Goal: Information Seeking & Learning: Learn about a topic

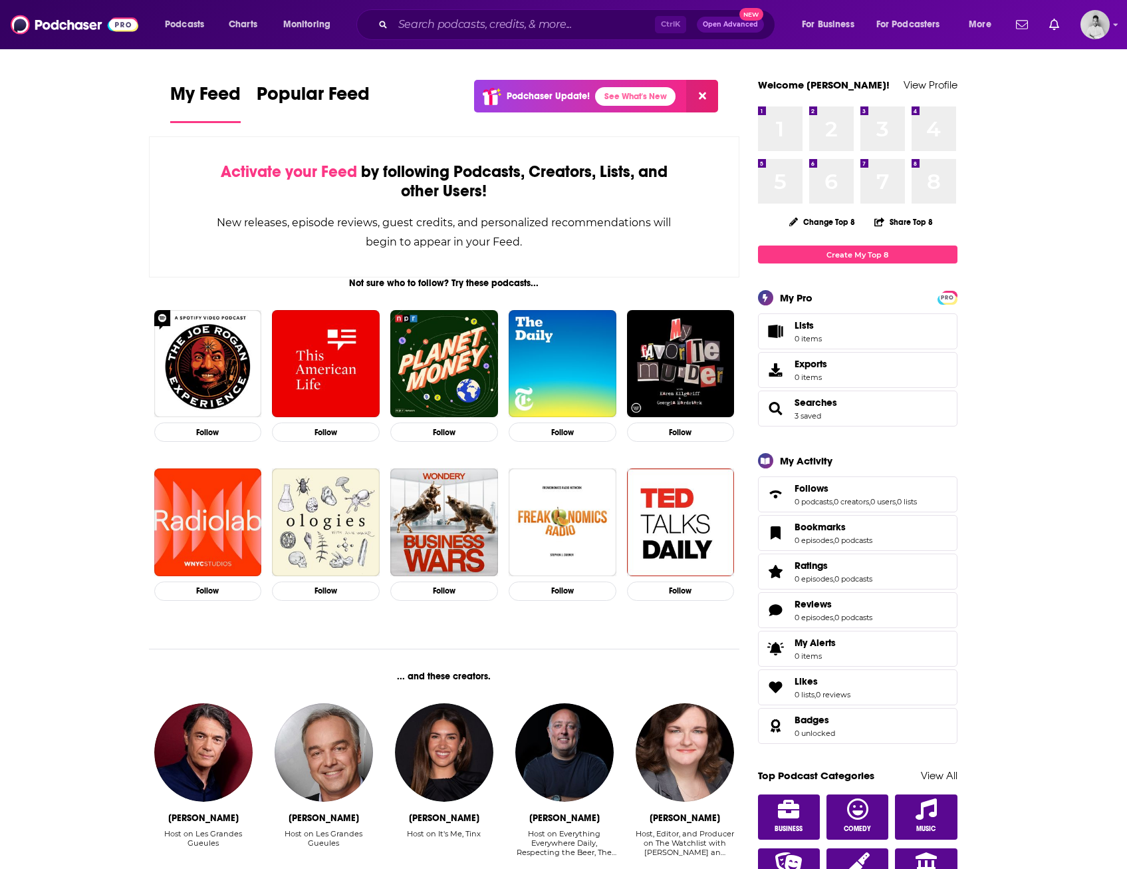
click at [516, 13] on div "Ctrl K Open Advanced New" at bounding box center [566, 24] width 419 height 31
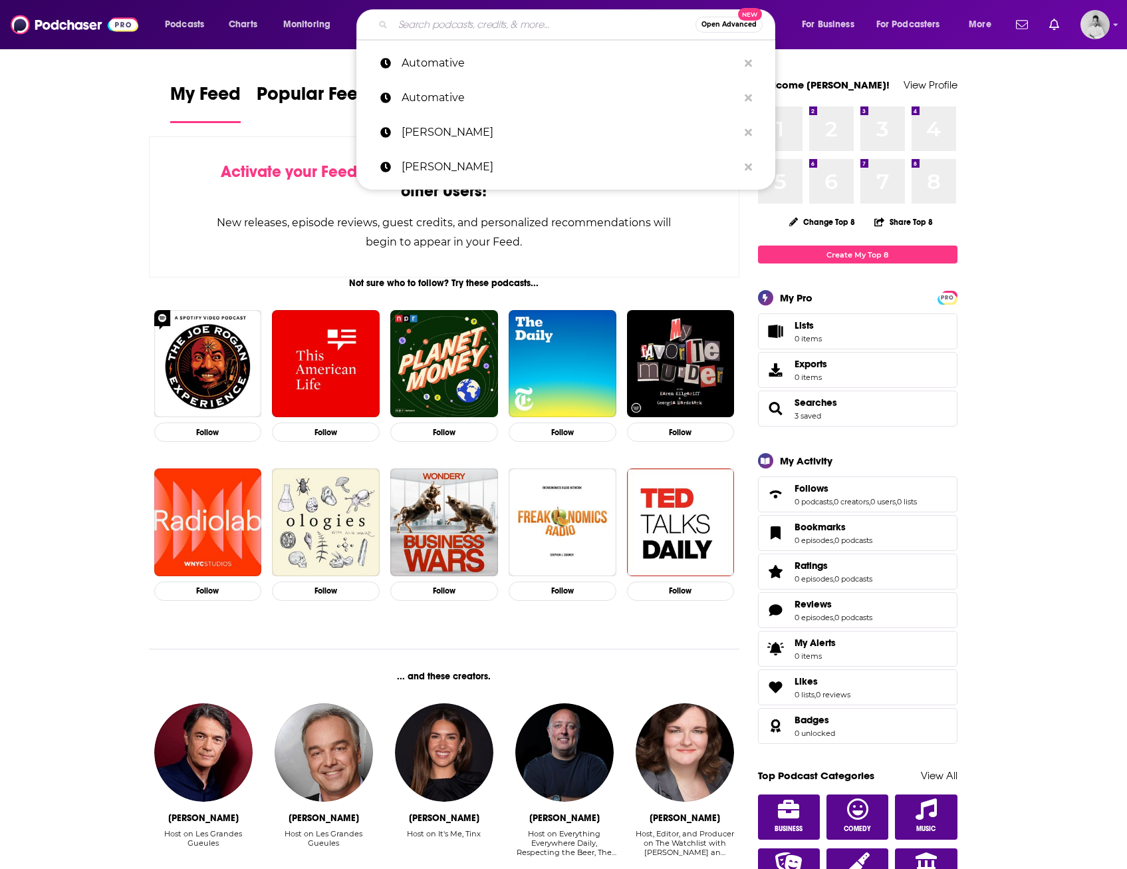
click at [521, 27] on input "Search podcasts, credits, & more..." at bounding box center [544, 24] width 303 height 21
paste input "China EVs & More"
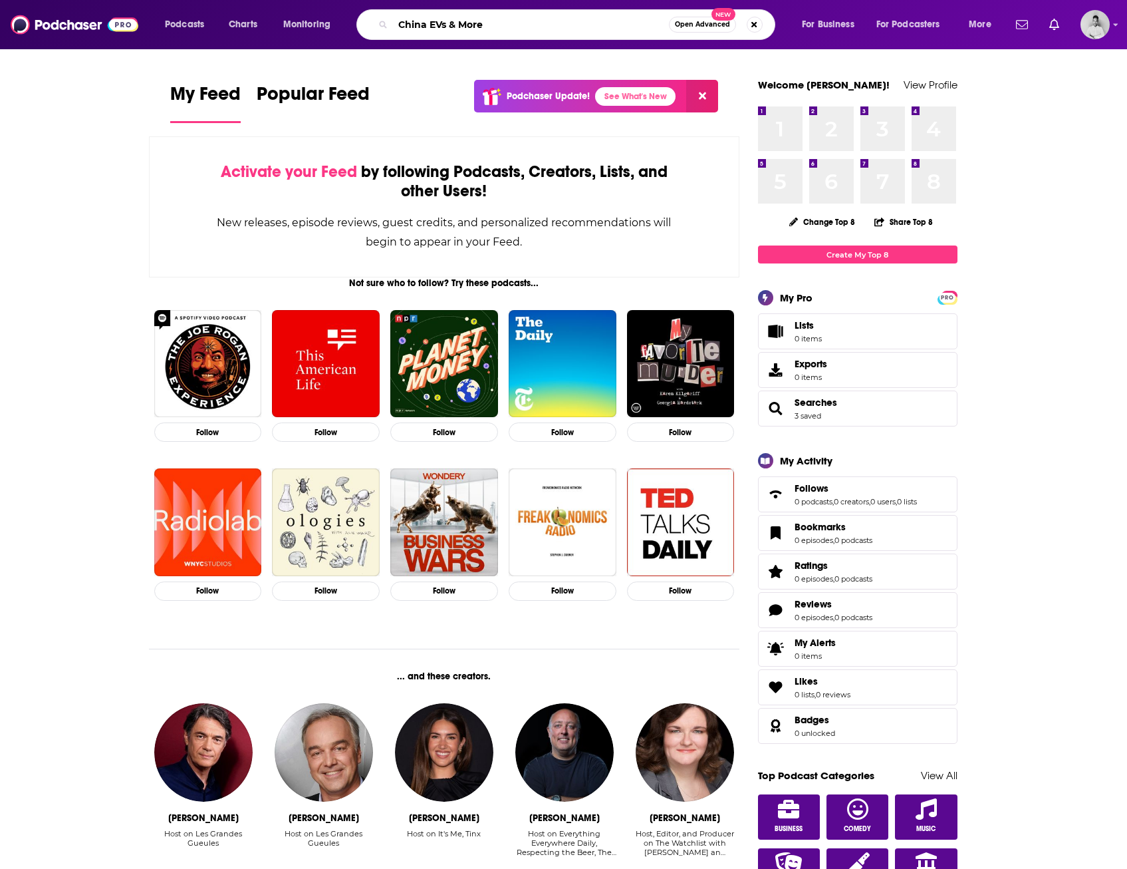
type input "China EVs & More"
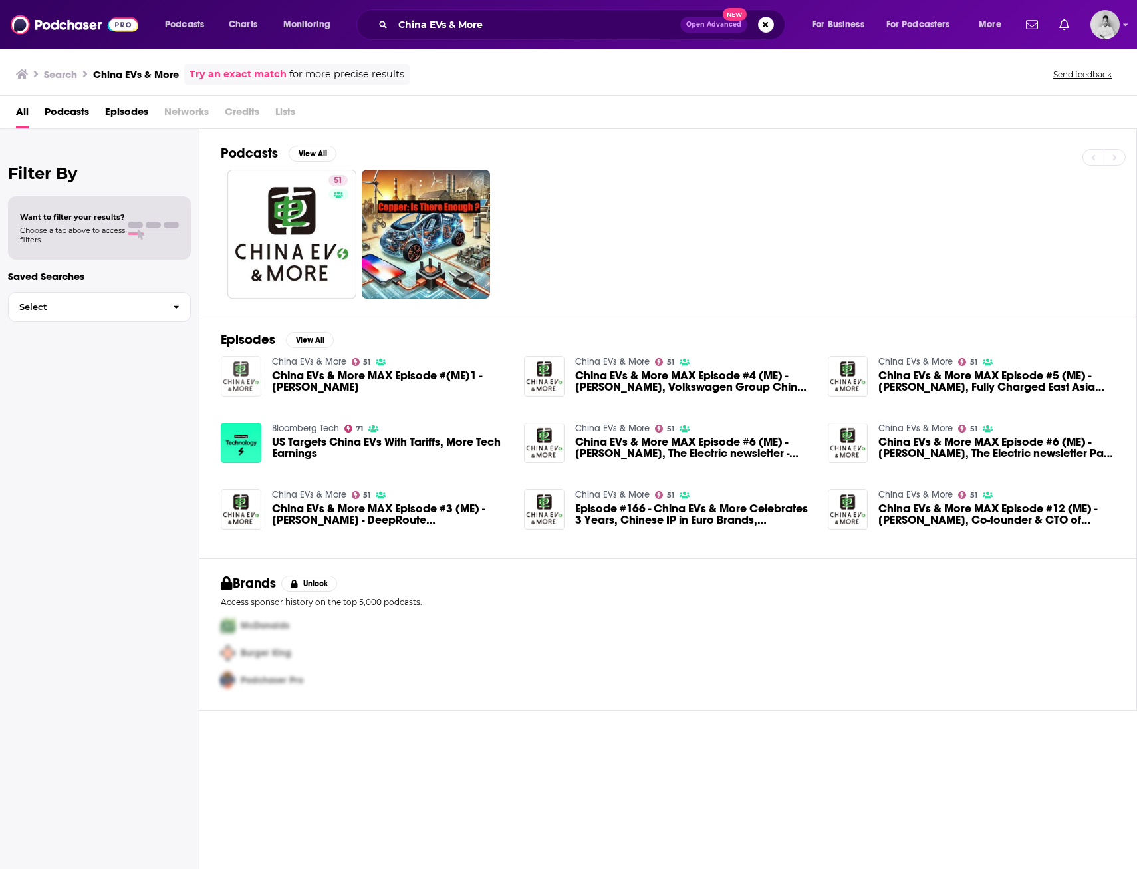
click at [247, 372] on img "China EVs & More MAX Episode #(ME)1 - Henrik Fisker" at bounding box center [241, 376] width 41 height 41
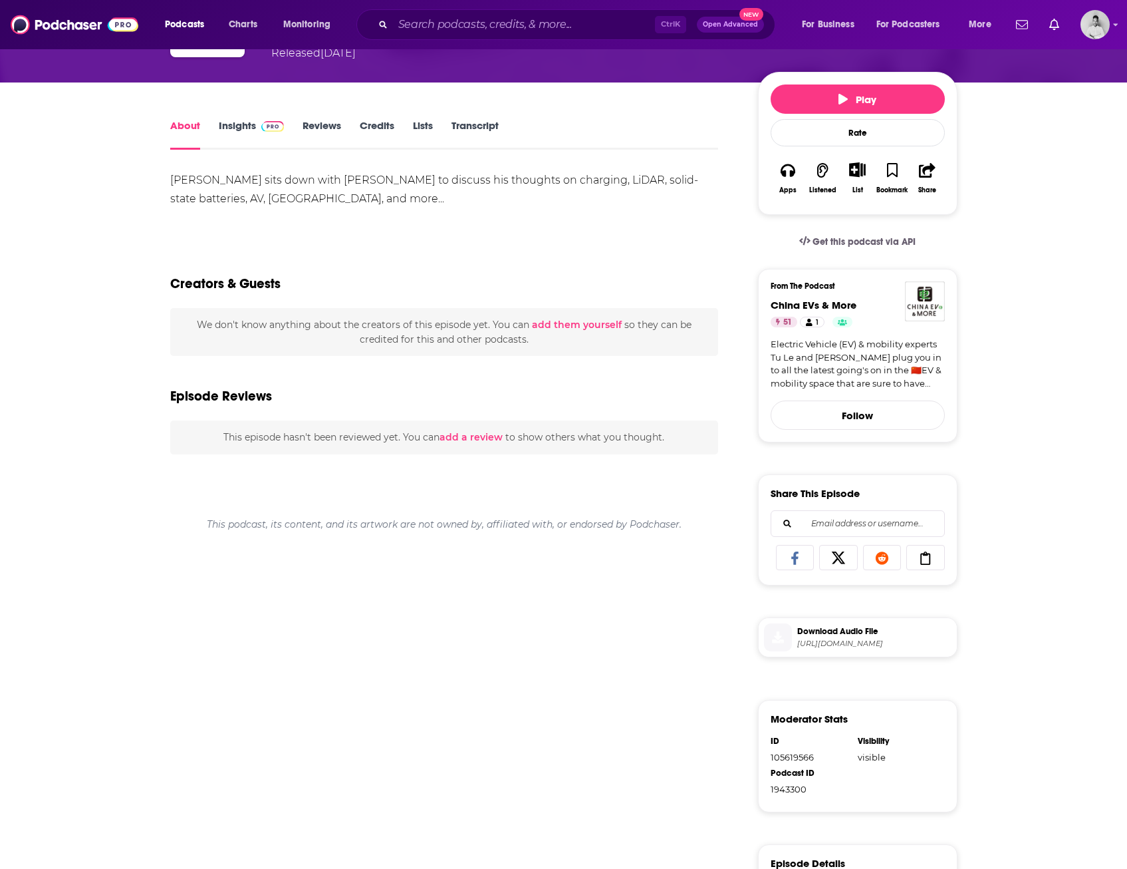
scroll to position [67, 0]
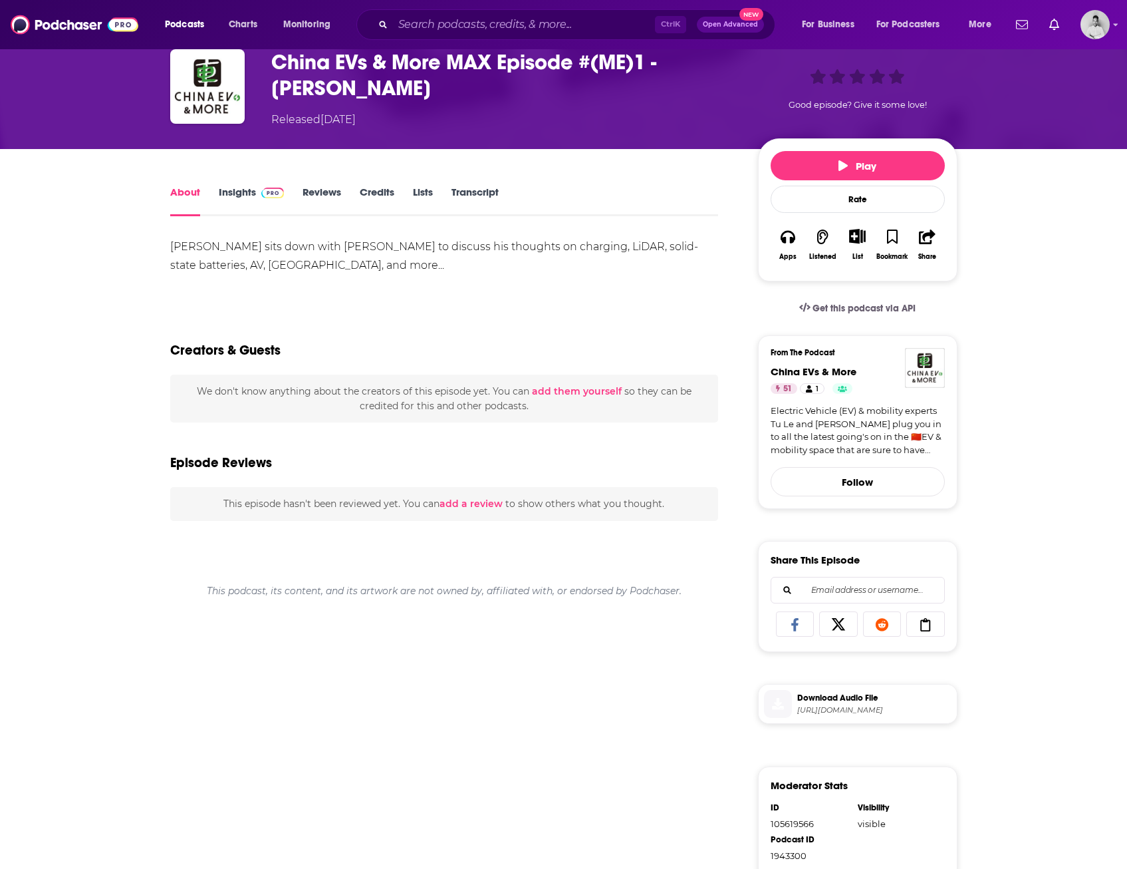
click at [231, 199] on link "Insights" at bounding box center [252, 201] width 66 height 31
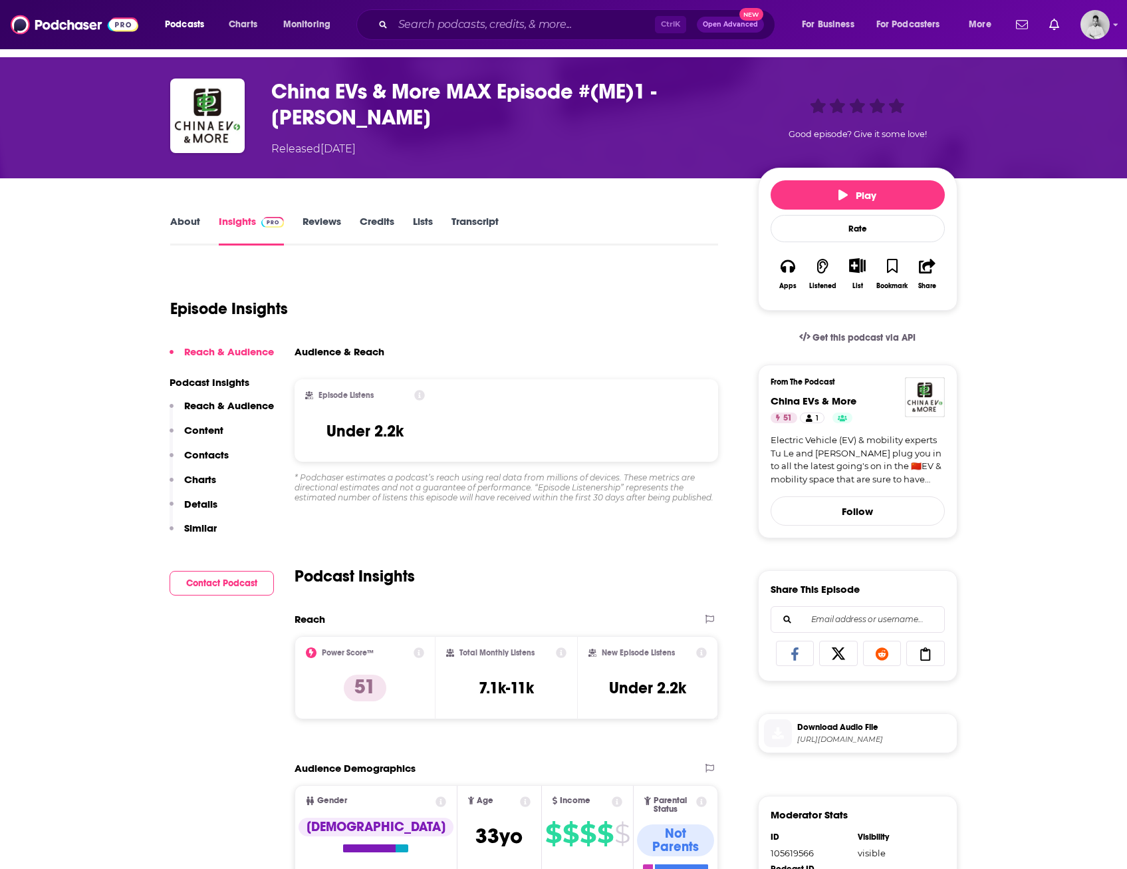
scroll to position [67, 0]
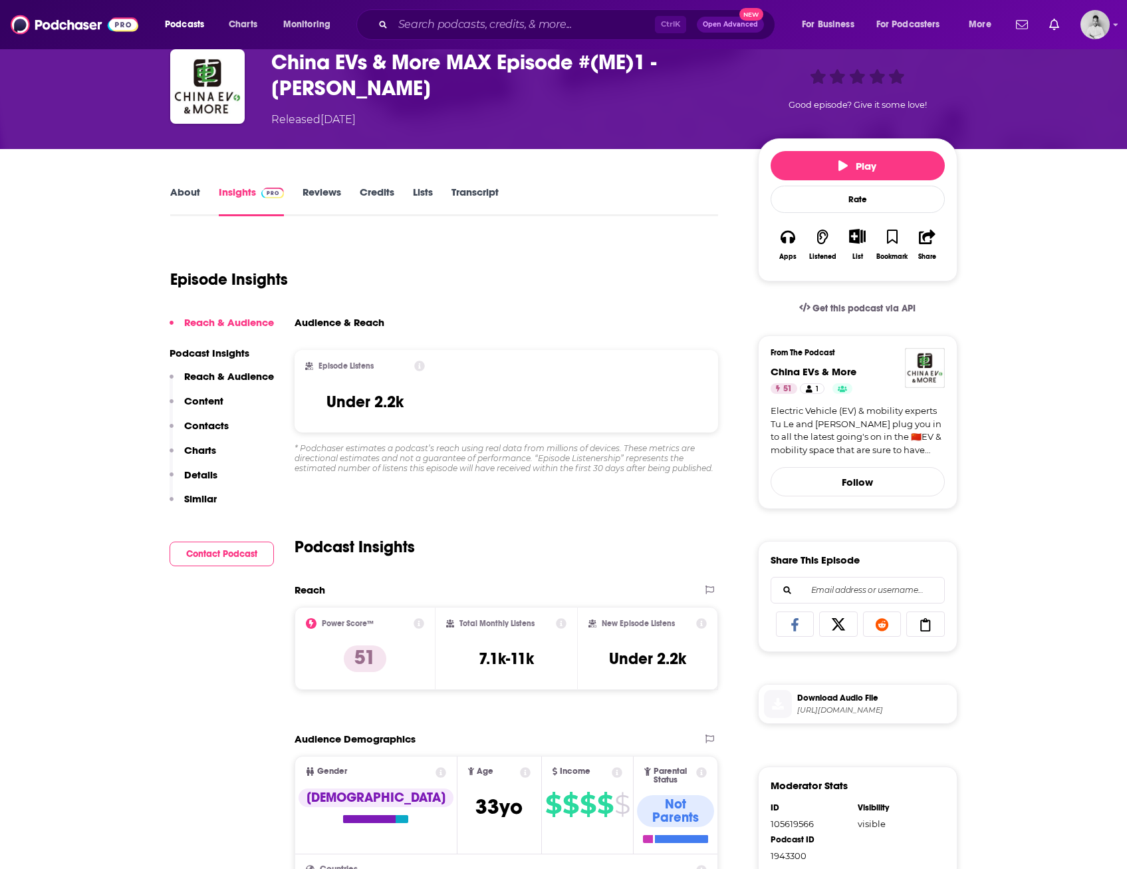
click at [182, 196] on link "About" at bounding box center [185, 201] width 30 height 31
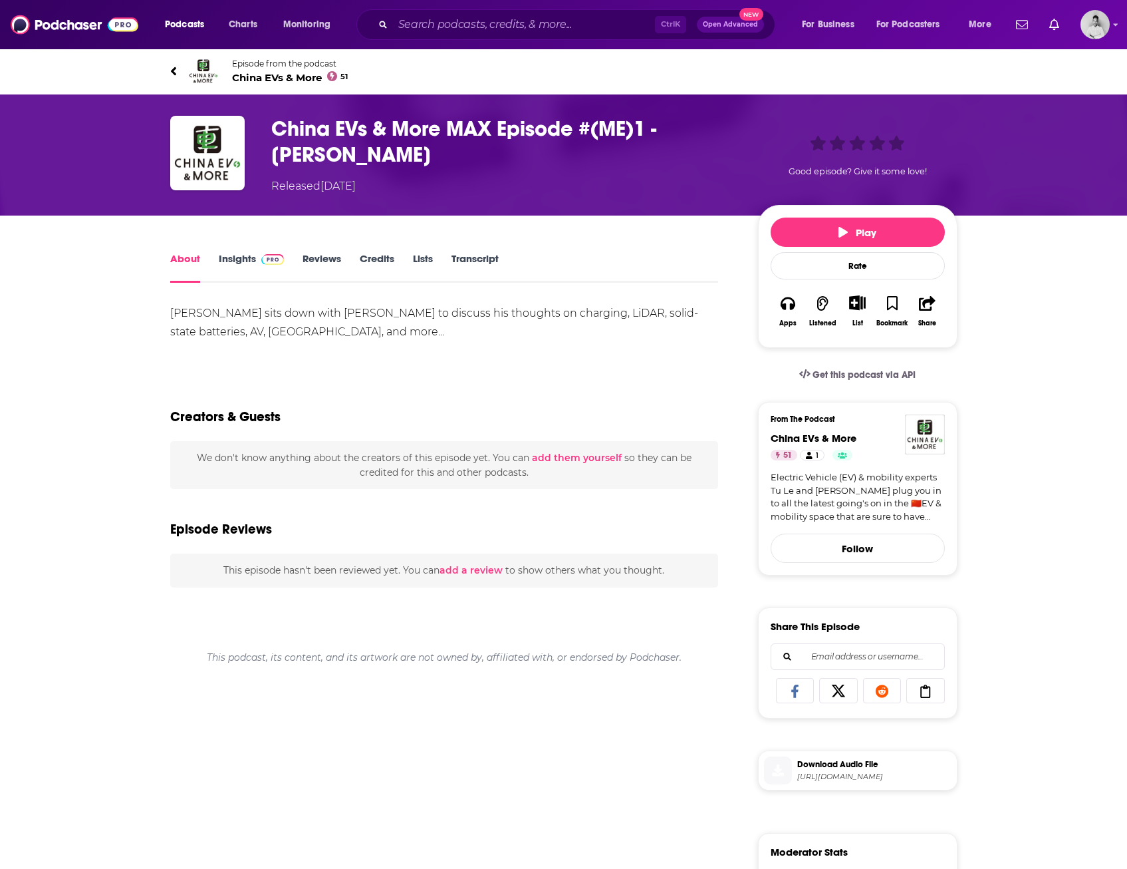
click at [275, 74] on span "China EVs & More 51" at bounding box center [290, 77] width 116 height 13
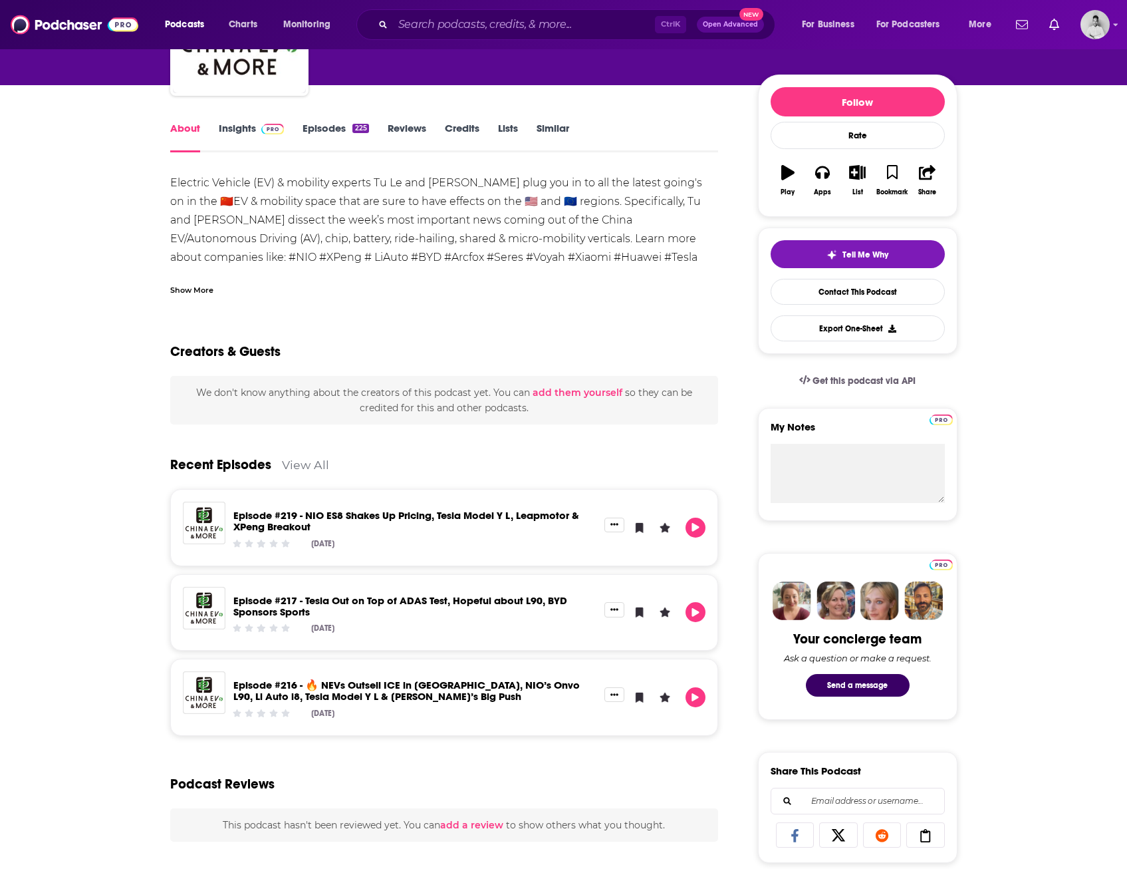
scroll to position [133, 0]
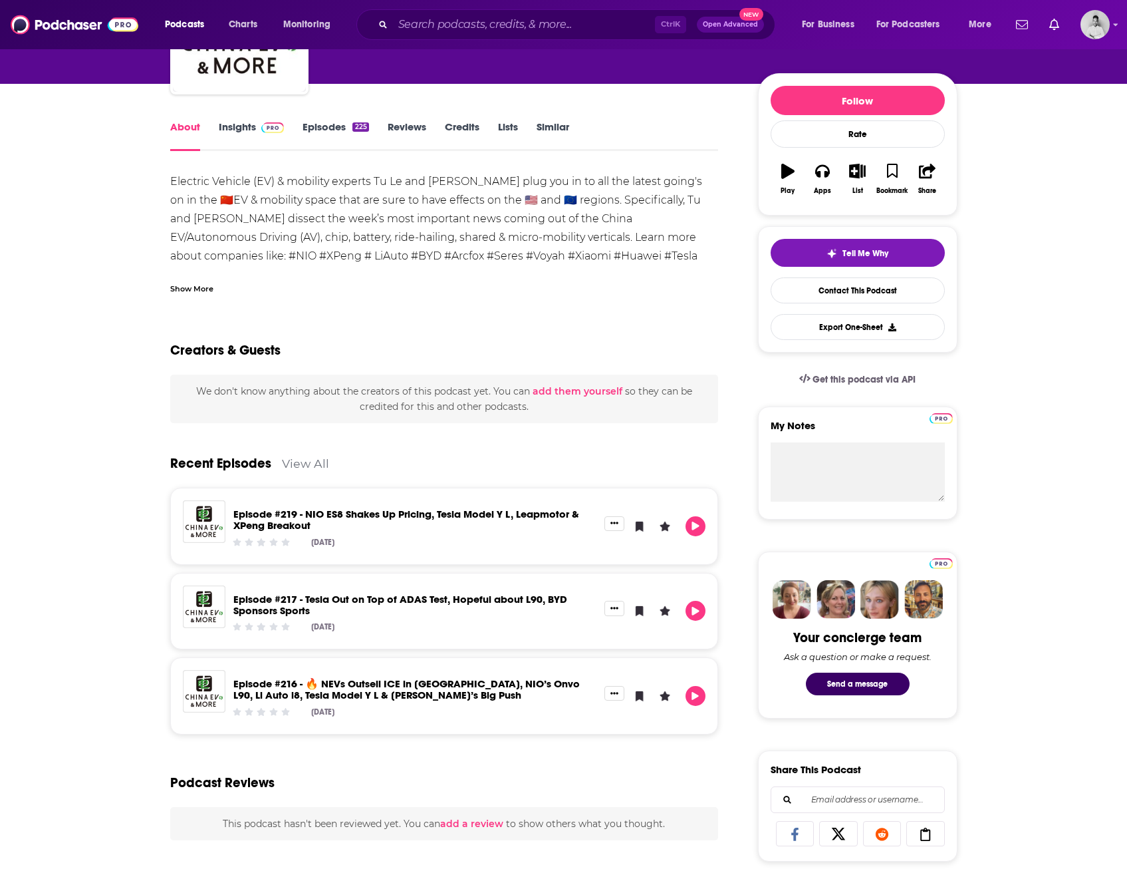
click at [245, 129] on link "Insights" at bounding box center [252, 135] width 66 height 31
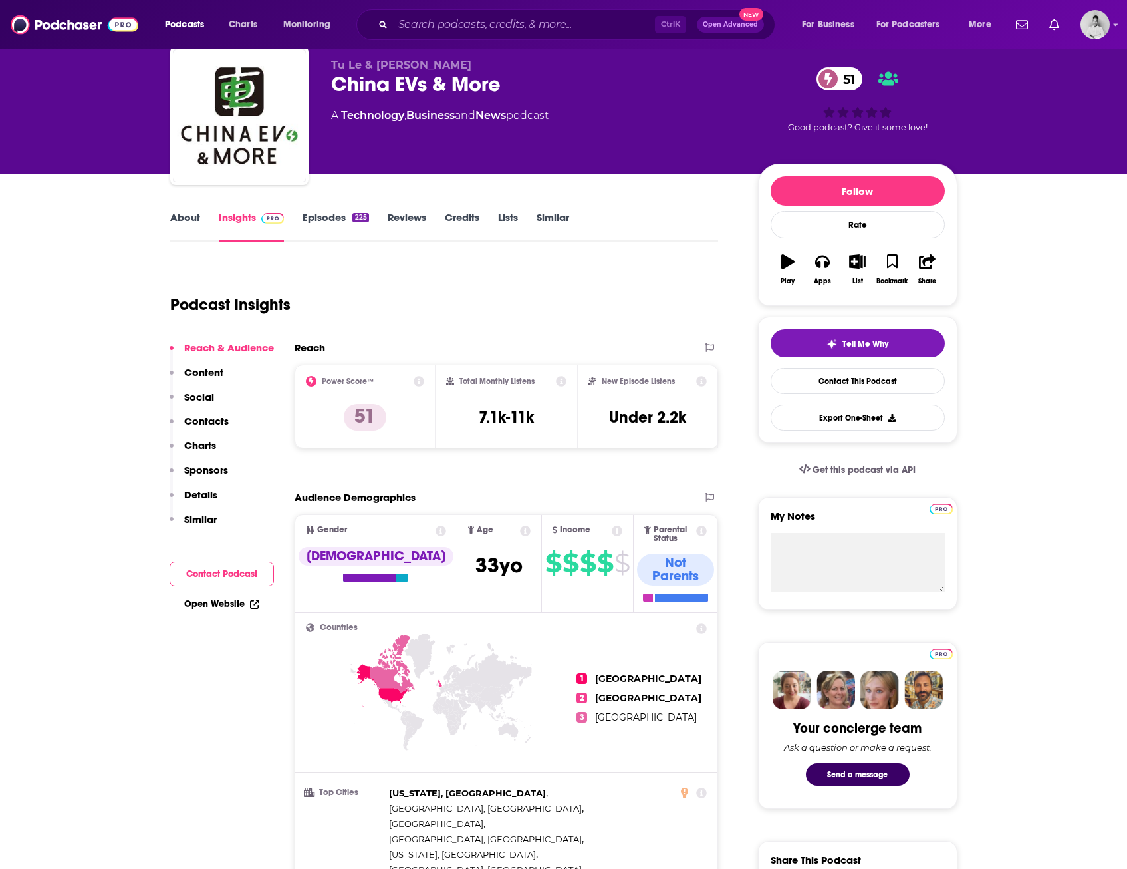
scroll to position [67, 0]
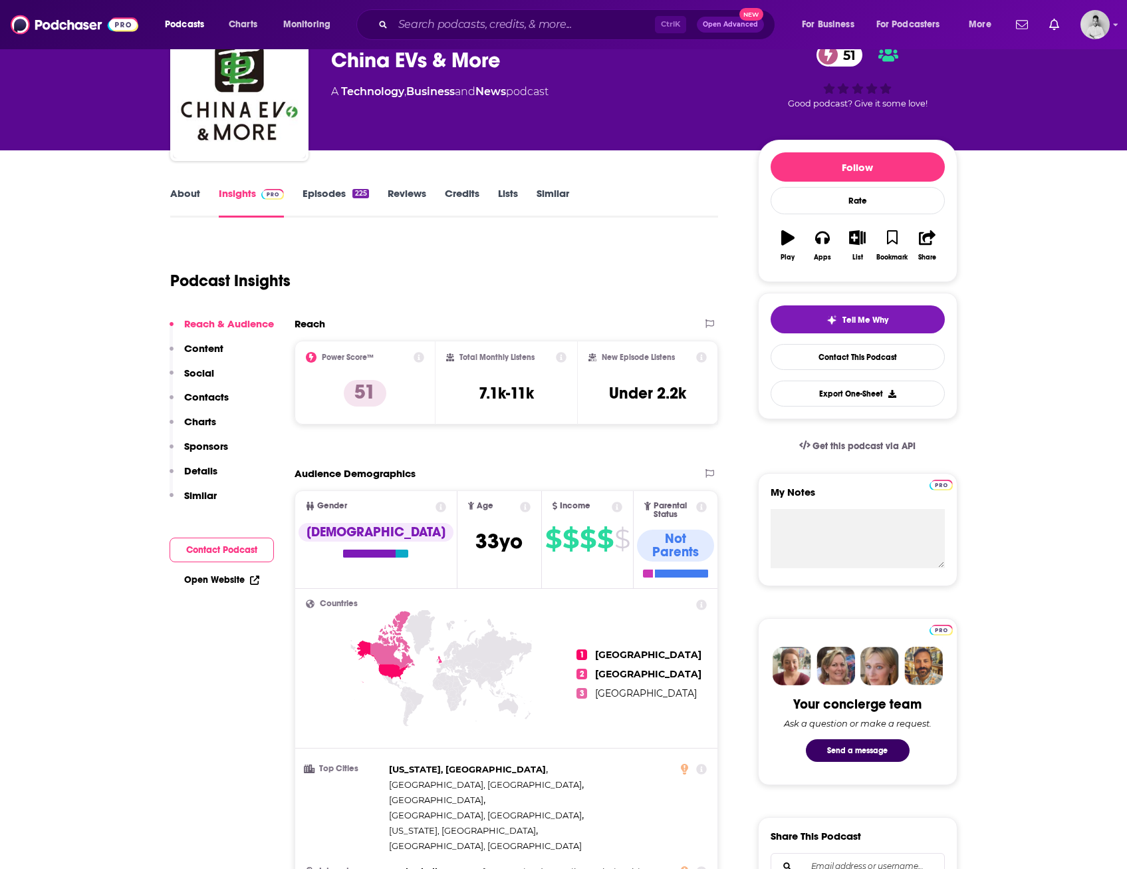
click at [333, 190] on link "Episodes 225" at bounding box center [336, 202] width 66 height 31
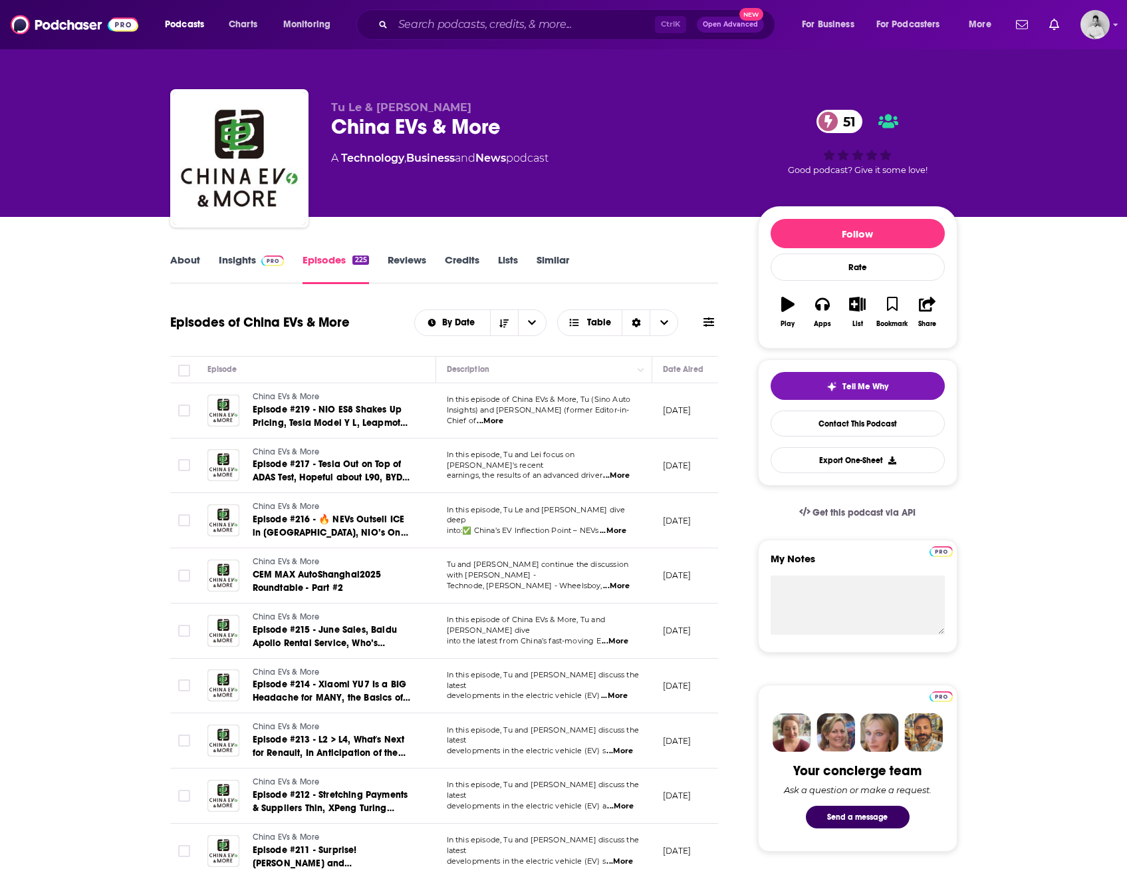
click at [504, 416] on span "...More" at bounding box center [490, 421] width 27 height 11
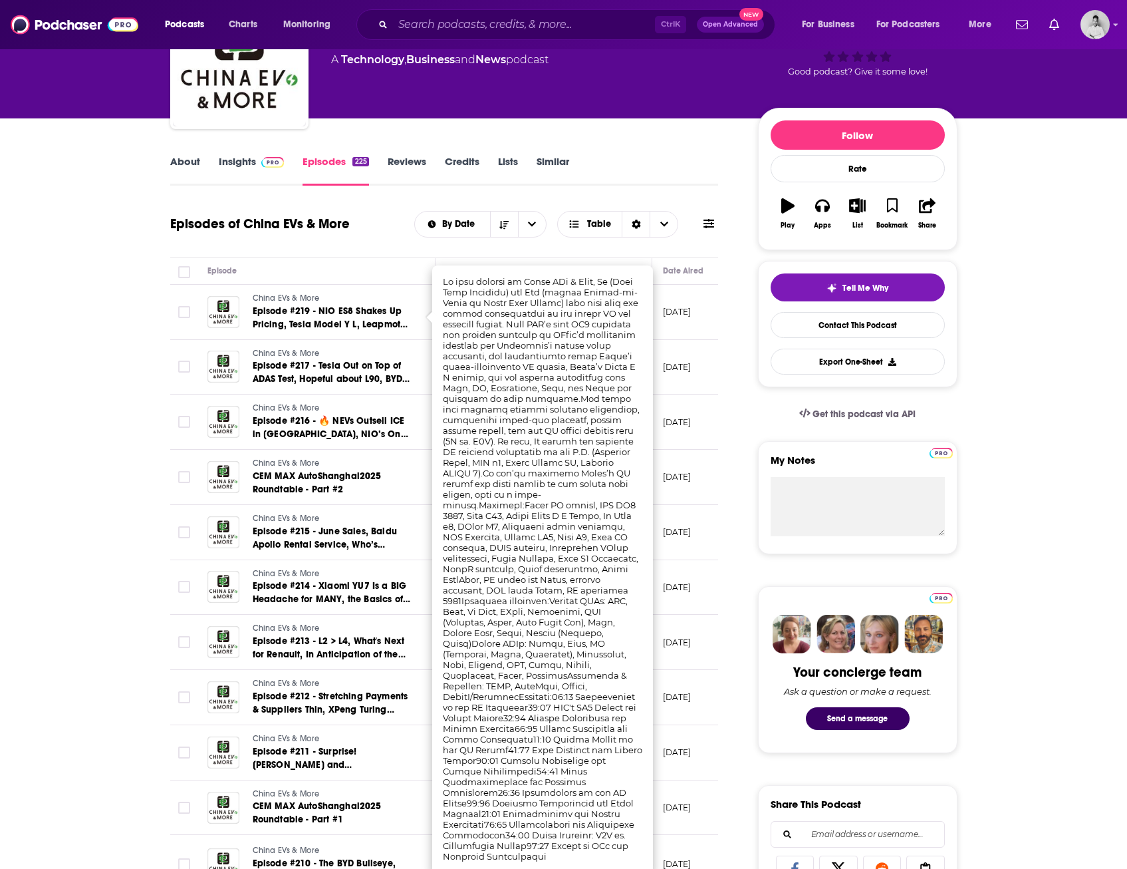
scroll to position [133, 0]
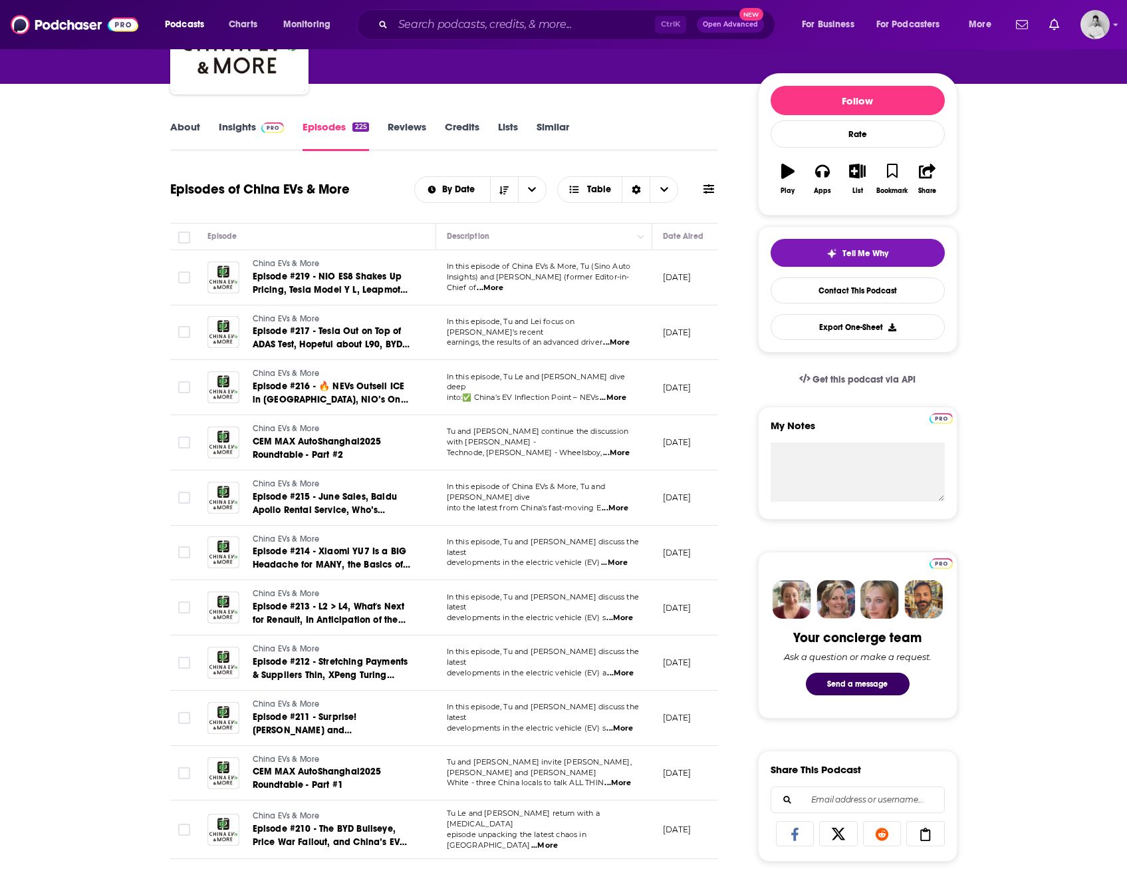
click at [688, 281] on p "August 25, 2025" at bounding box center [677, 276] width 29 height 11
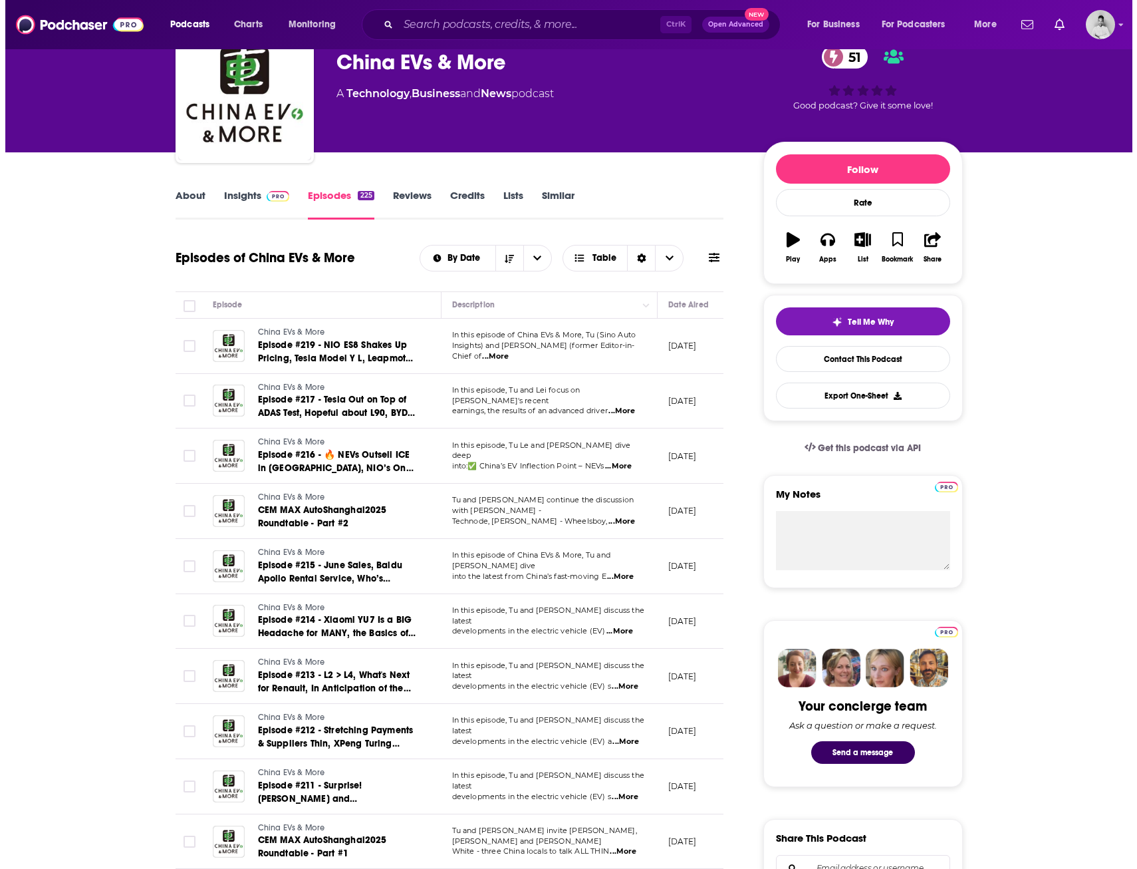
scroll to position [0, 0]
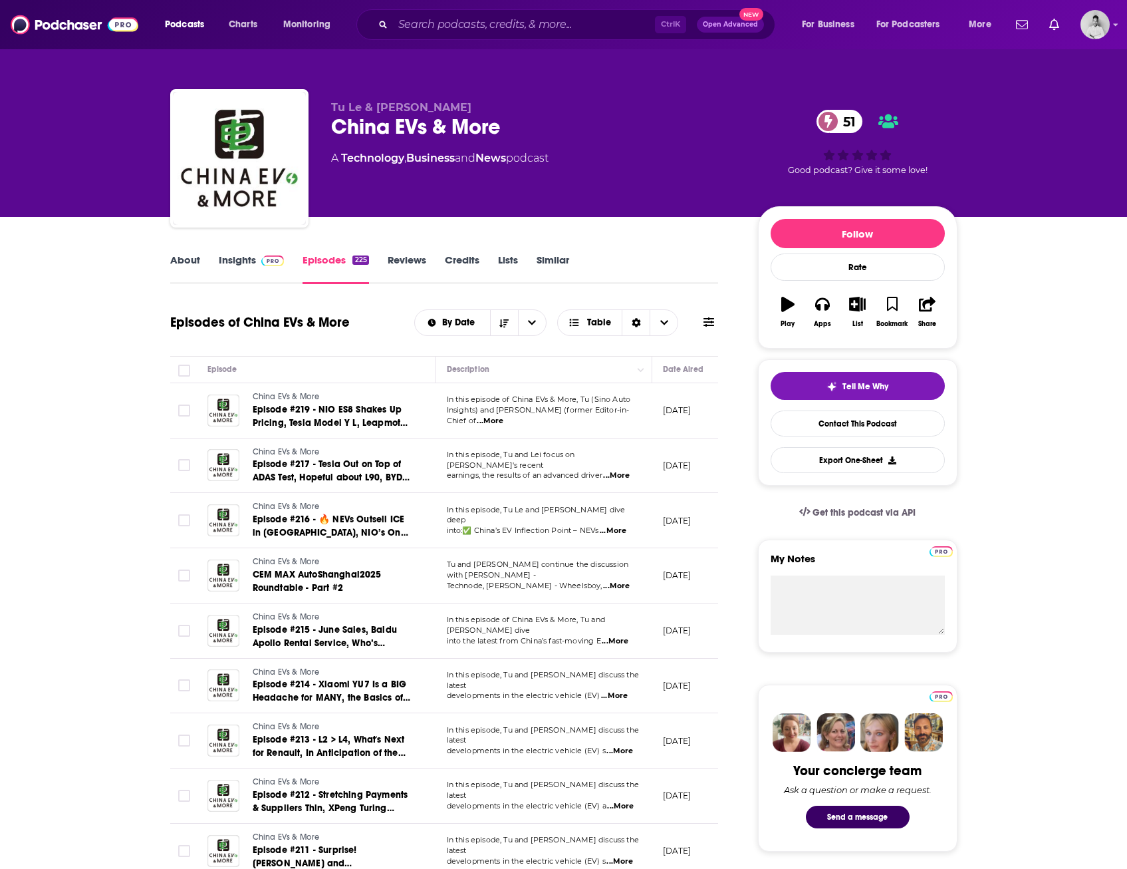
drag, startPoint x: 360, startPoint y: 24, endPoint x: 387, endPoint y: 27, distance: 27.4
click at [364, 24] on div "Ctrl K Open Advanced New" at bounding box center [566, 24] width 419 height 31
click at [401, 25] on input "Search podcasts, credits, & more..." at bounding box center [524, 24] width 262 height 21
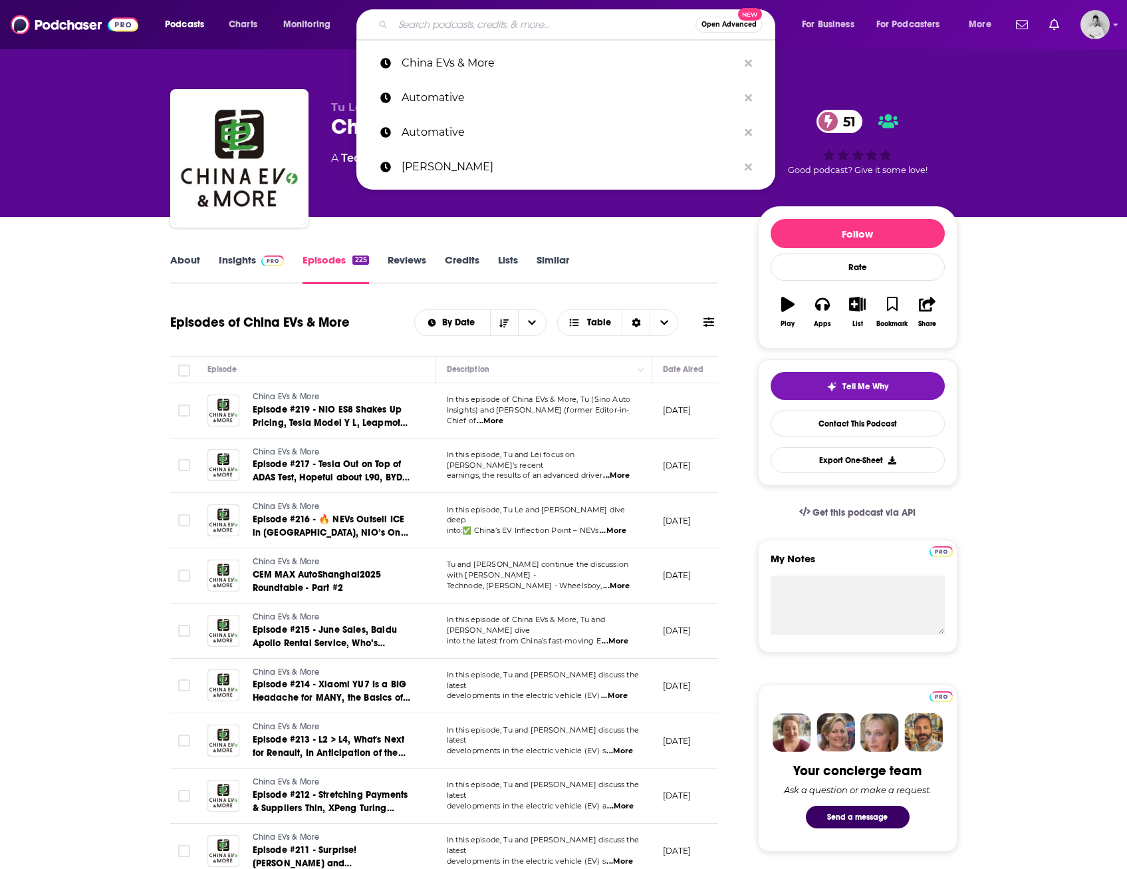
paste input "JATO Podcast"
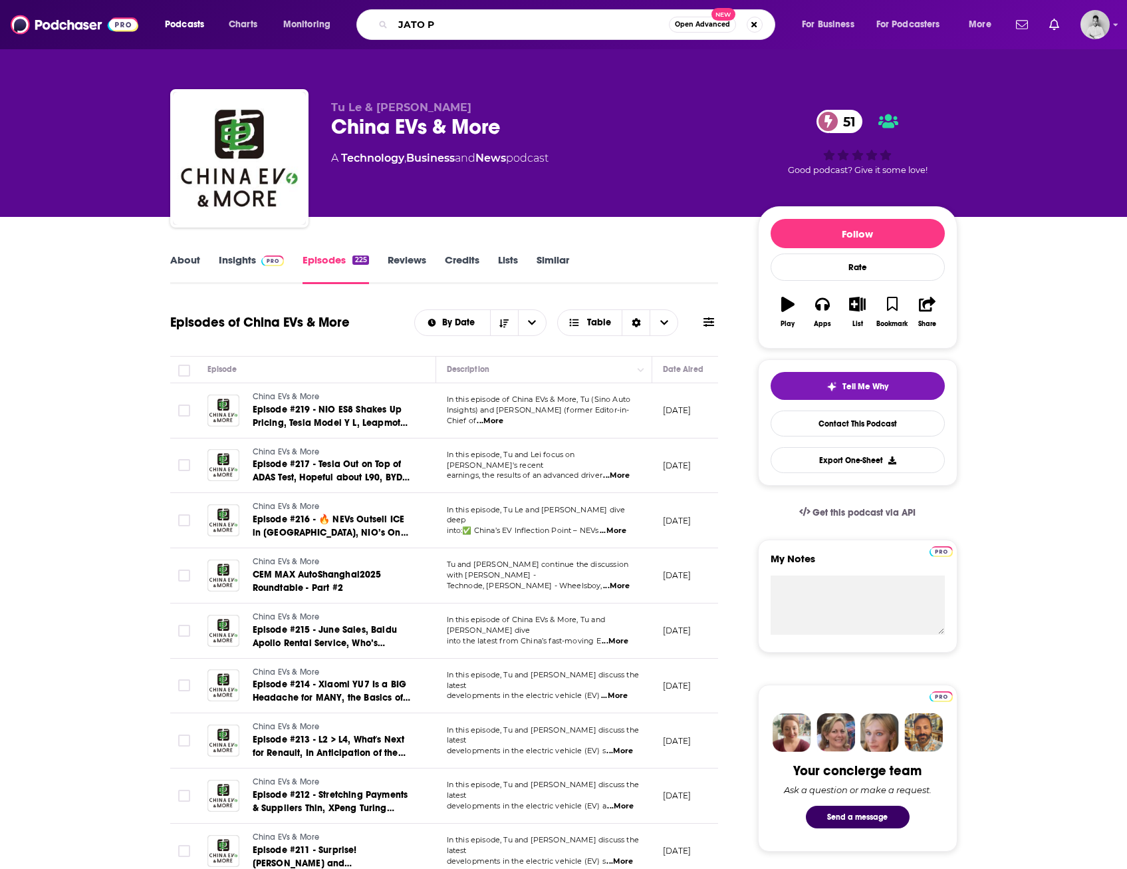
type input "JATO"
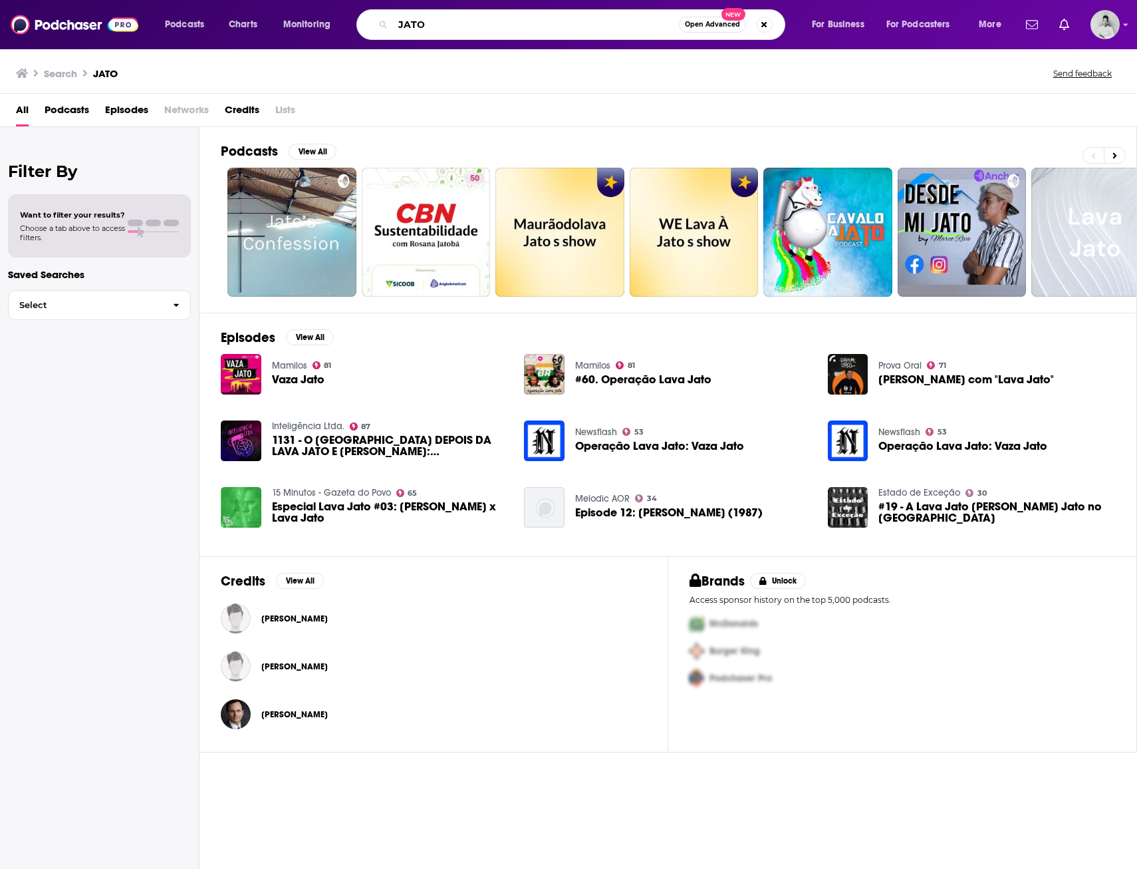
drag, startPoint x: 467, startPoint y: 23, endPoint x: 371, endPoint y: 22, distance: 95.8
click at [371, 22] on div "JATO Open Advanced New" at bounding box center [571, 24] width 429 height 31
paste input "Podcast"
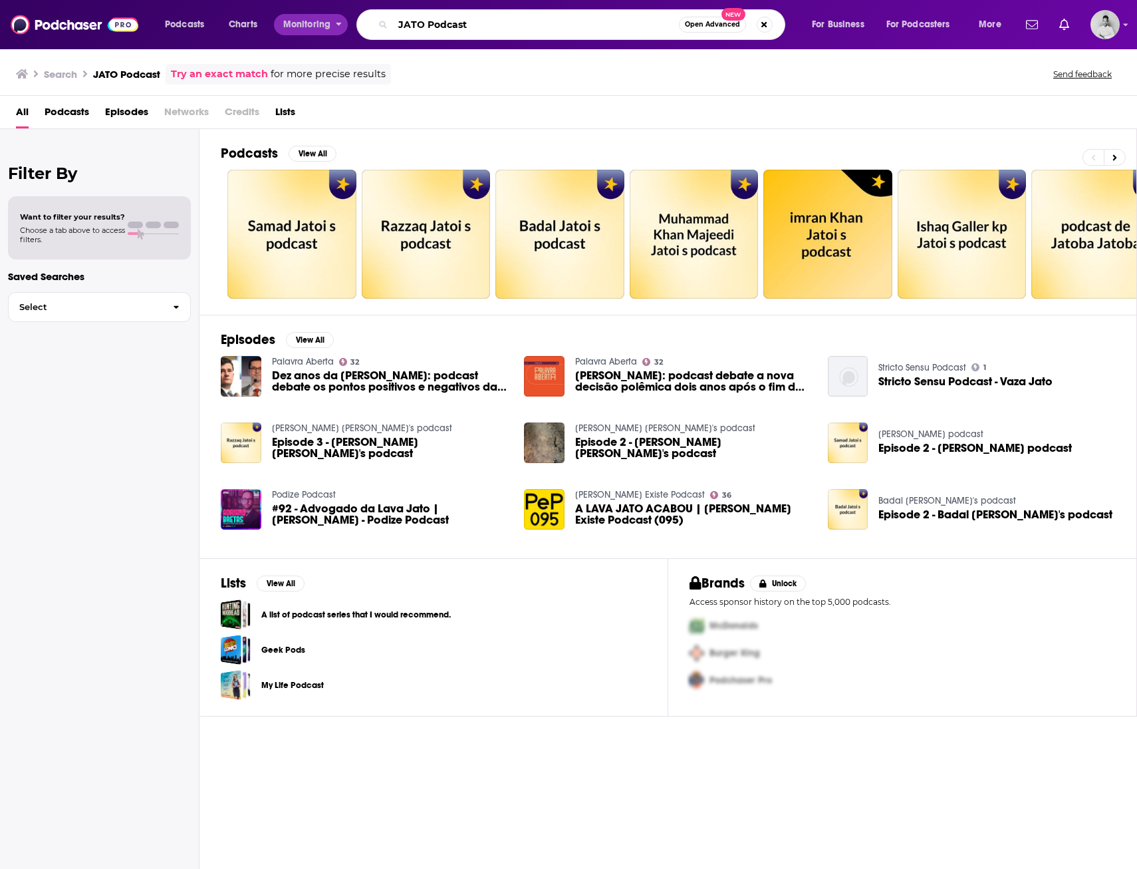
drag, startPoint x: 492, startPoint y: 21, endPoint x: 306, endPoint y: 15, distance: 185.7
click at [306, 15] on div "Podcasts Charts Monitoring JATO Podcast Open Advanced New For Business For Podc…" at bounding box center [585, 24] width 859 height 31
paste input "Bo Yu"
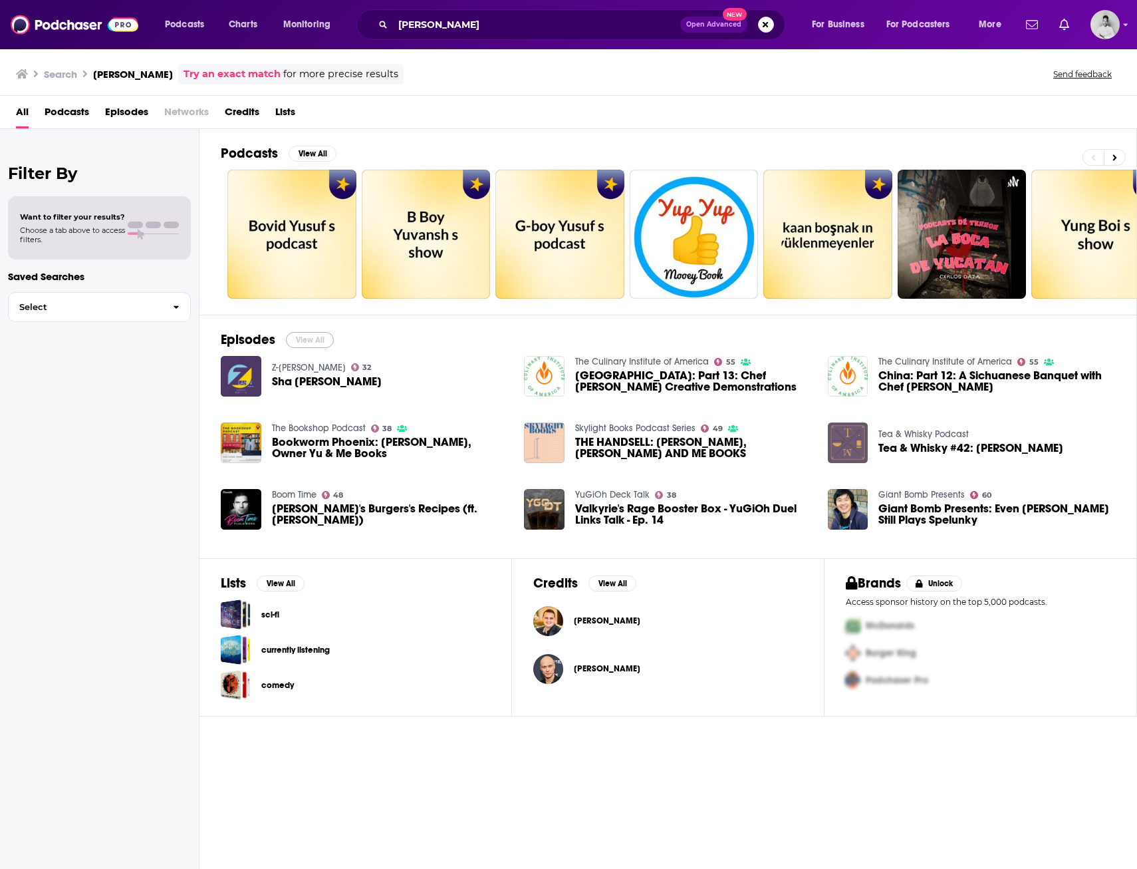
click at [302, 335] on button "View All" at bounding box center [310, 340] width 48 height 16
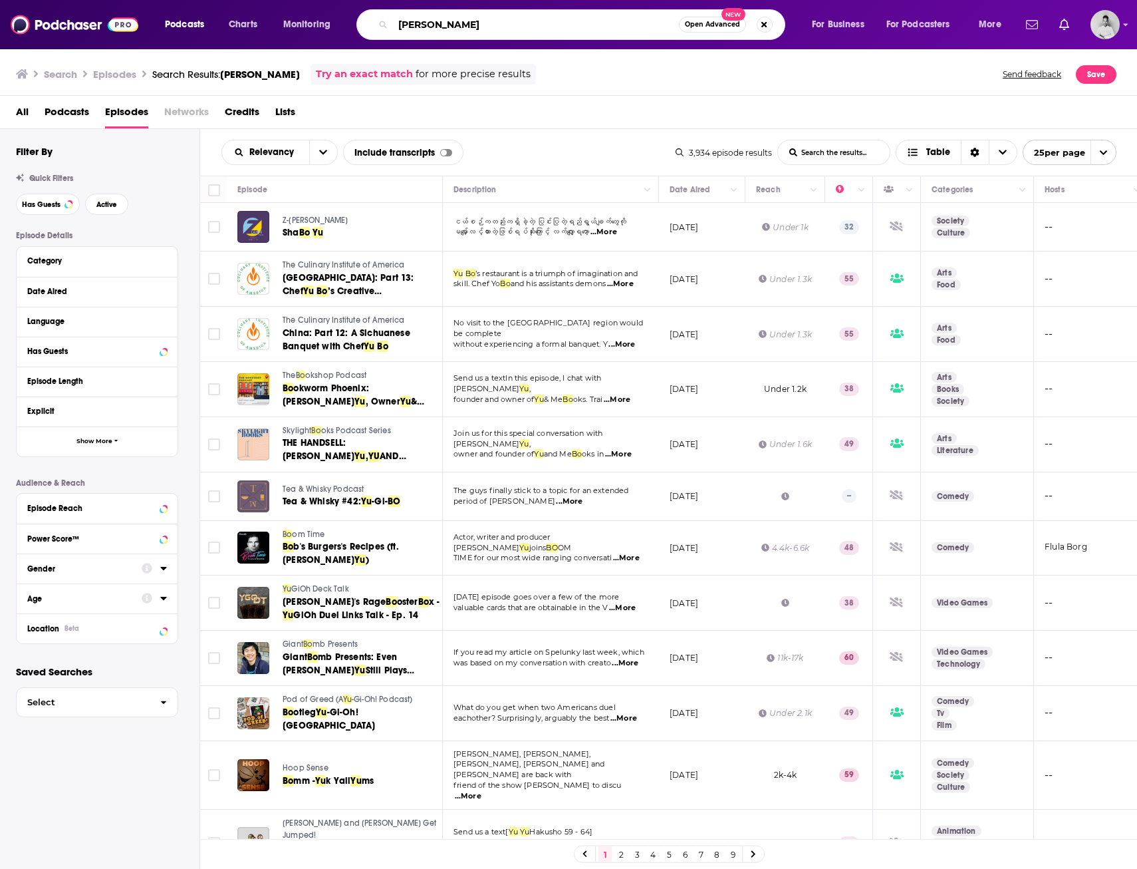
drag, startPoint x: 458, startPoint y: 18, endPoint x: 384, endPoint y: 27, distance: 73.8
click at [384, 27] on div "Bo Yu Open Advanced New" at bounding box center [571, 24] width 429 height 31
paste input "AUTO INSIDER"
type input "AUTO INSIDER"
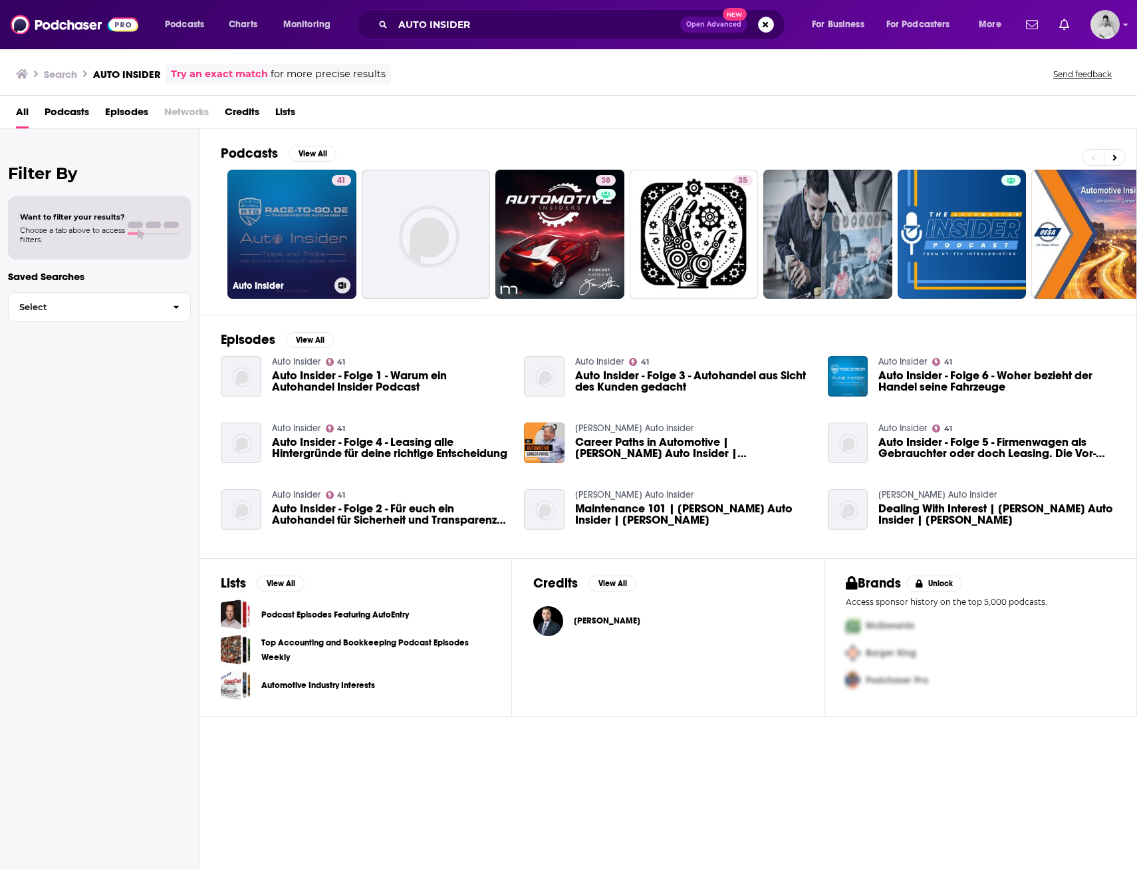
click at [303, 235] on link "41 Auto Insider" at bounding box center [291, 234] width 129 height 129
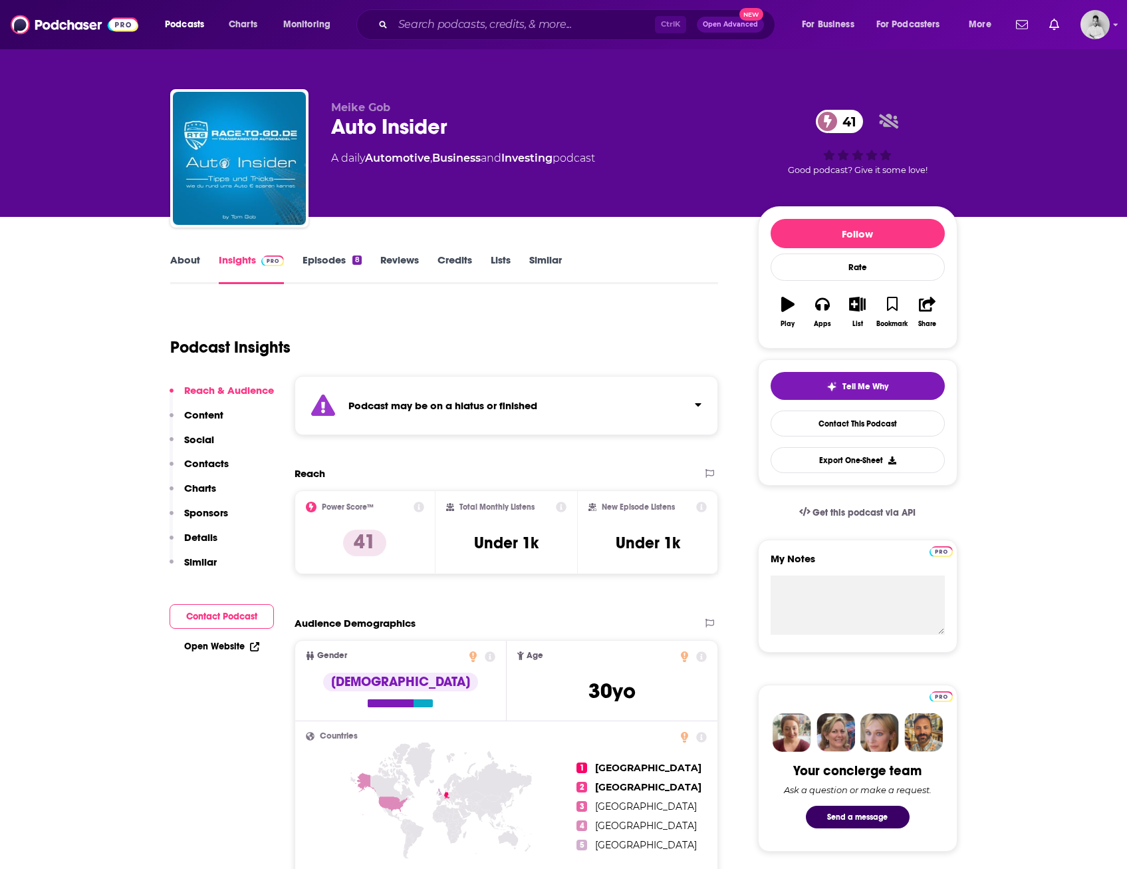
click at [185, 265] on link "About" at bounding box center [185, 268] width 30 height 31
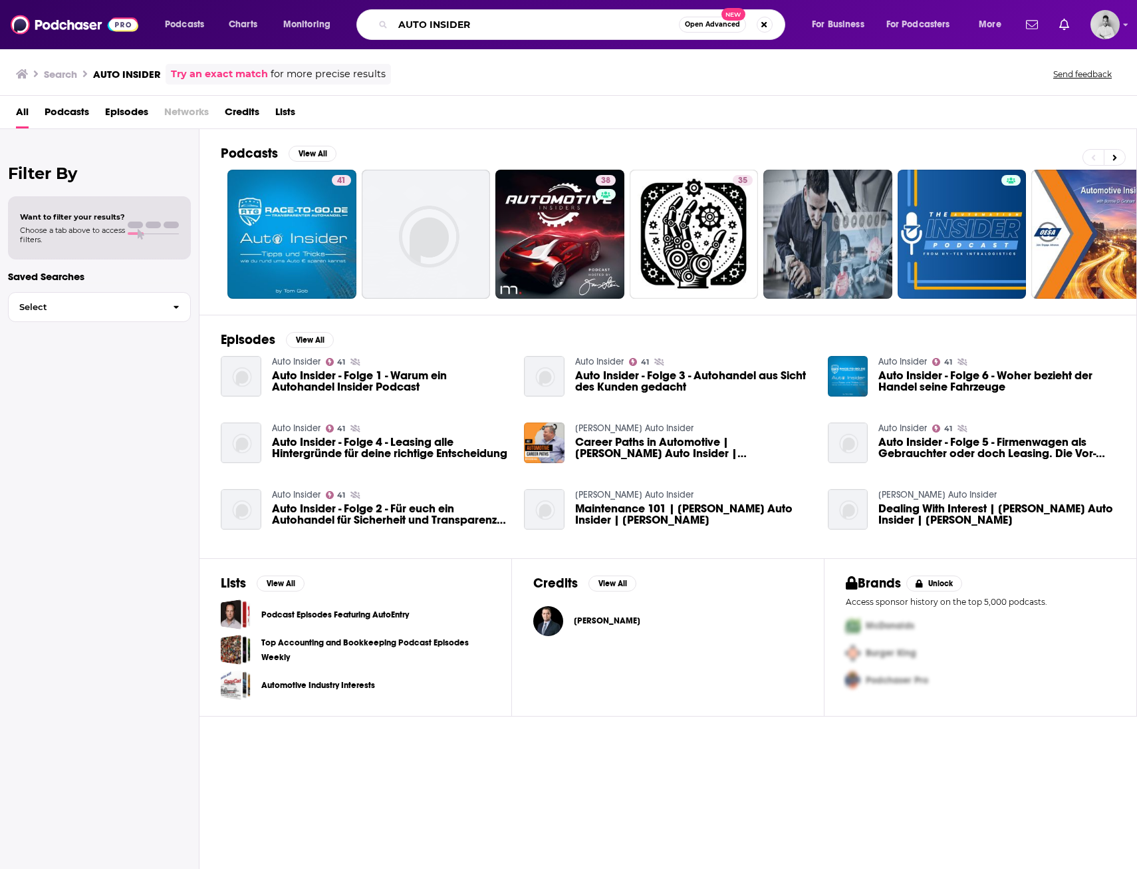
drag, startPoint x: 518, startPoint y: 24, endPoint x: 410, endPoint y: 22, distance: 108.4
click at [410, 22] on input "AUTO INSIDER" at bounding box center [536, 24] width 286 height 21
type input "A"
type input "Bill Ruso"
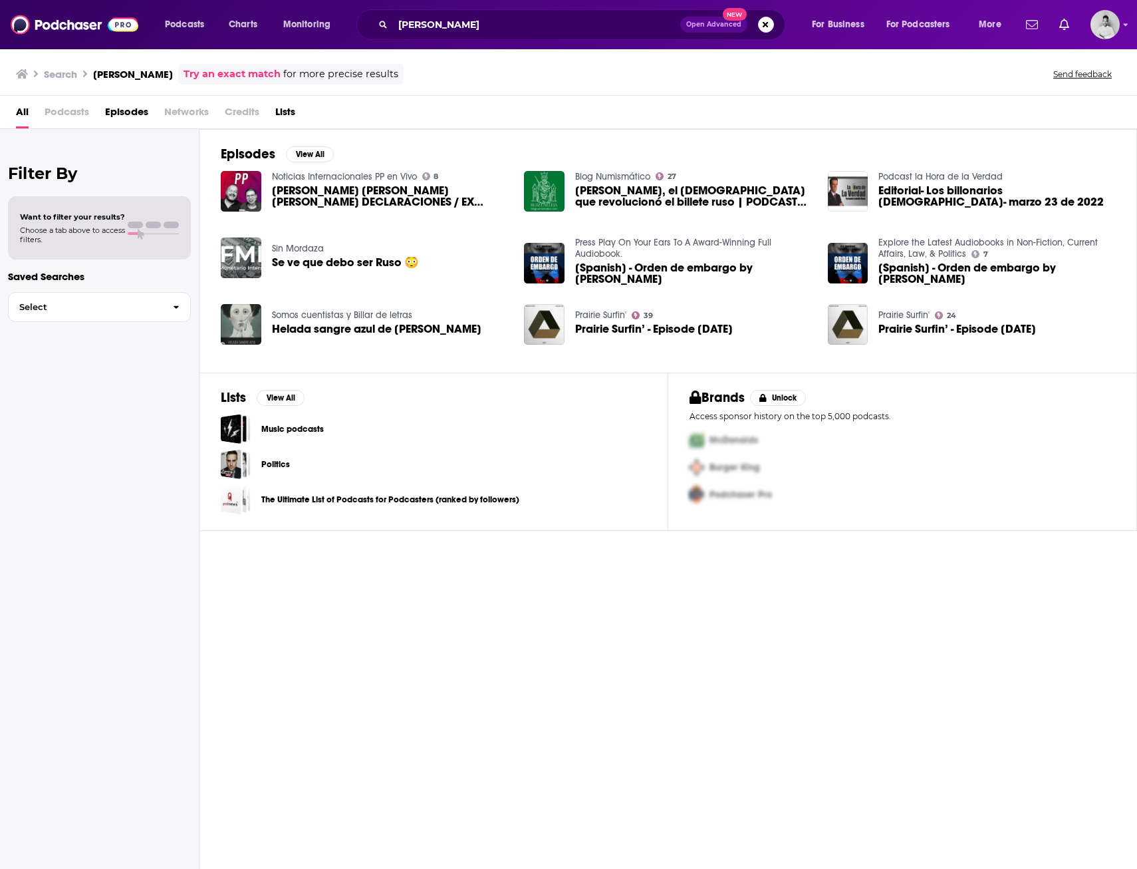
click at [67, 114] on span "Podcasts" at bounding box center [67, 114] width 45 height 27
click at [70, 111] on span "Podcasts" at bounding box center [67, 114] width 45 height 27
click at [51, 108] on span "Podcasts" at bounding box center [67, 114] width 45 height 27
click at [59, 114] on span "Podcasts" at bounding box center [67, 114] width 45 height 27
click at [762, 26] on button "Search podcasts, credits, & more..." at bounding box center [766, 25] width 16 height 16
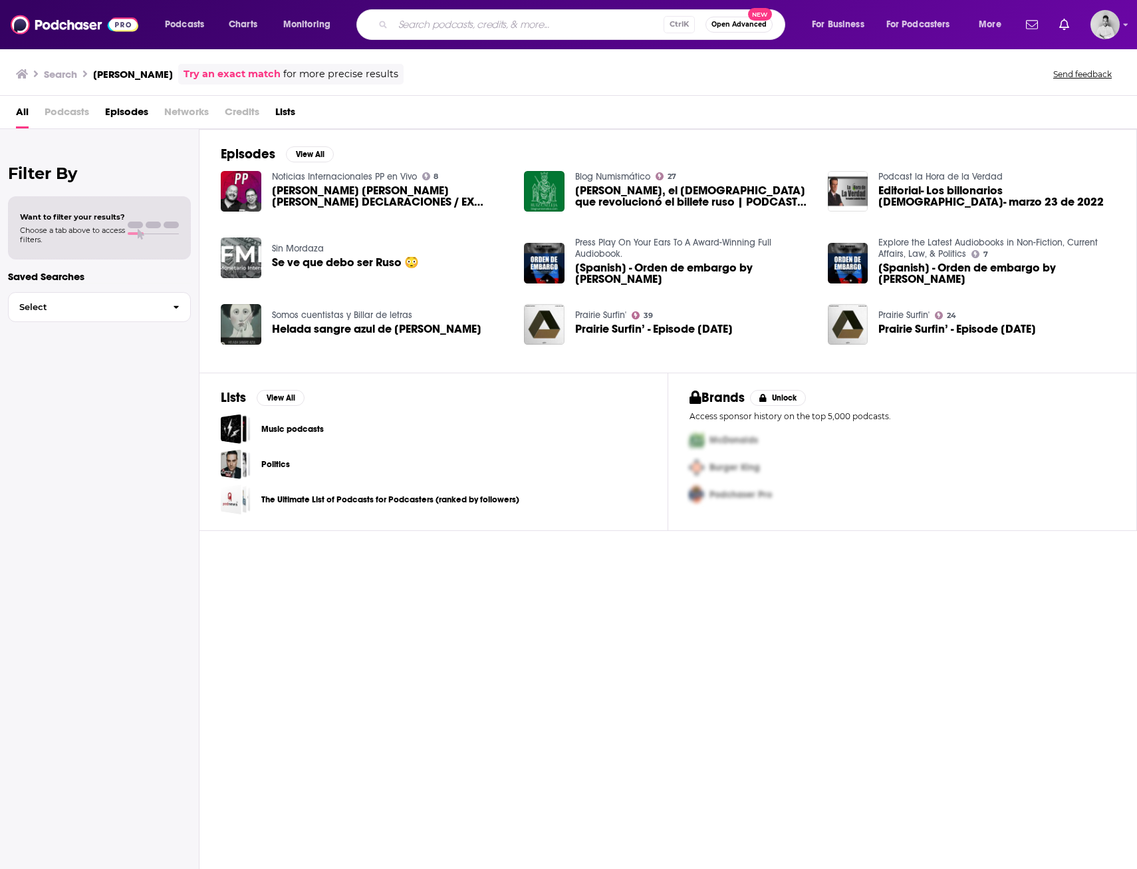
click at [59, 109] on span "Podcasts" at bounding box center [67, 114] width 45 height 27
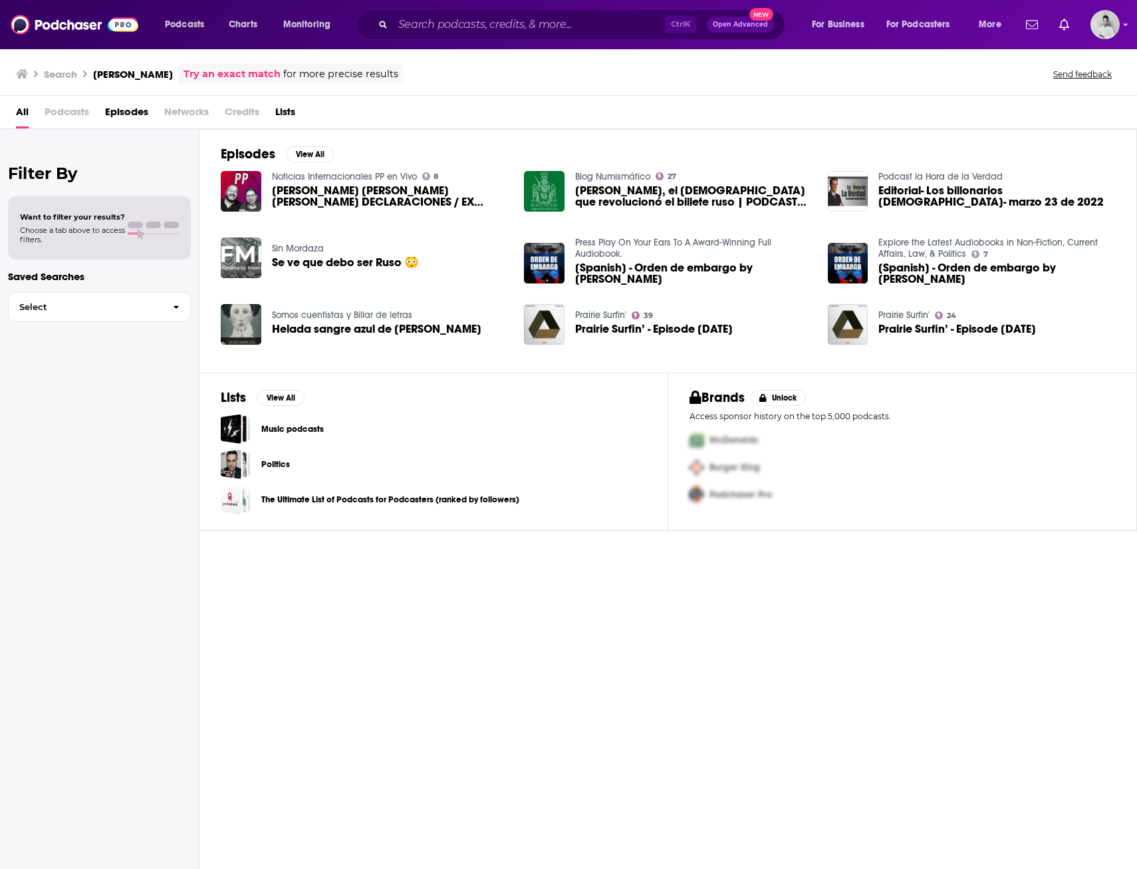
click at [51, 118] on span "Podcasts" at bounding box center [67, 114] width 45 height 27
click at [15, 116] on div "All Podcasts Episodes Networks Credits Lists" at bounding box center [568, 112] width 1137 height 33
click at [148, 227] on span at bounding box center [153, 225] width 15 height 7
click at [176, 307] on icon "button" at bounding box center [176, 307] width 5 height 3
click at [132, 110] on span "Episodes" at bounding box center [126, 114] width 43 height 27
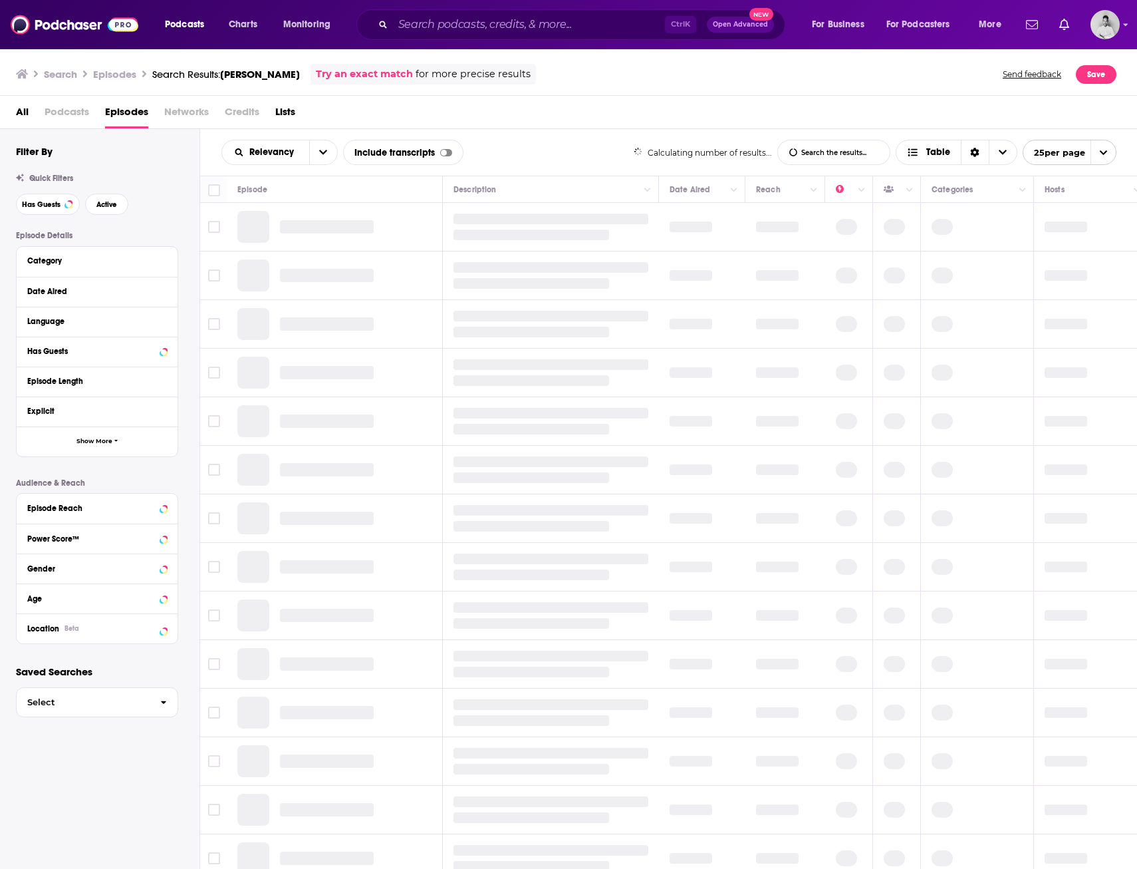
click at [114, 76] on h3 "Episodes" at bounding box center [114, 74] width 43 height 13
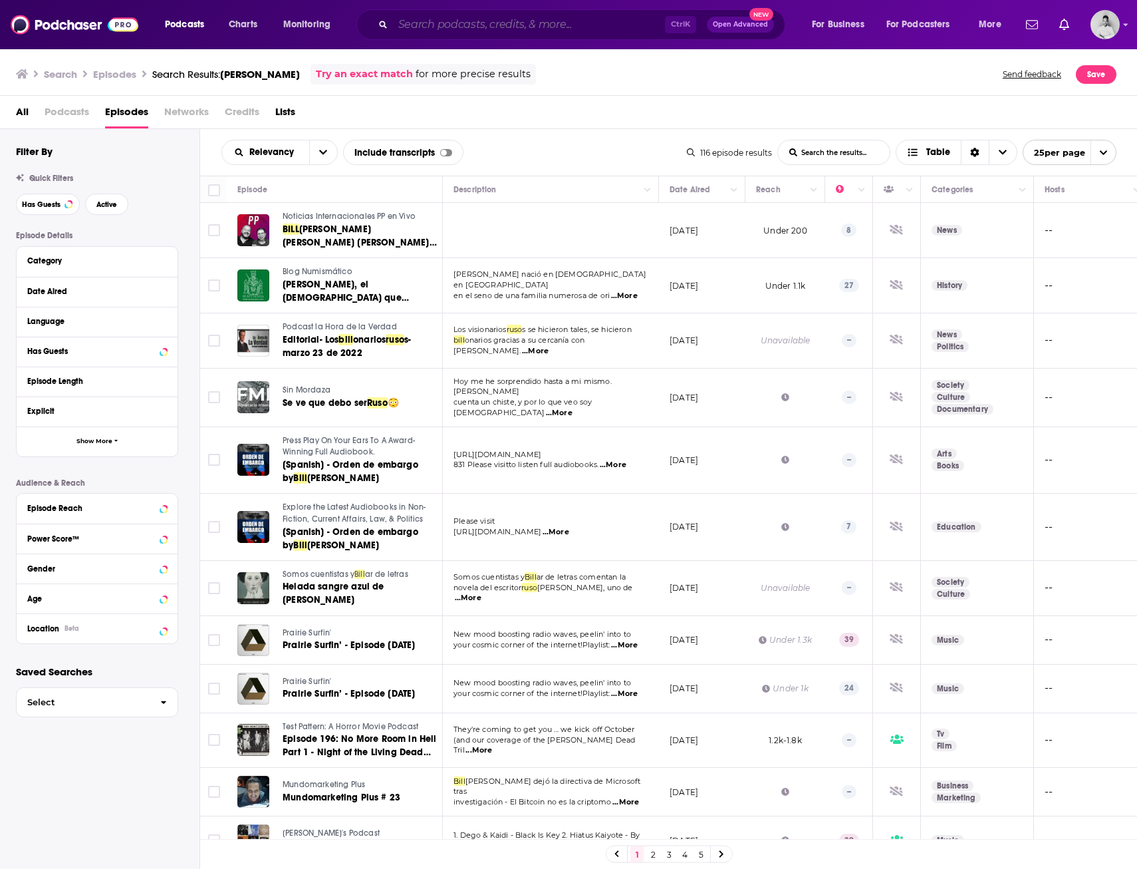
click at [413, 28] on input "Search podcasts, credits, & more..." at bounding box center [529, 24] width 272 height 21
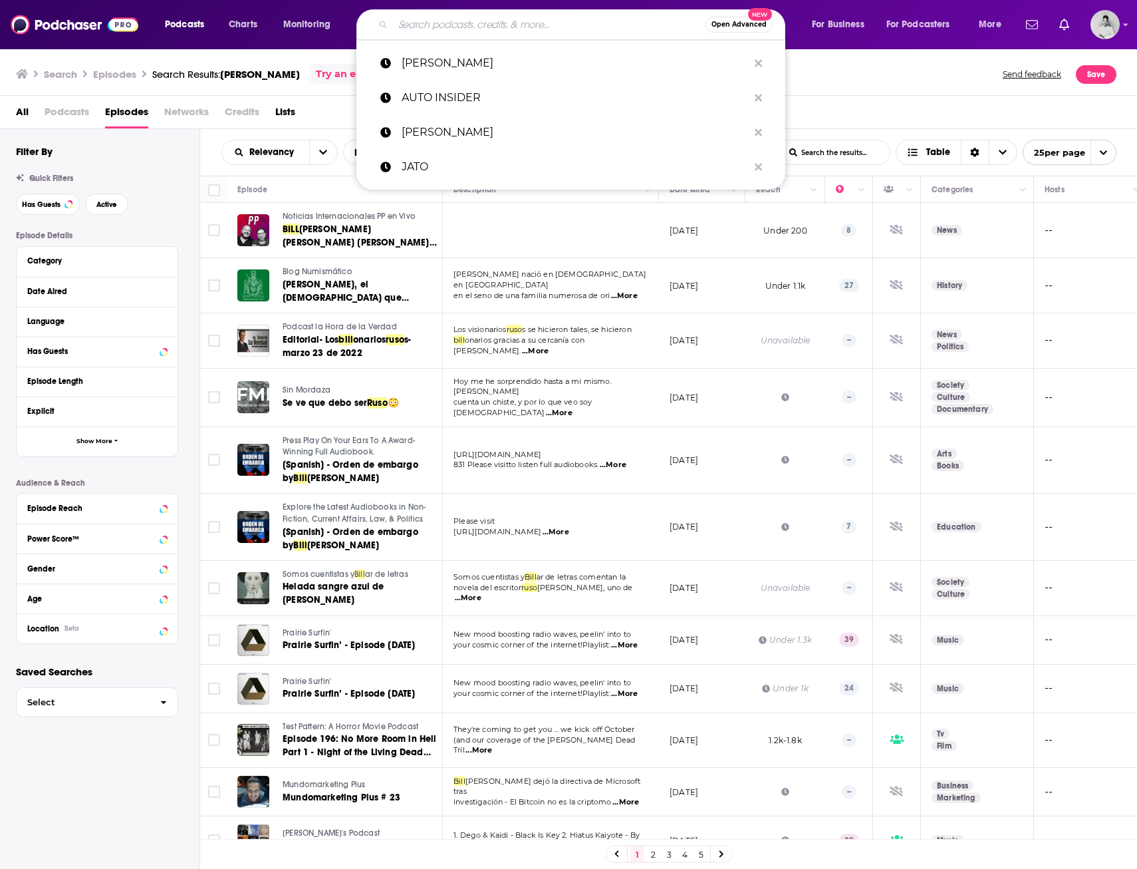
paste input "Automobility"
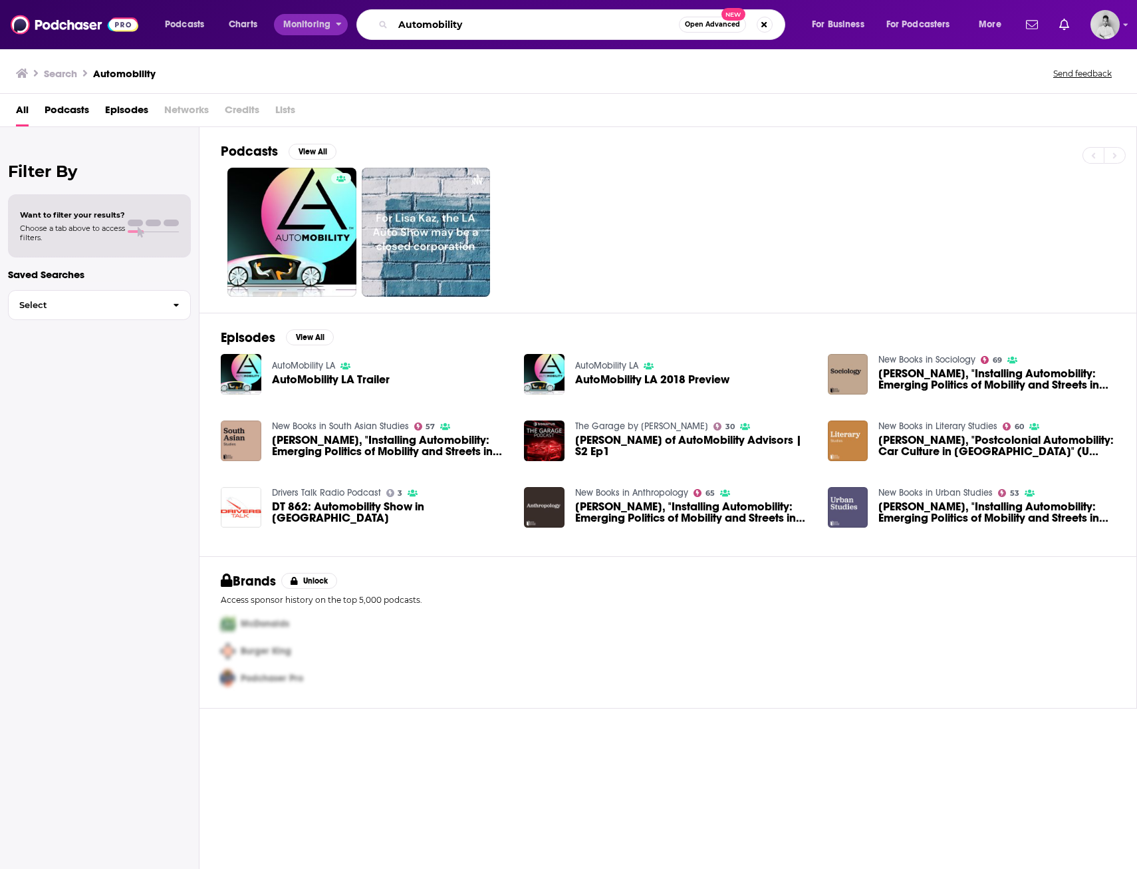
drag, startPoint x: 515, startPoint y: 18, endPoint x: 275, endPoint y: 29, distance: 239.7
click at [275, 29] on div "Podcasts Charts Monitoring Automobility Open Advanced New For Business For Podc…" at bounding box center [585, 24] width 859 height 31
paste input "and The Future of Vehicles"
type input "Automobility and The Future of Vehicles"
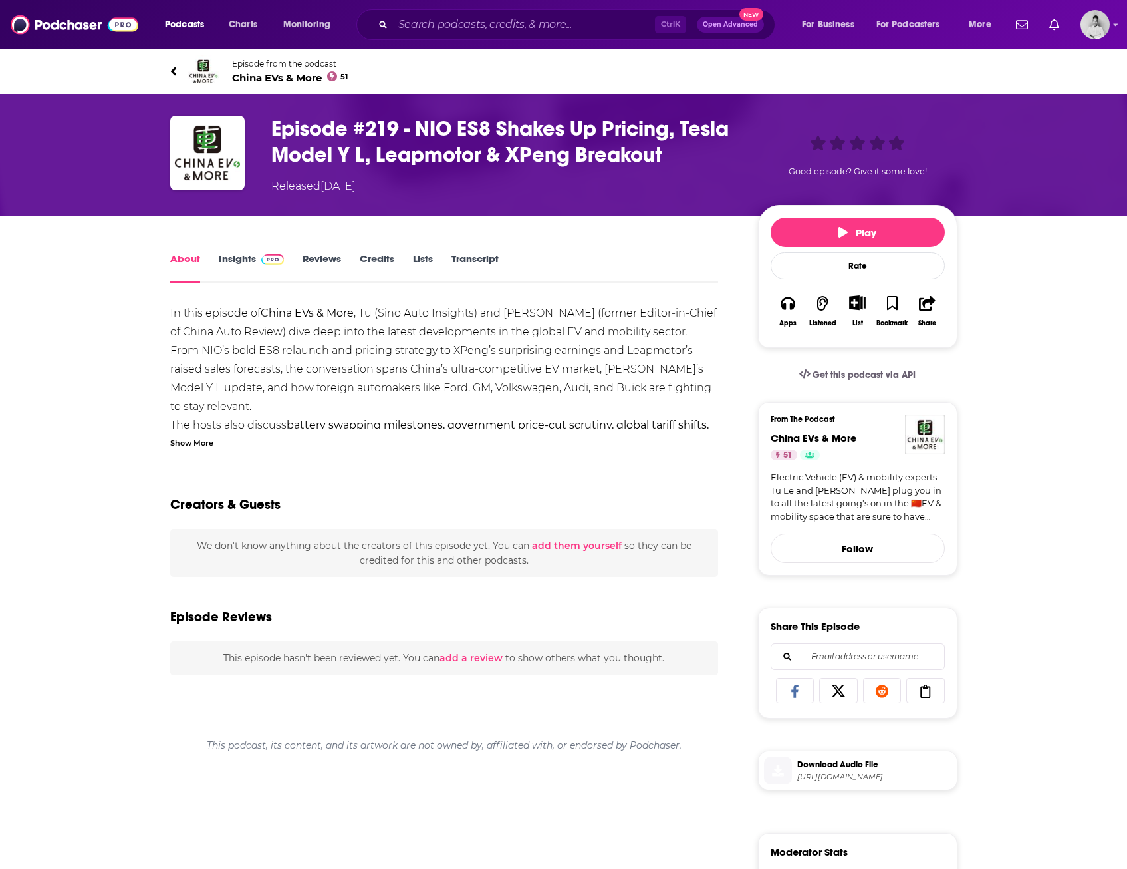
click at [195, 442] on div "Show More" at bounding box center [191, 442] width 43 height 13
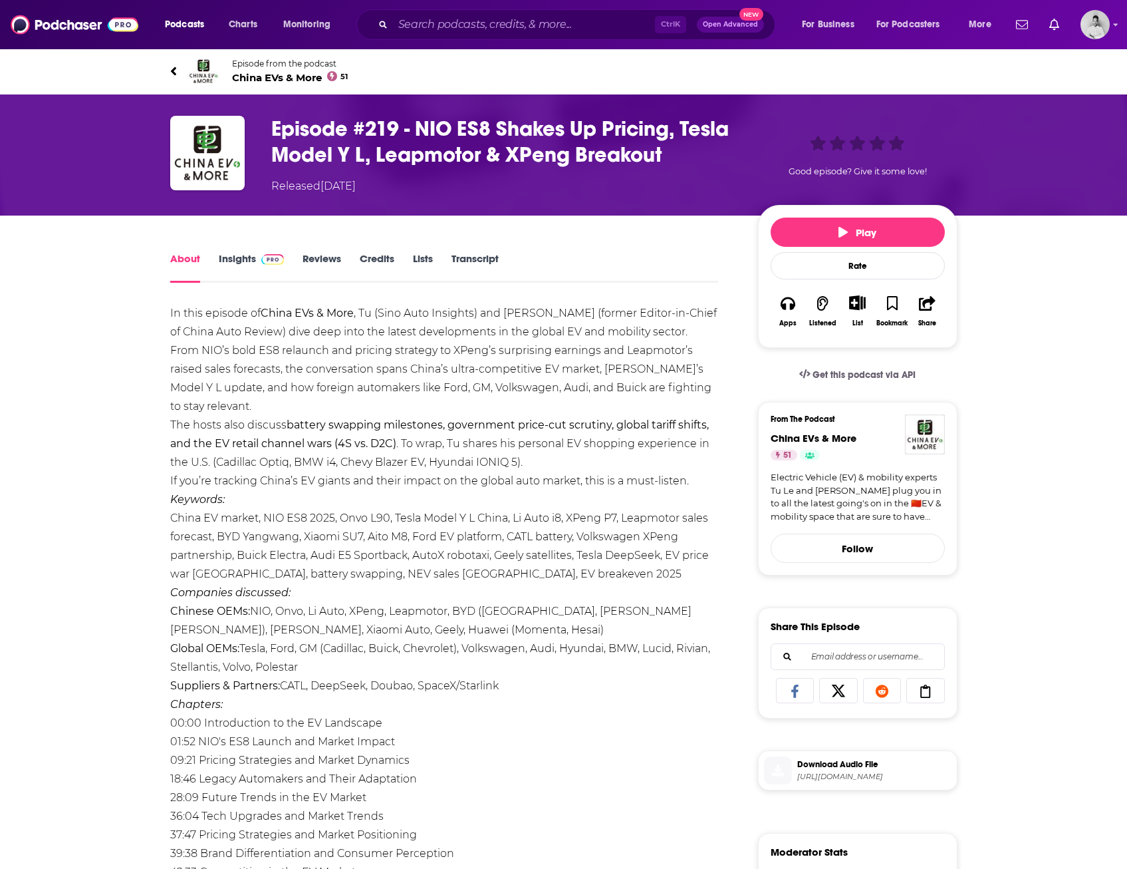
click at [388, 533] on div "In this episode of China EVs & More , Tu (Sino Auto Insights) and Lei (former E…" at bounding box center [444, 639] width 549 height 670
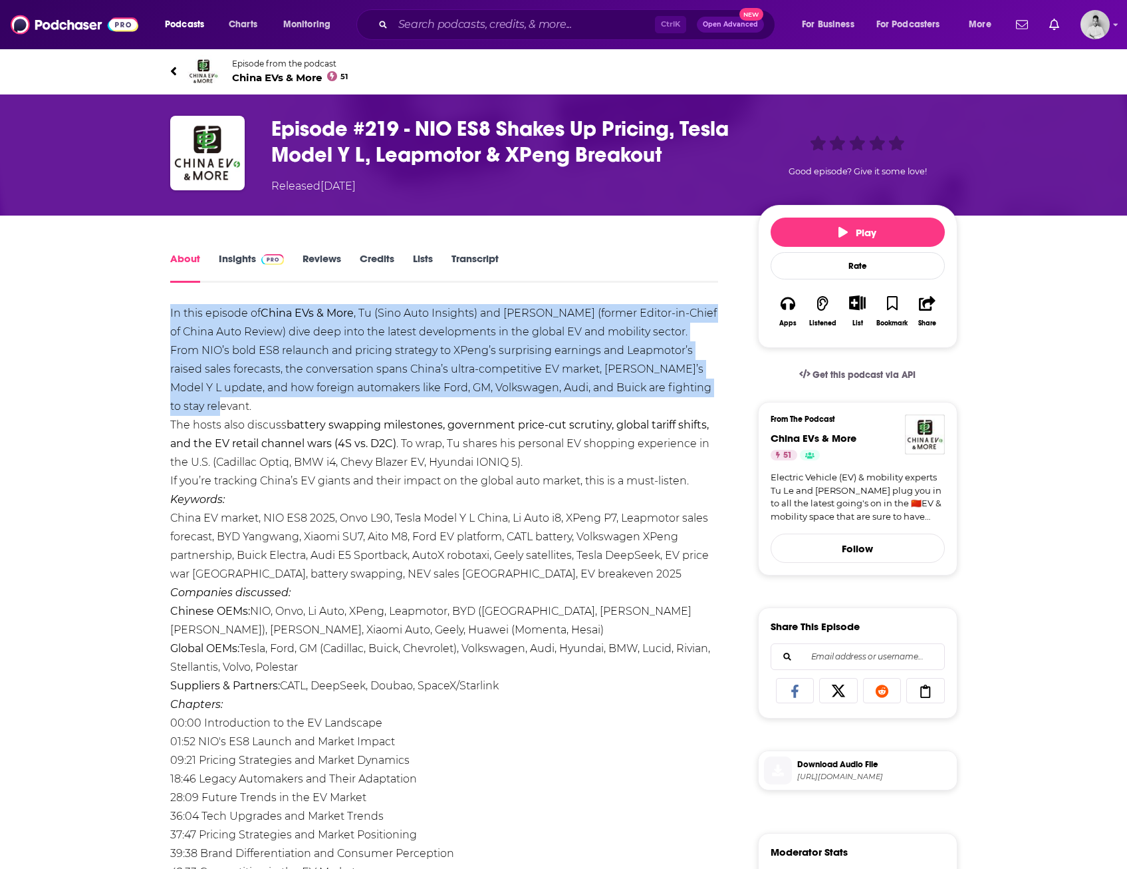
drag, startPoint x: 163, startPoint y: 314, endPoint x: 245, endPoint y: 404, distance: 122.4
click at [245, 404] on div "About Insights Reviews Credits Lists Transcript In this episode of China EVs & …" at bounding box center [453, 782] width 609 height 1065
drag, startPoint x: 245, startPoint y: 404, endPoint x: 212, endPoint y: 370, distance: 48.4
copy div "In this episode of China EVs & More , Tu (Sino Auto Insights) and Lei (former E…"
click at [123, 388] on div "About Insights Reviews Credits Lists Transcript In this episode of China EVs & …" at bounding box center [563, 766] width 1127 height 1100
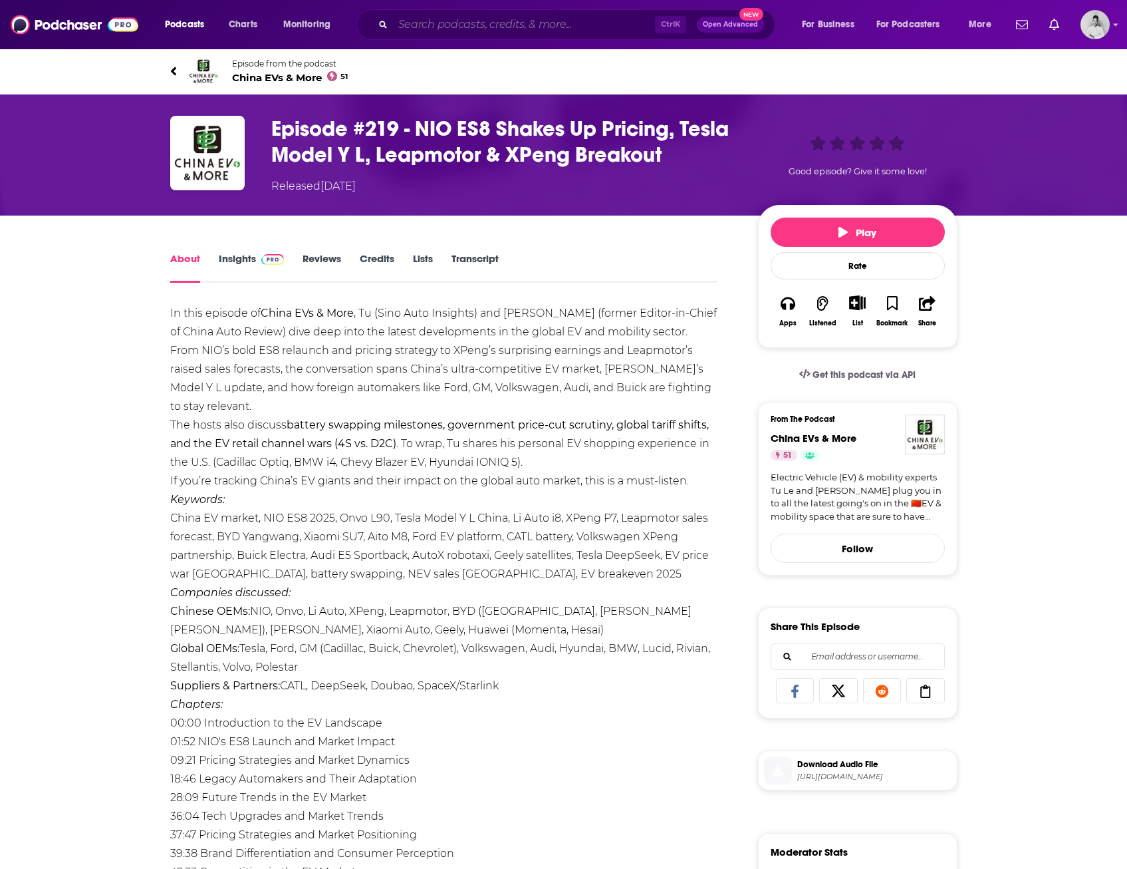
click at [577, 23] on input "Search podcasts, credits, & more..." at bounding box center [524, 24] width 262 height 21
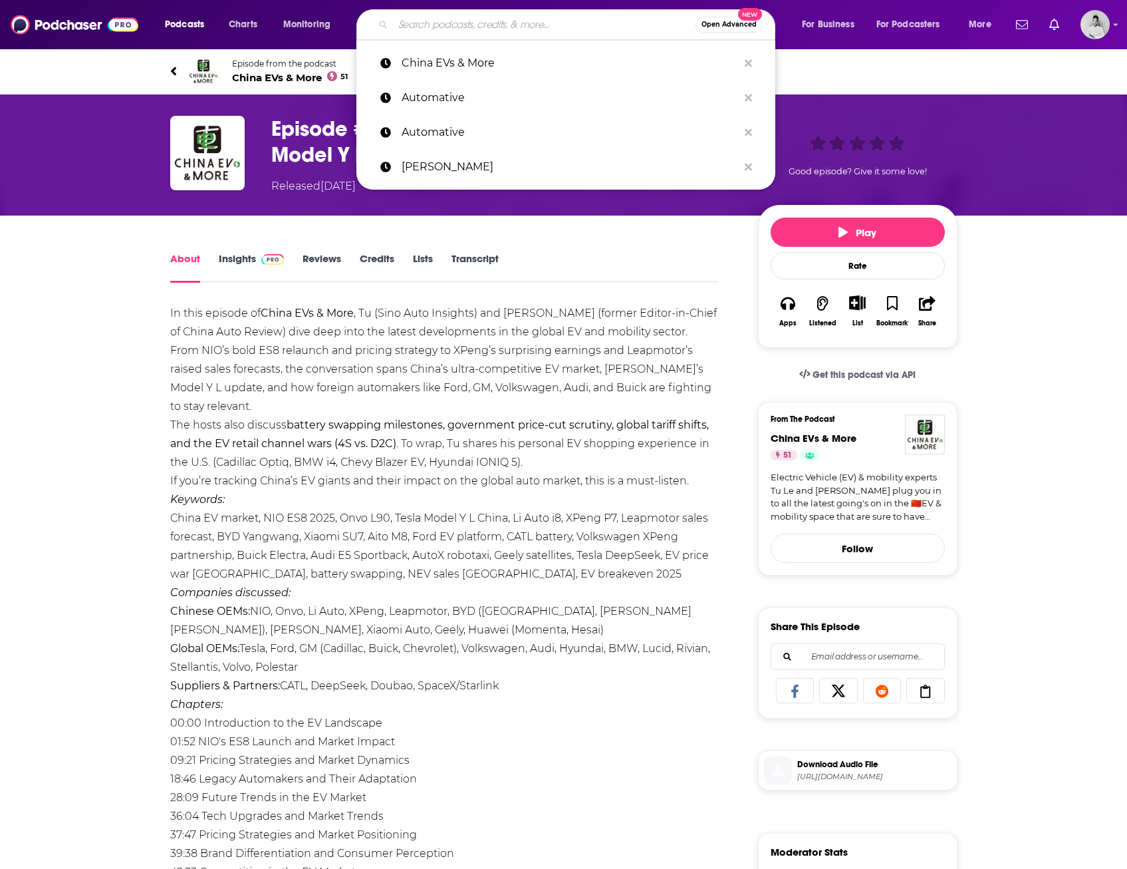
paste input "JATO Podcast"
type input "JATO Podcast"
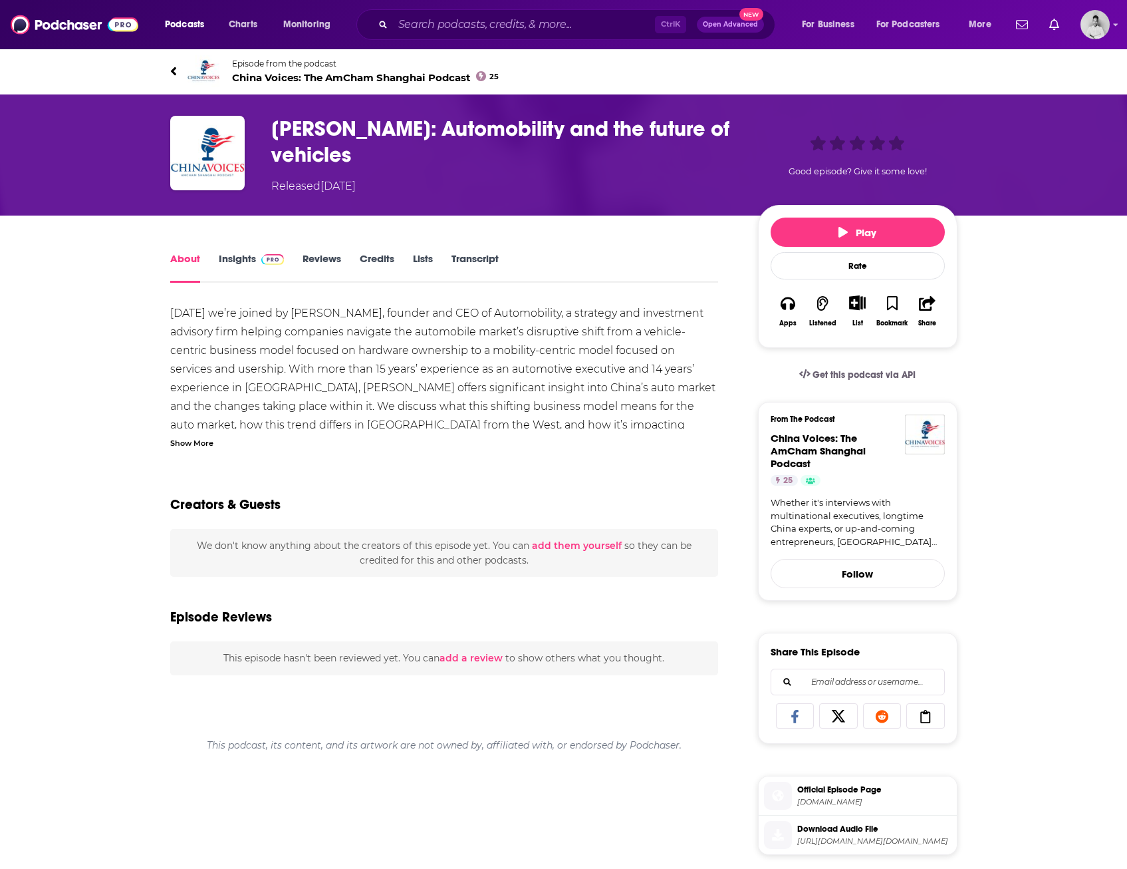
click at [198, 440] on div "Show More" at bounding box center [191, 442] width 43 height 13
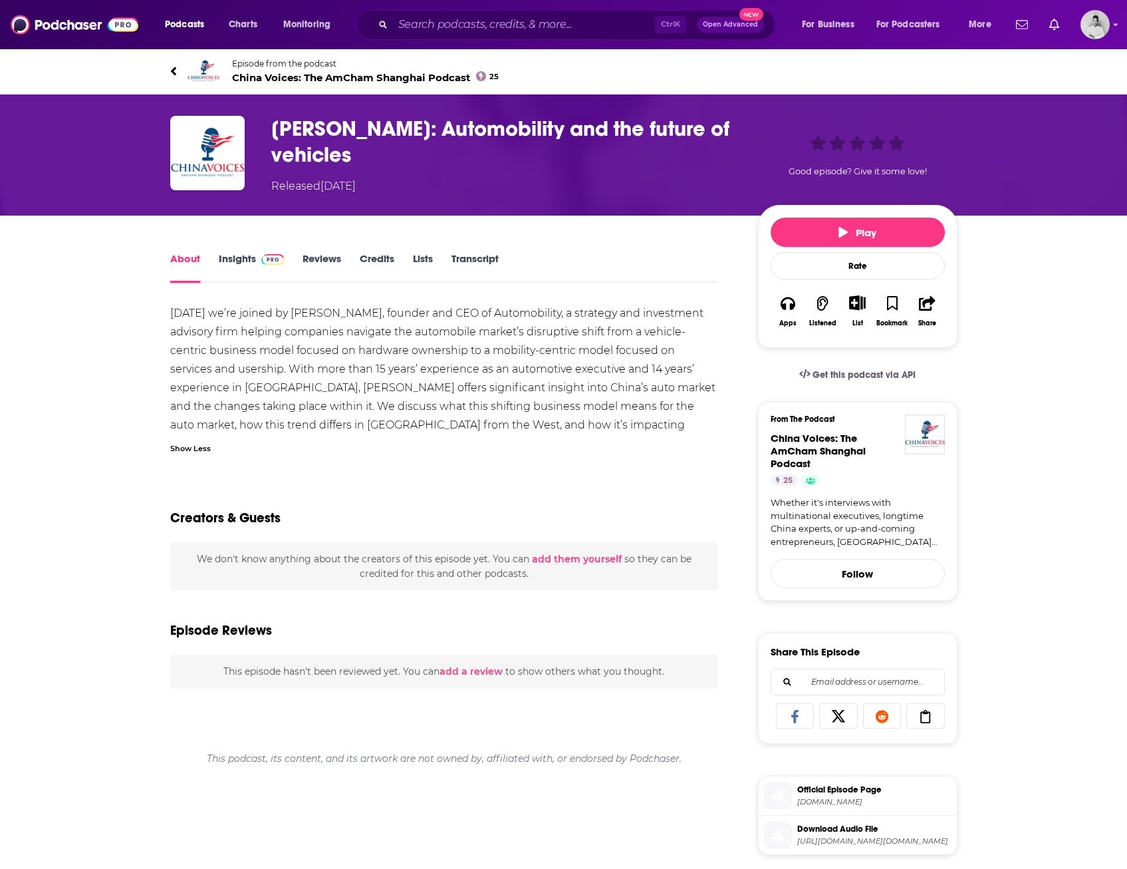
click at [200, 448] on div "Show Less" at bounding box center [190, 447] width 41 height 13
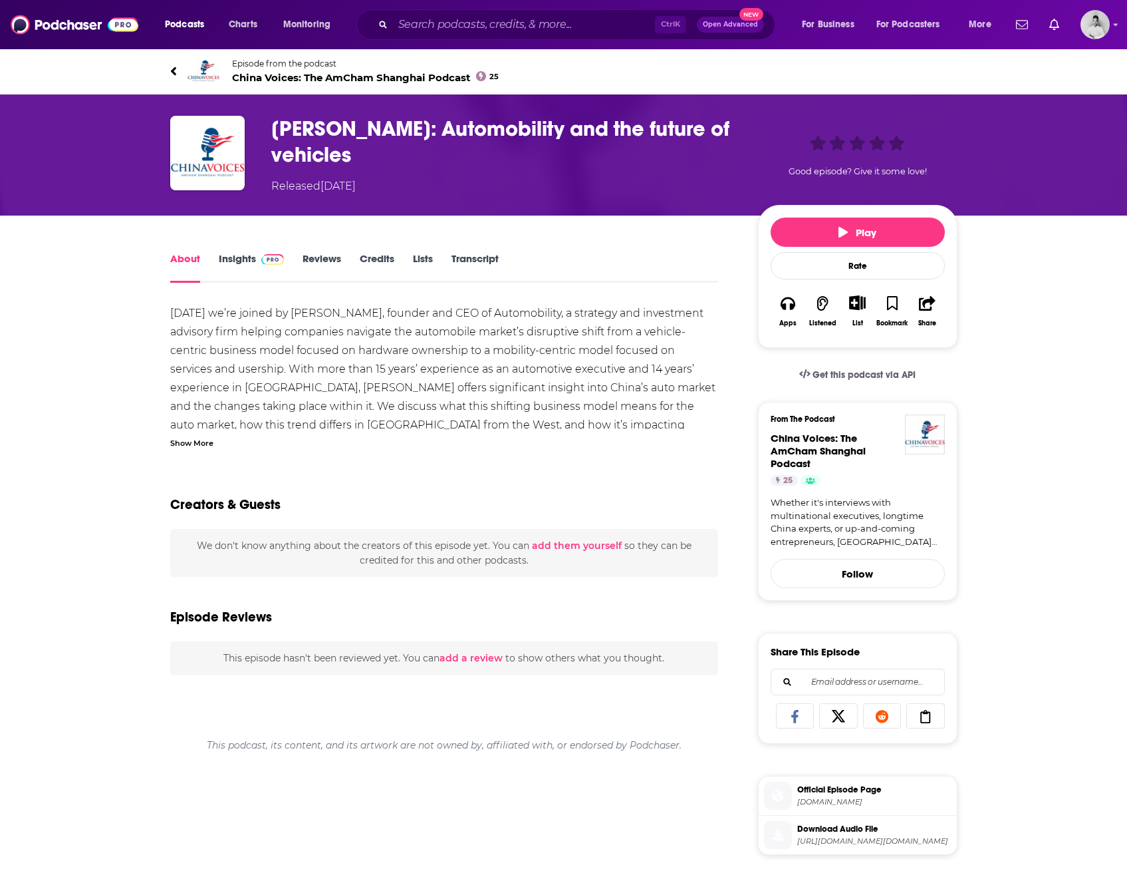
click at [211, 440] on div "Show More" at bounding box center [191, 442] width 43 height 13
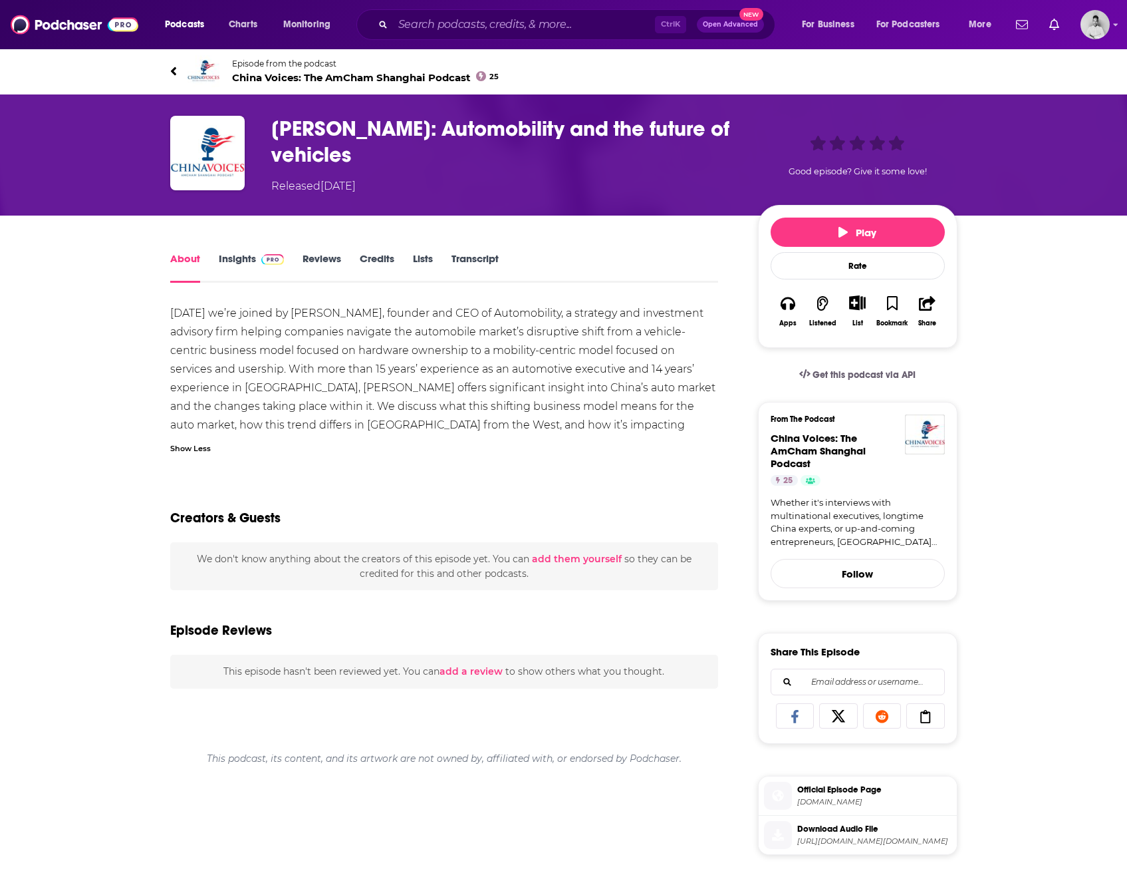
click at [163, 317] on div "About Insights Reviews Credits Lists Transcript Today we’re joined by Bill Russ…" at bounding box center [453, 766] width 609 height 1033
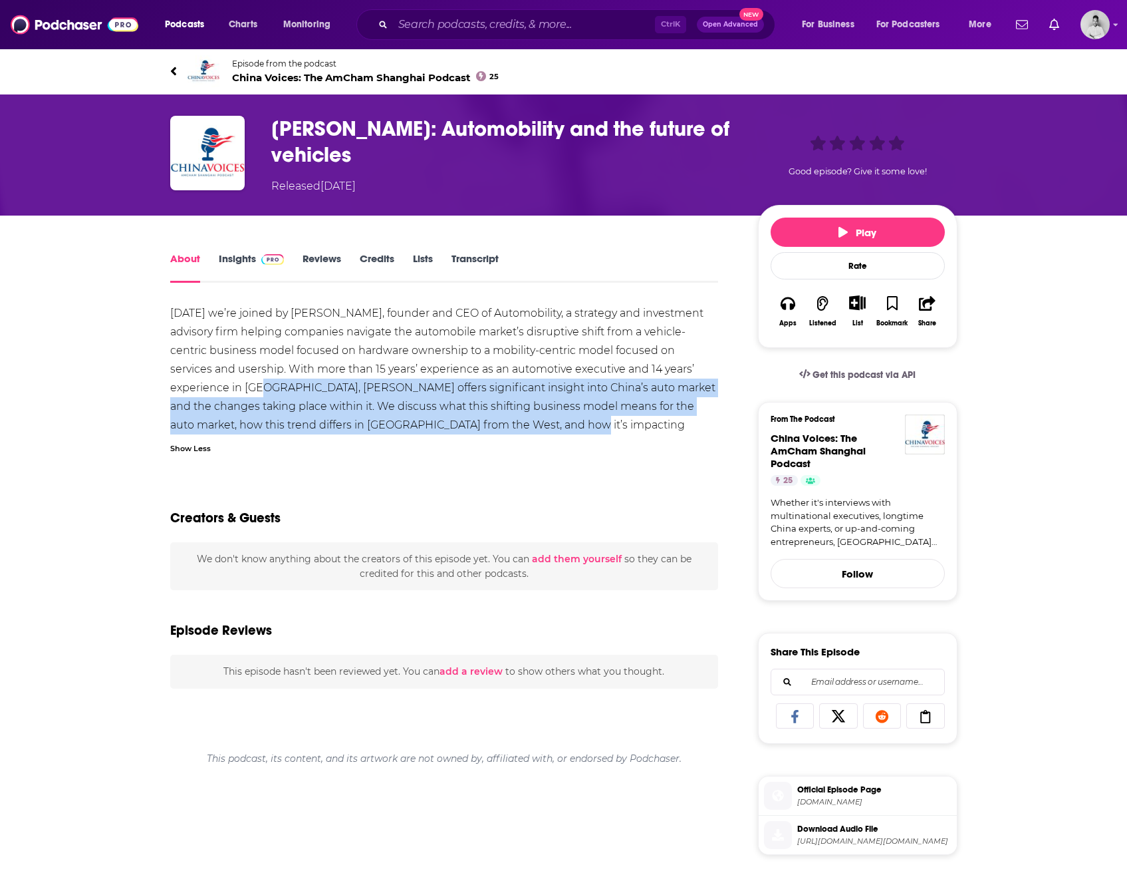
drag, startPoint x: 210, startPoint y: 385, endPoint x: 492, endPoint y: 422, distance: 285.1
click at [492, 422] on div "Today we’re joined by Bill Russo, founder and CEO of Automobility, a strategy a…" at bounding box center [444, 378] width 549 height 149
copy div "Russo offers significant insight into China’s auto market and the changes takin…"
drag, startPoint x: 247, startPoint y: 261, endPoint x: 0, endPoint y: 178, distance: 260.2
click at [247, 261] on link "Insights" at bounding box center [252, 267] width 66 height 31
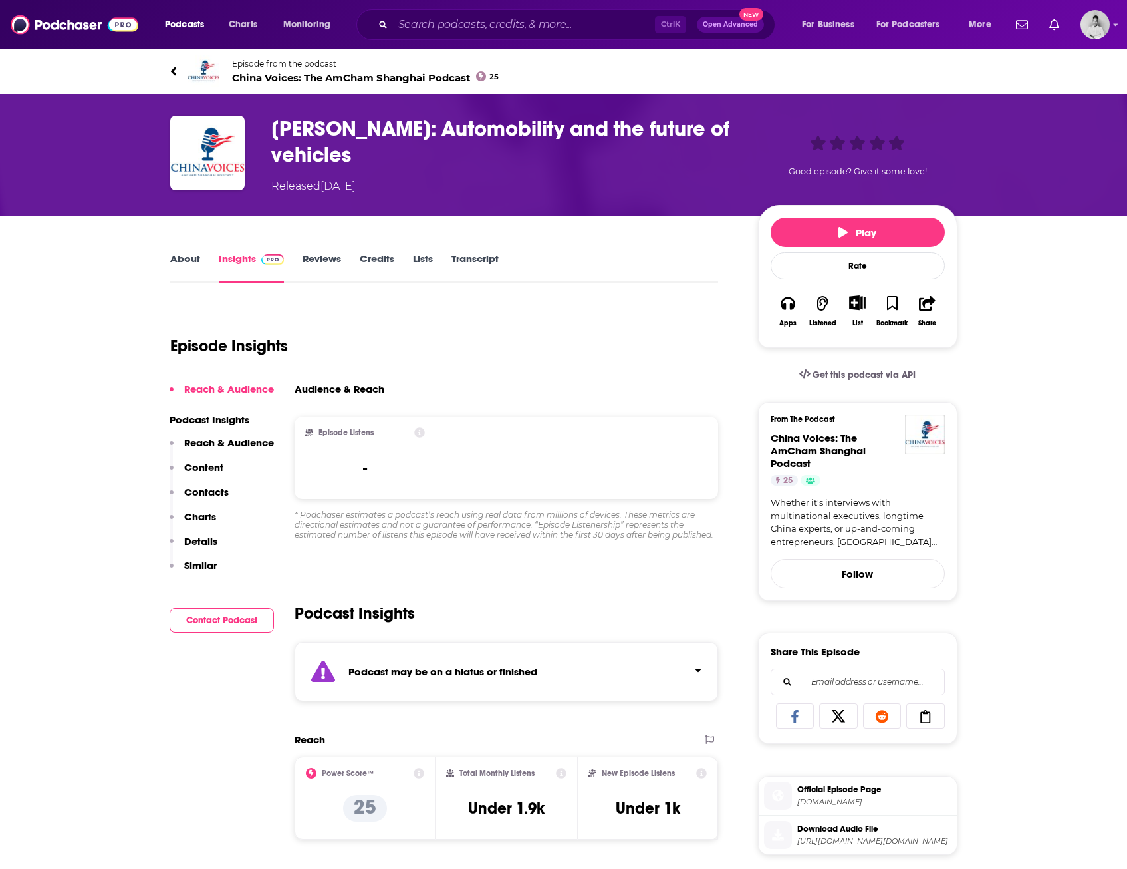
click at [325, 76] on span "China Voices: The AmCham Shanghai Podcast 25" at bounding box center [365, 77] width 267 height 13
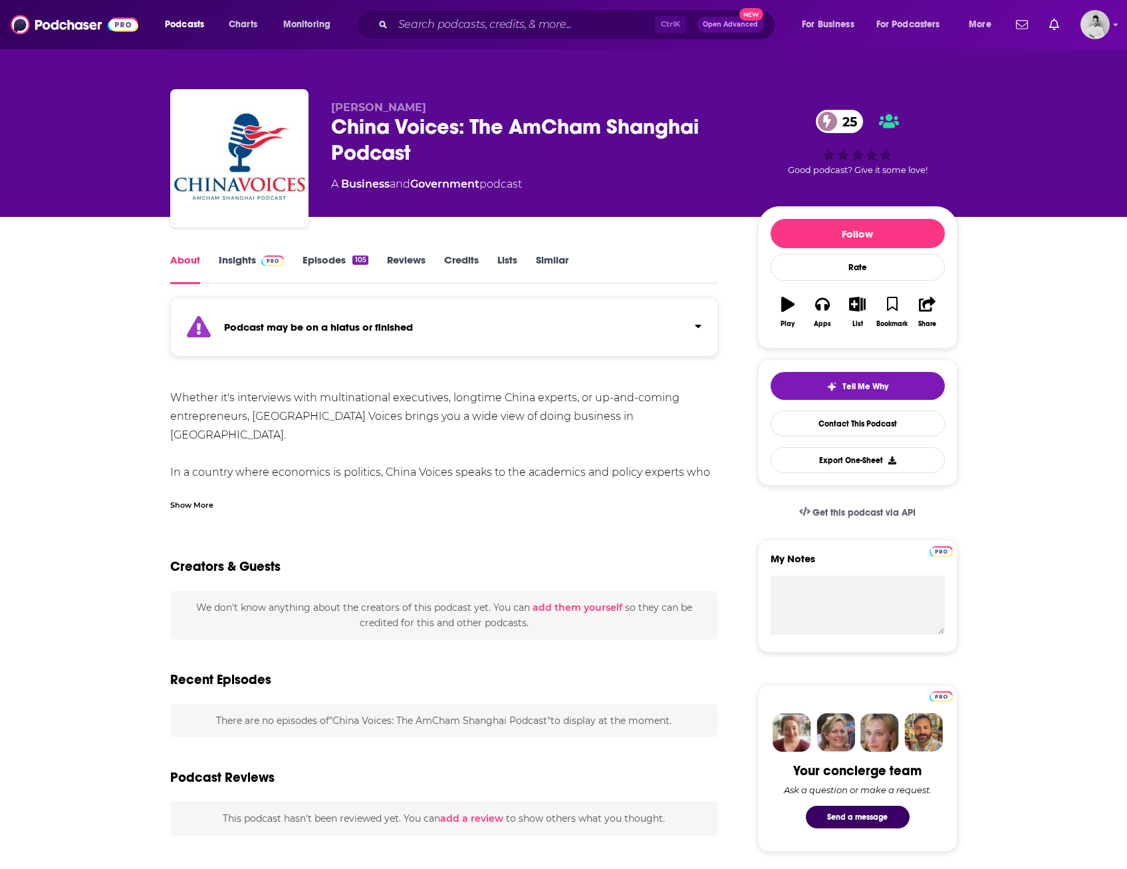
click at [319, 259] on link "Episodes 105" at bounding box center [335, 268] width 65 height 31
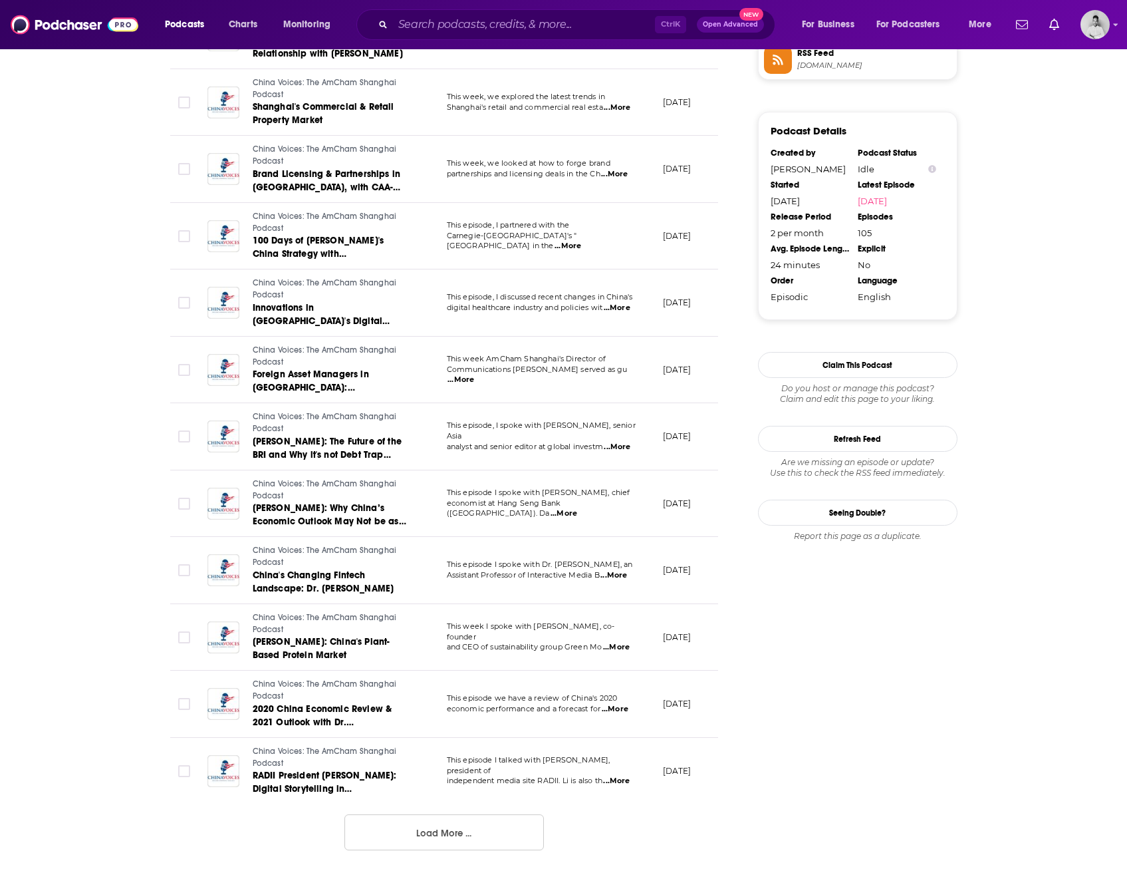
scroll to position [1264, 0]
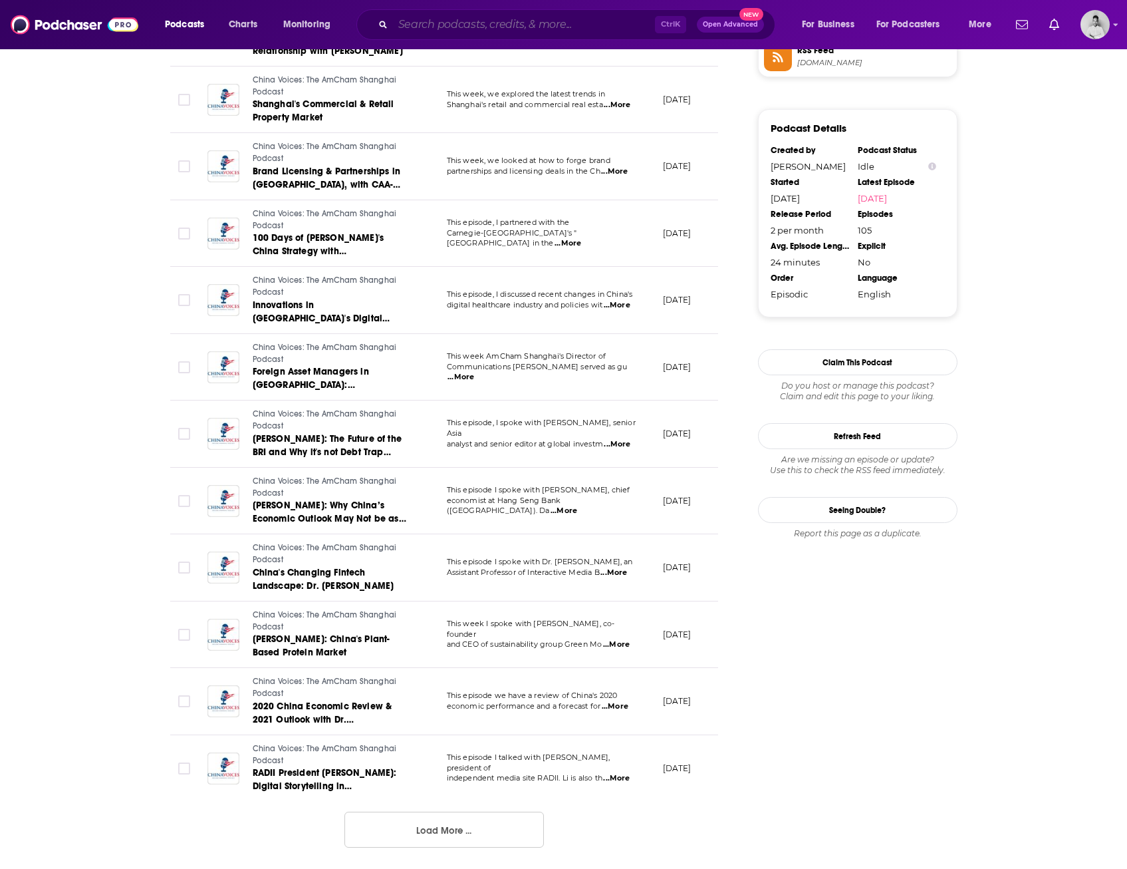
click at [561, 17] on input "Search podcasts, credits, & more..." at bounding box center [524, 24] width 262 height 21
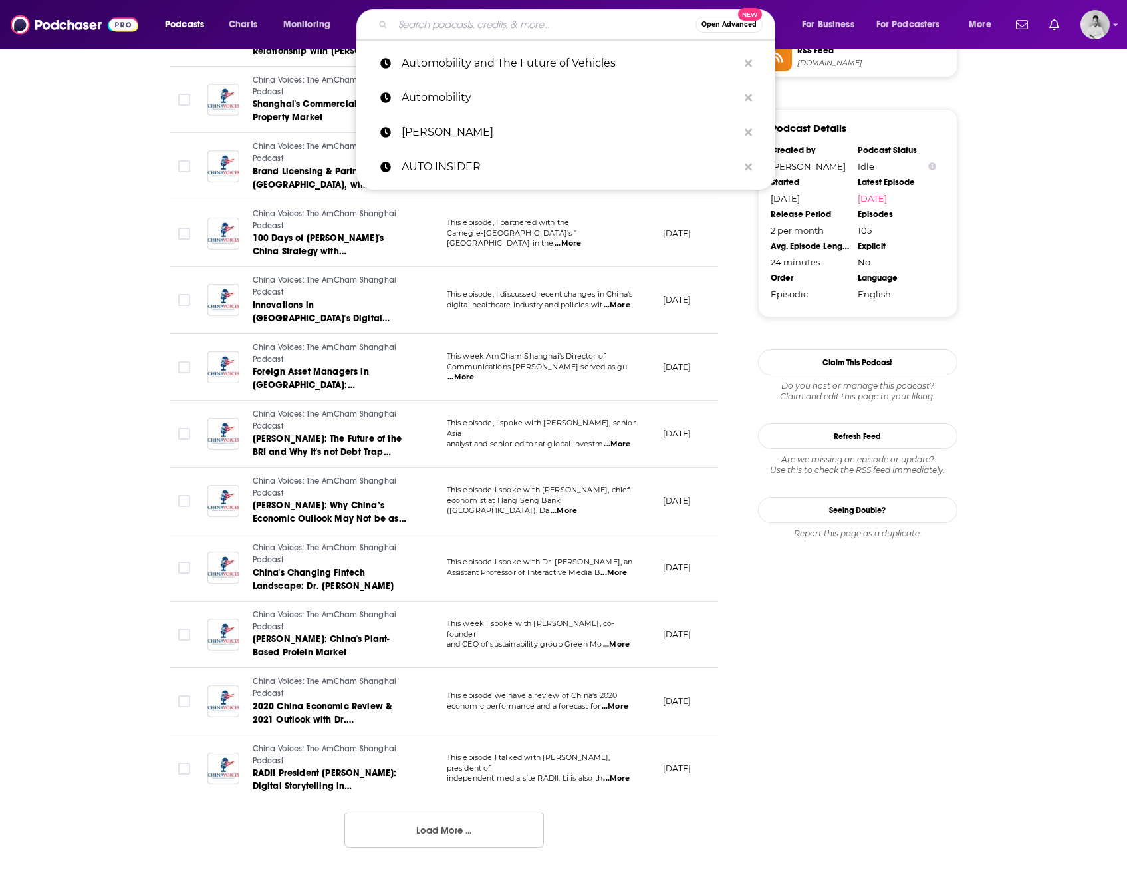
paste input "[PERSON_NAME]"
type input "[PERSON_NAME]"
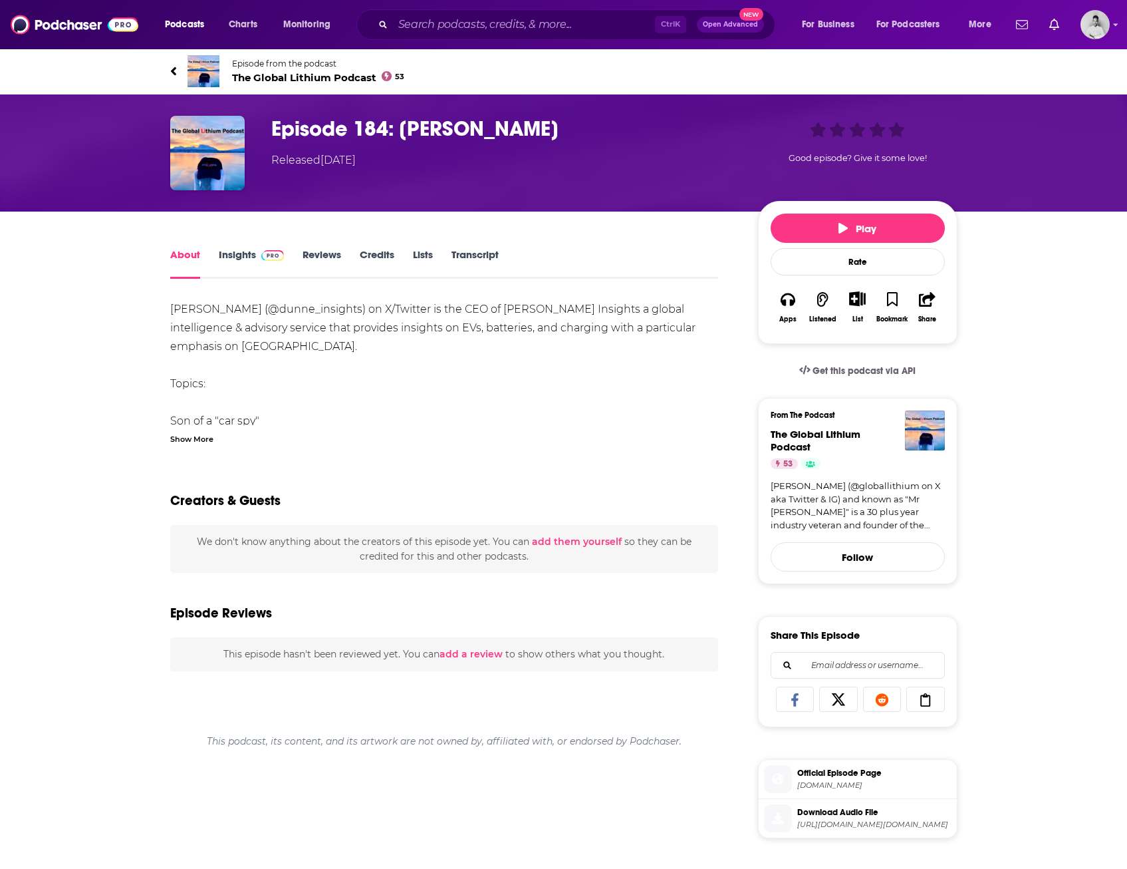
click at [195, 432] on div "Show More" at bounding box center [191, 438] width 43 height 13
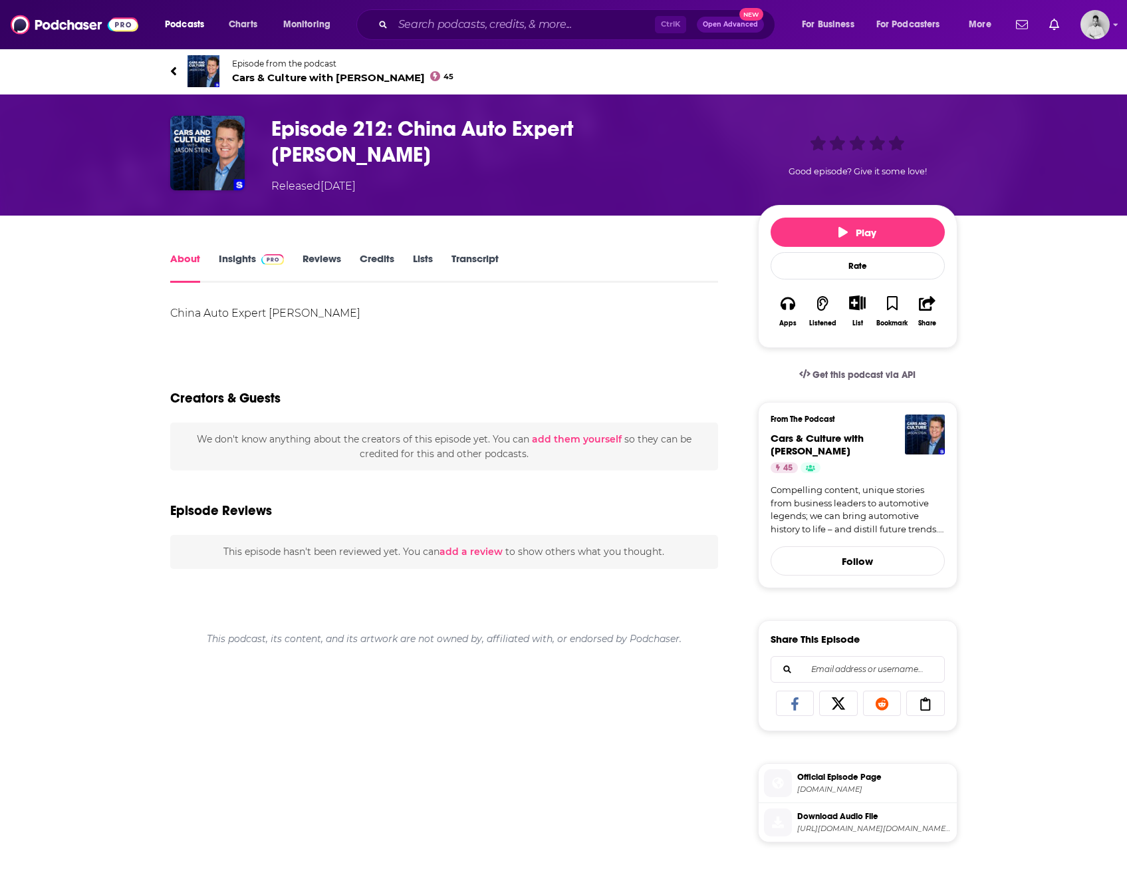
drag, startPoint x: 225, startPoint y: 321, endPoint x: 232, endPoint y: 317, distance: 7.8
click at [225, 321] on div "China Auto Expert [PERSON_NAME] Show More" at bounding box center [444, 323] width 549 height 38
click at [323, 307] on div "China Auto Expert [PERSON_NAME]" at bounding box center [444, 313] width 549 height 19
click at [209, 329] on div "Show More" at bounding box center [191, 335] width 43 height 13
click at [231, 322] on div "China Auto Expert [PERSON_NAME] Show More" at bounding box center [444, 323] width 549 height 38
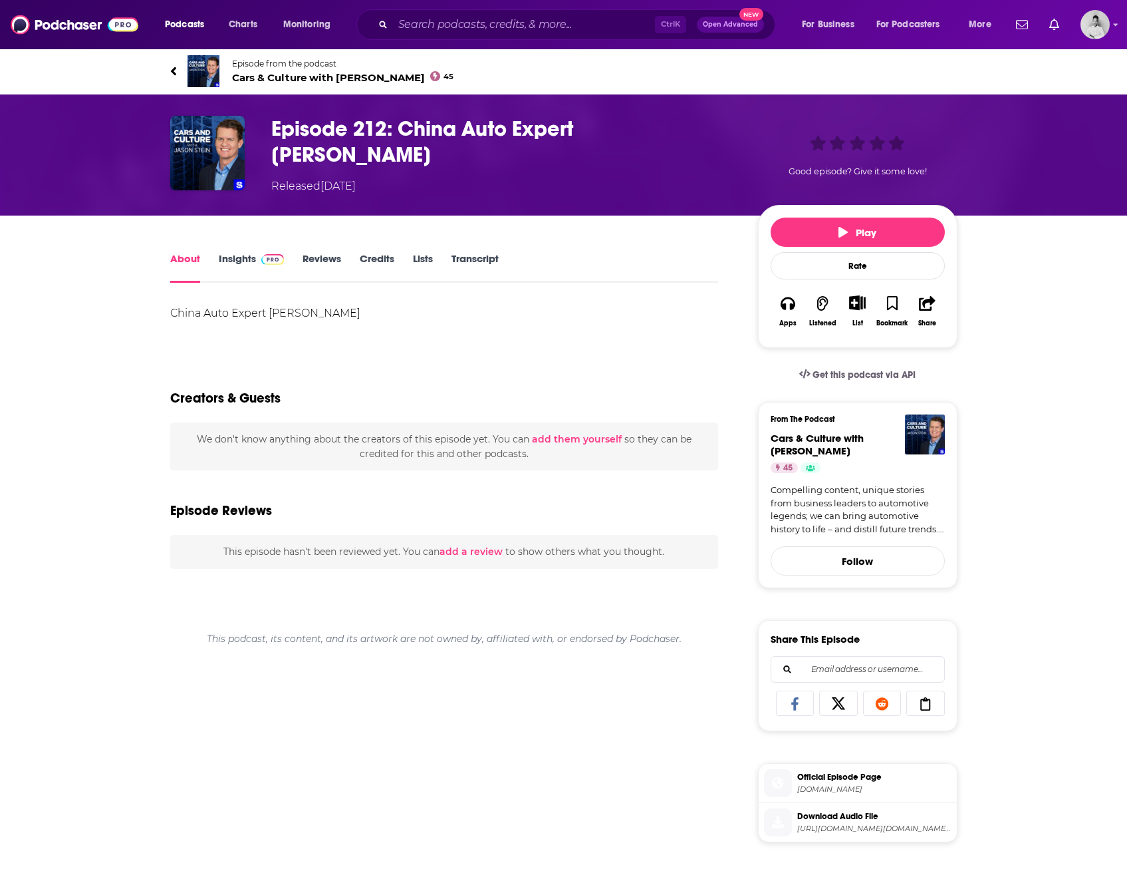
click at [277, 321] on div "China Auto Expert [PERSON_NAME] Show More" at bounding box center [444, 323] width 549 height 38
drag, startPoint x: 767, startPoint y: 432, endPoint x: 829, endPoint y: 446, distance: 63.4
click at [829, 446] on div "From The Podcast Cars & Culture with Jason Stein 45 Compelling content, unique …" at bounding box center [858, 495] width 200 height 186
copy span "Cars & Culture with [PERSON_NAME]"
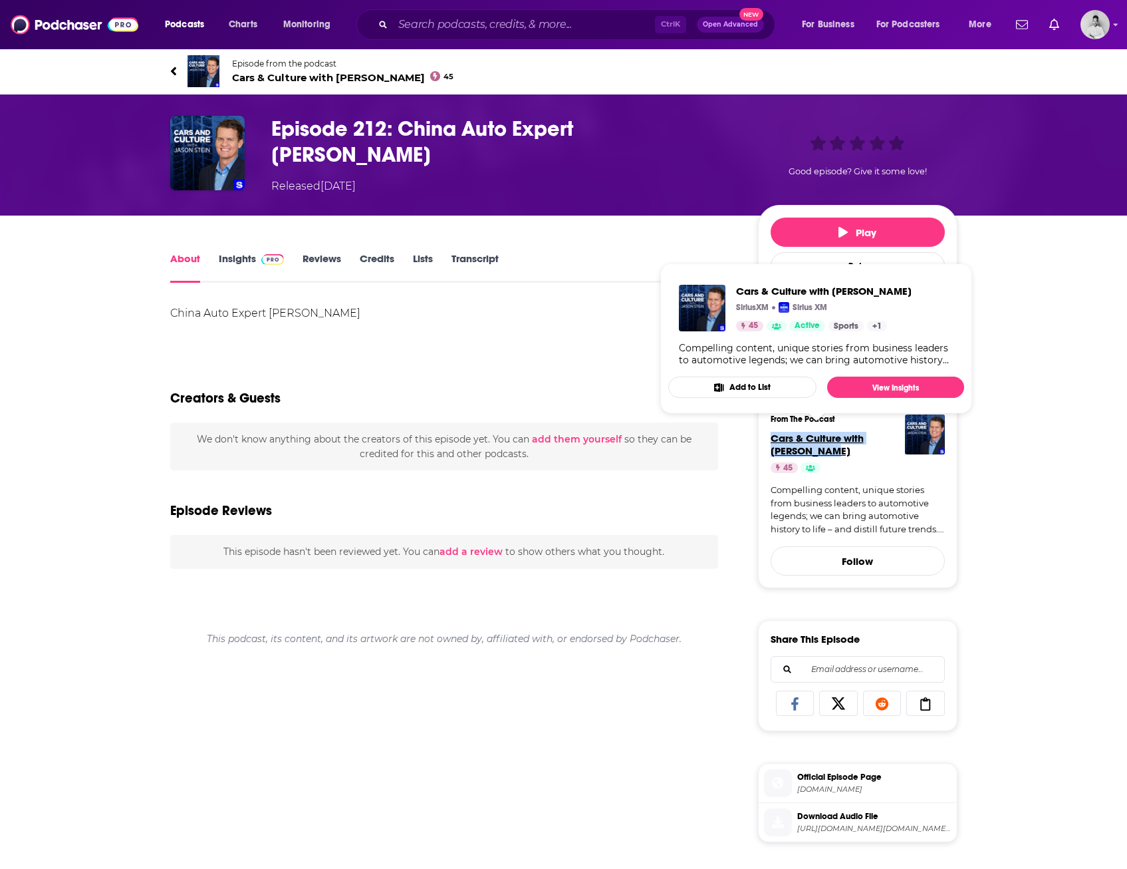
click at [809, 440] on span "Cars & Culture with [PERSON_NAME]" at bounding box center [817, 444] width 93 height 25
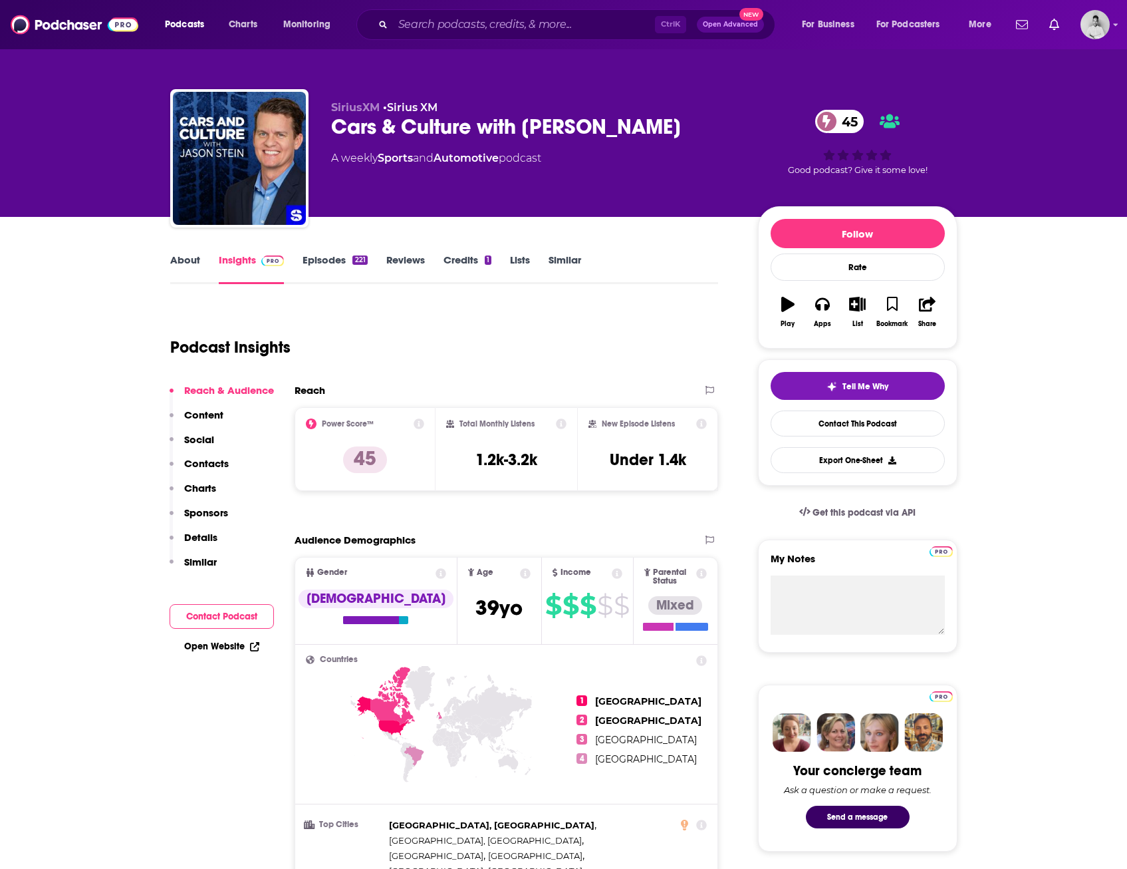
click at [184, 261] on link "About" at bounding box center [185, 268] width 30 height 31
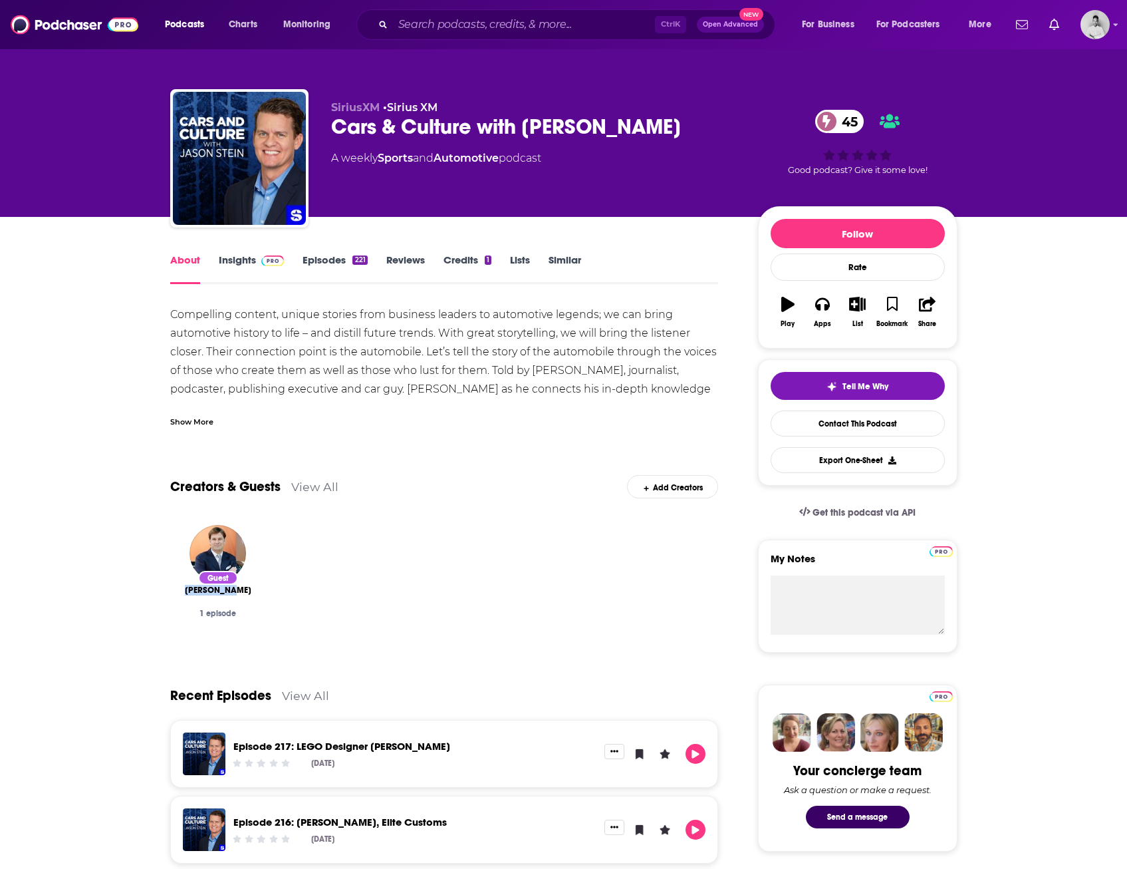
drag, startPoint x: 182, startPoint y: 591, endPoint x: 239, endPoint y: 593, distance: 57.2
click at [239, 593] on div "[PERSON_NAME]" at bounding box center [218, 590] width 74 height 11
drag, startPoint x: 239, startPoint y: 593, endPoint x: 387, endPoint y: 594, distance: 147.7
click at [387, 593] on div "Guest Jim Farley 1 episode" at bounding box center [444, 584] width 549 height 141
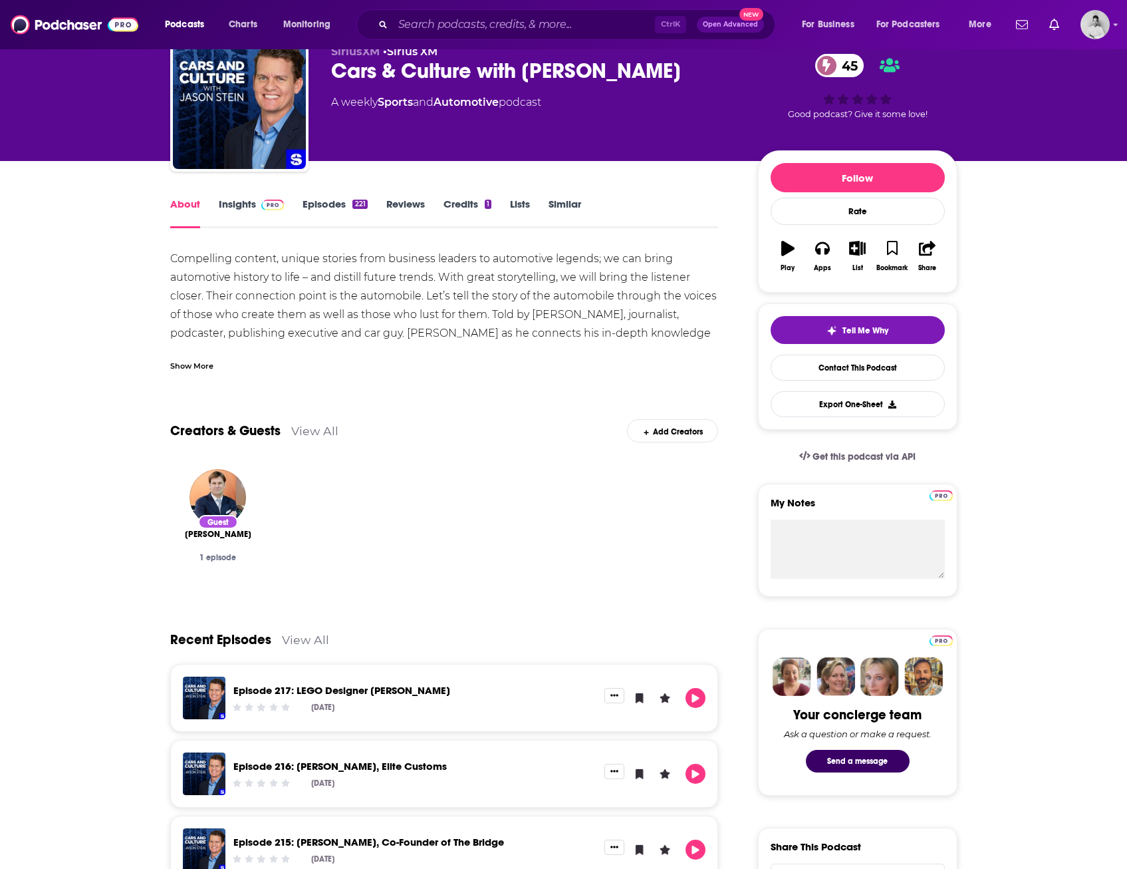
scroll to position [133, 0]
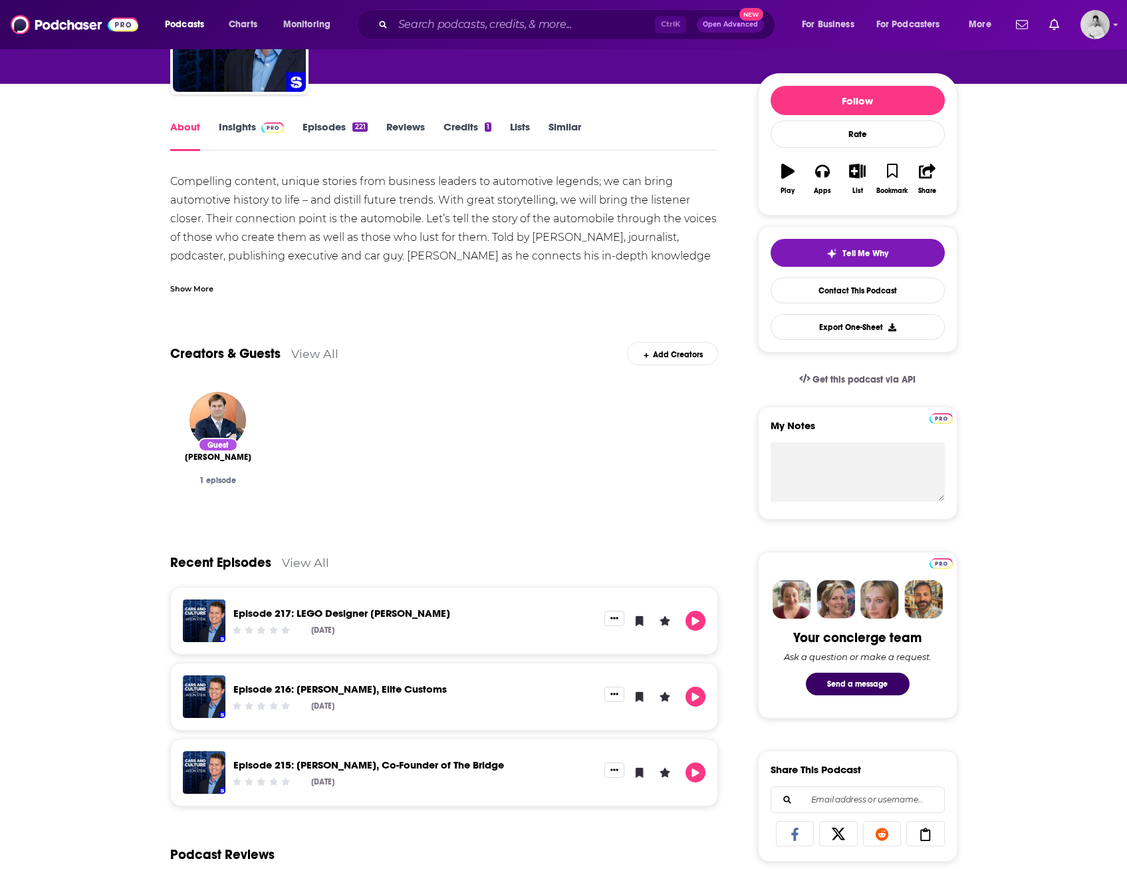
click at [190, 287] on div "Show More" at bounding box center [191, 287] width 43 height 13
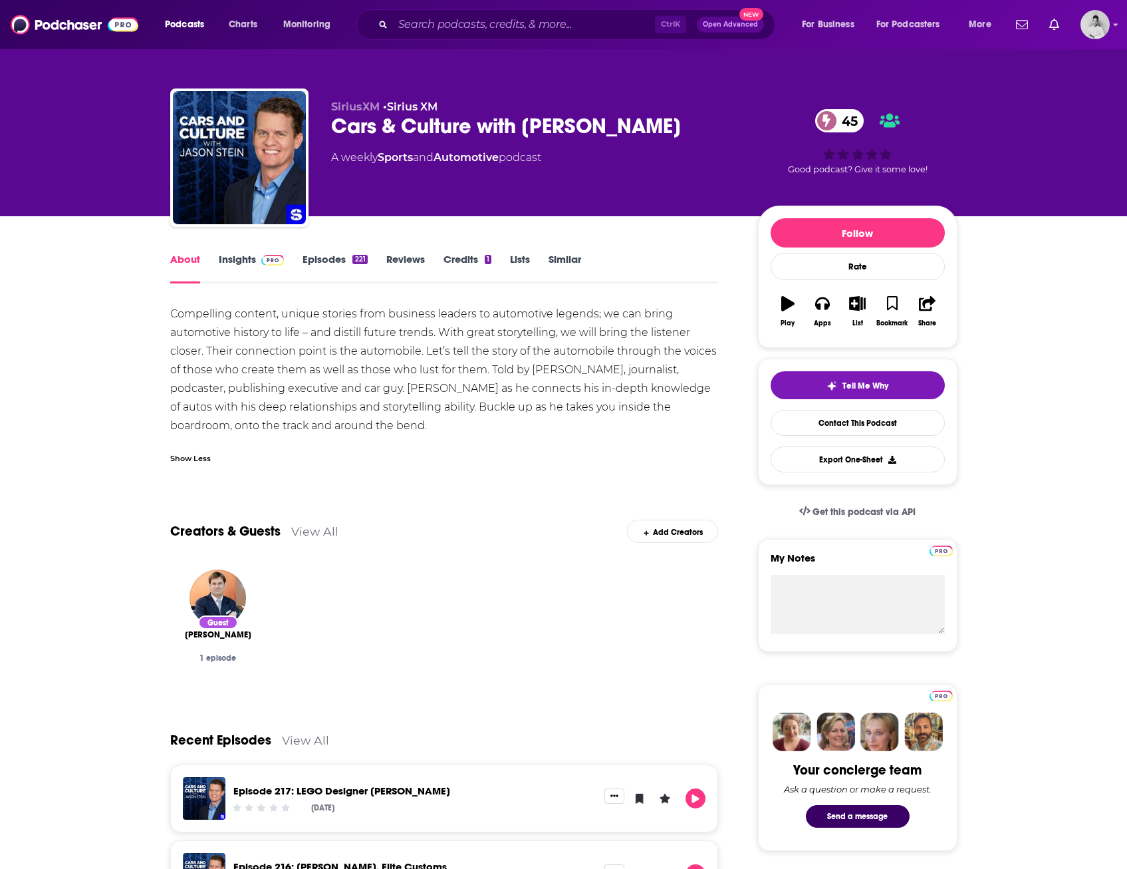
scroll to position [0, 0]
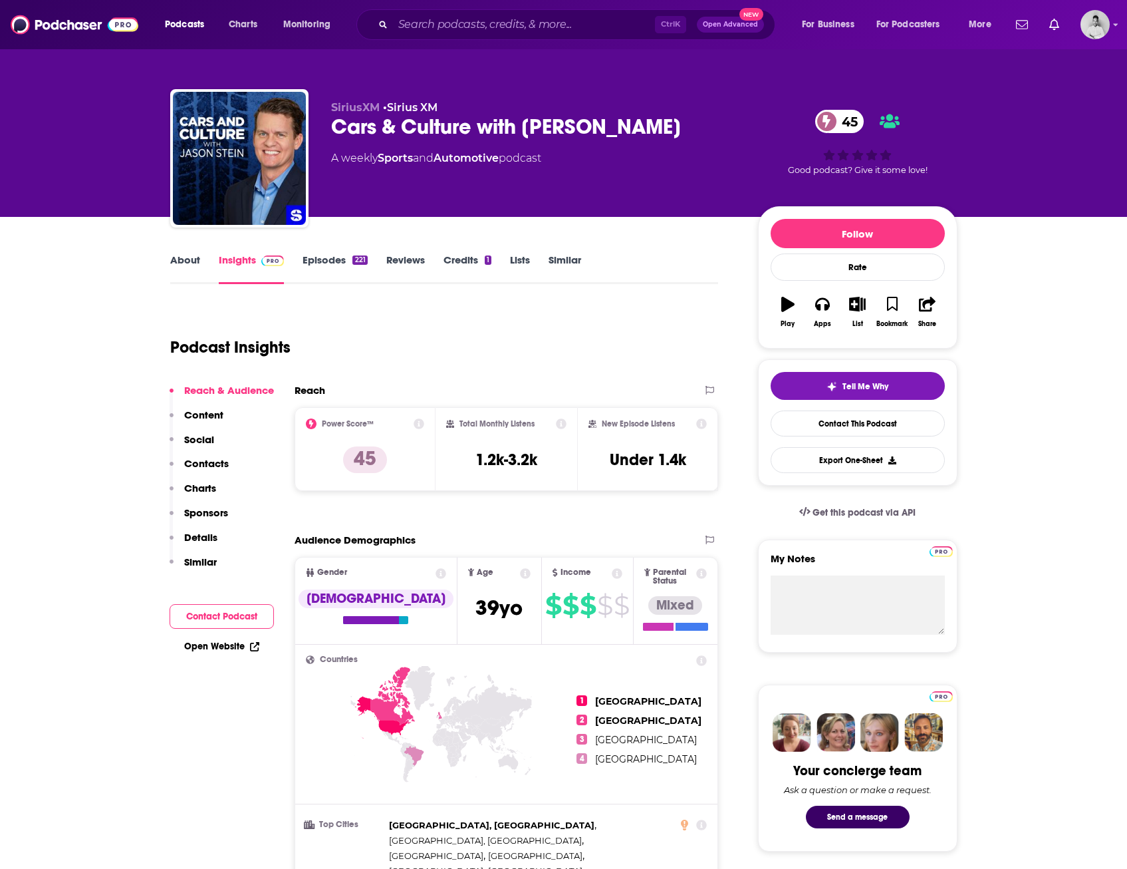
click at [182, 262] on link "About" at bounding box center [185, 268] width 30 height 31
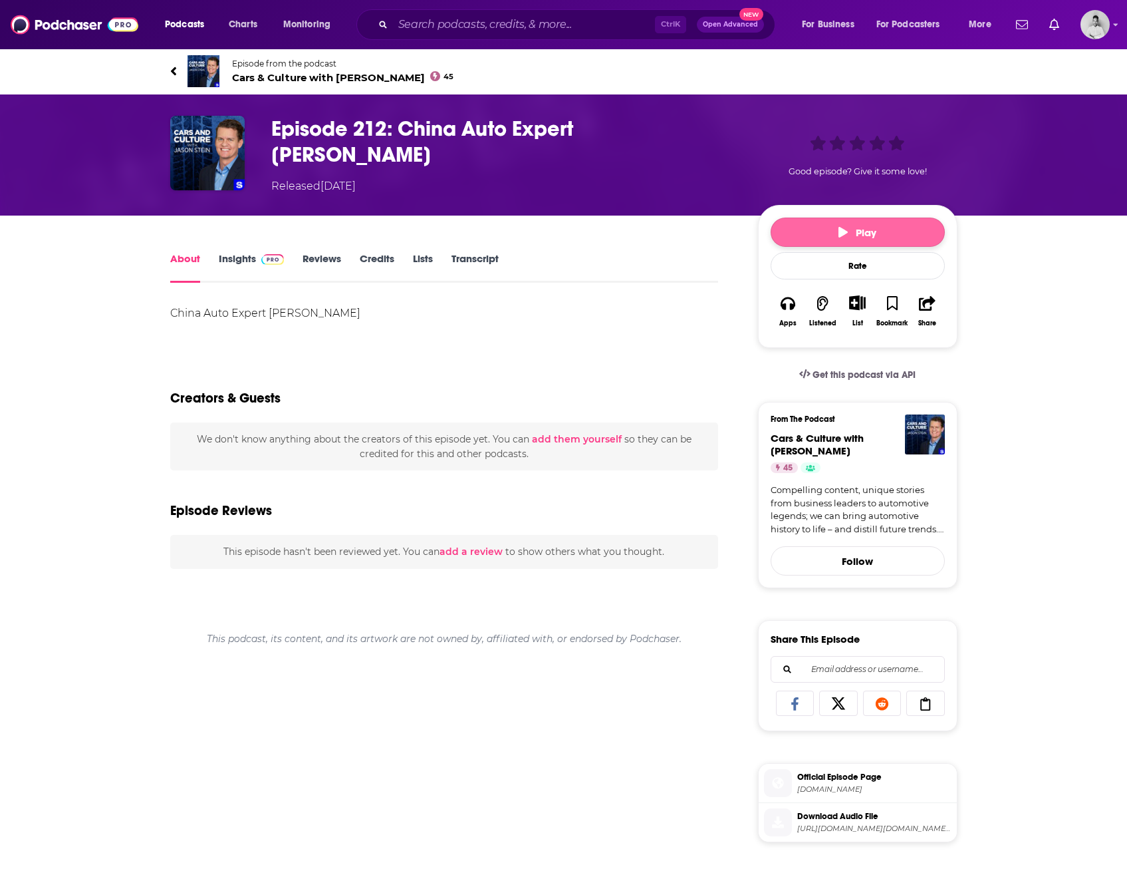
click at [861, 227] on span "Play" at bounding box center [858, 232] width 38 height 13
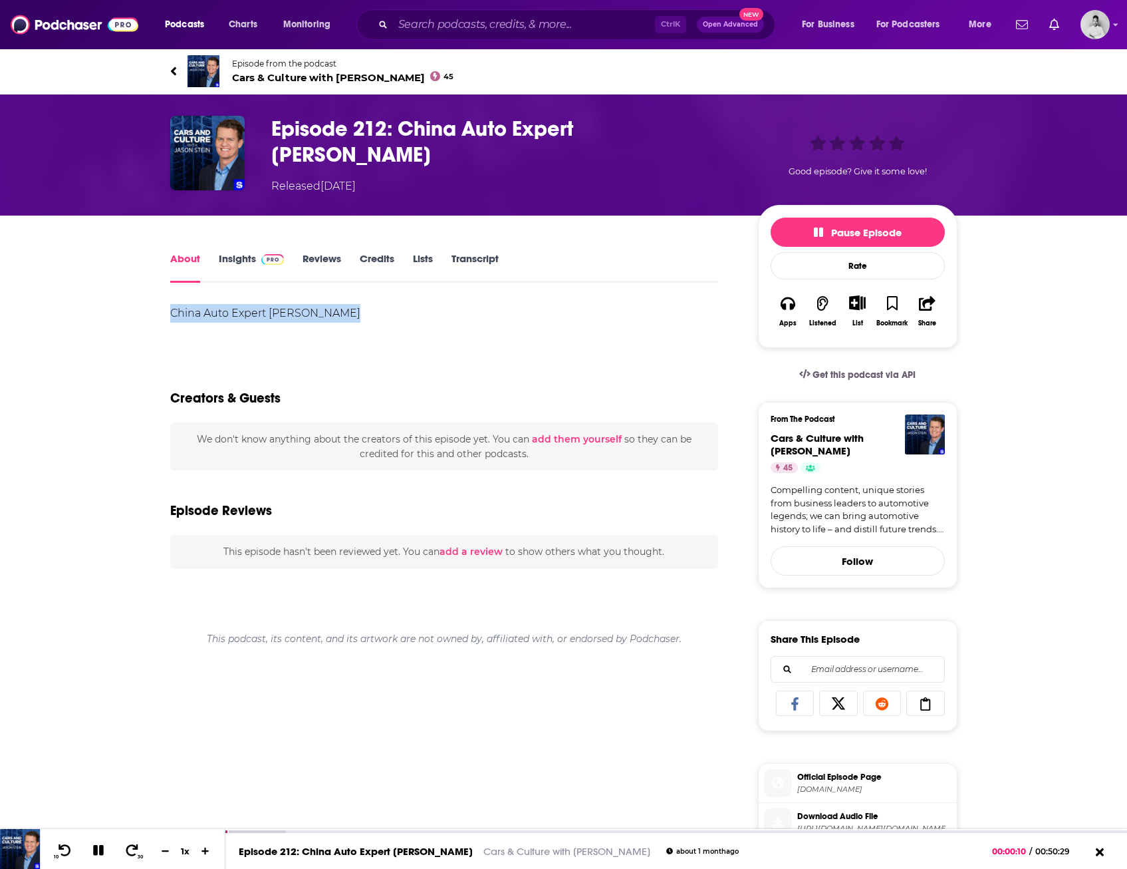
drag, startPoint x: 270, startPoint y: 311, endPoint x: 166, endPoint y: 311, distance: 104.4
click at [166, 311] on div "About Insights Reviews Credits Lists Transcript China Auto Expert [PERSON_NAME]…" at bounding box center [453, 760] width 609 height 1020
copy div "China Auto Expert [PERSON_NAME]"
click at [894, 502] on link "Compelling content, unique stories from business leaders to automotive legends;…" at bounding box center [858, 510] width 174 height 52
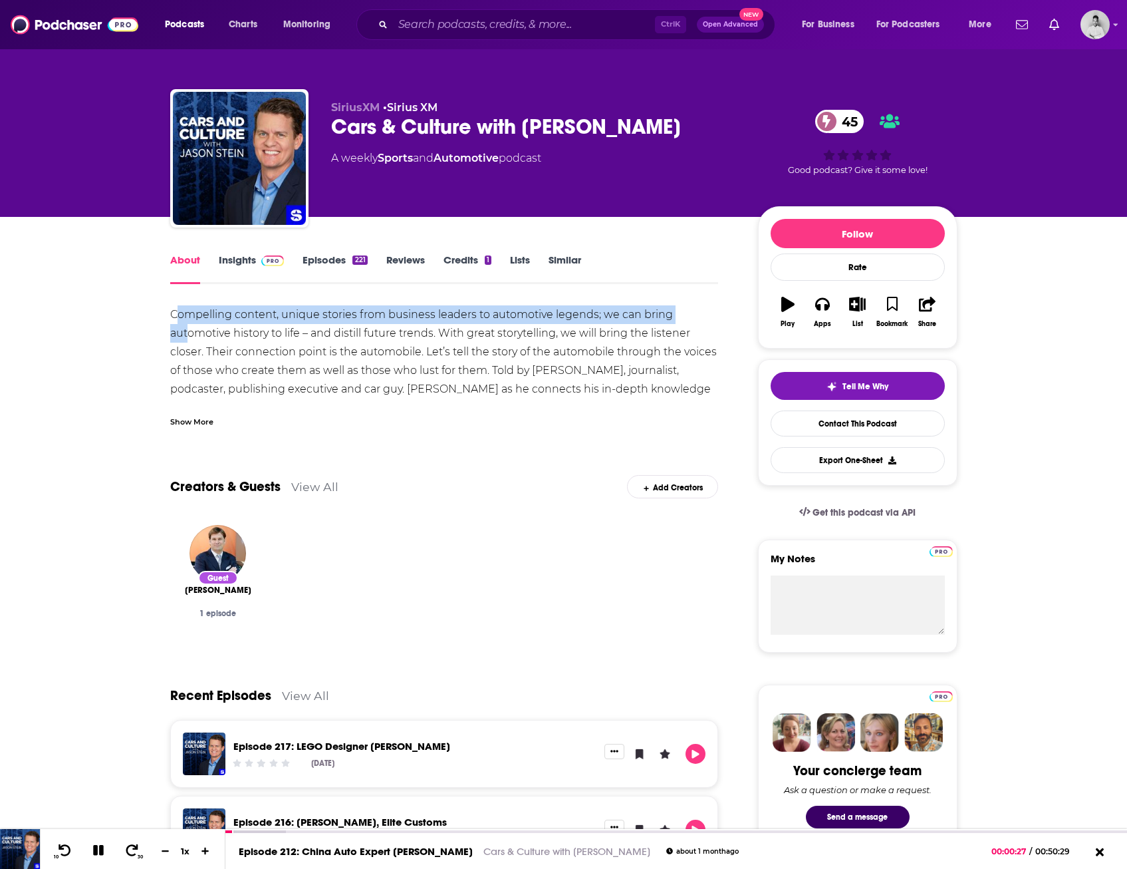
drag, startPoint x: 178, startPoint y: 313, endPoint x: 186, endPoint y: 333, distance: 22.1
click at [186, 333] on div "Compelling content, unique stories from business leaders to automotive legends;…" at bounding box center [444, 370] width 549 height 130
drag, startPoint x: 186, startPoint y: 333, endPoint x: 188, endPoint y: 355, distance: 22.0
click at [188, 355] on div "Compelling content, unique stories from business leaders to automotive legends;…" at bounding box center [444, 370] width 549 height 130
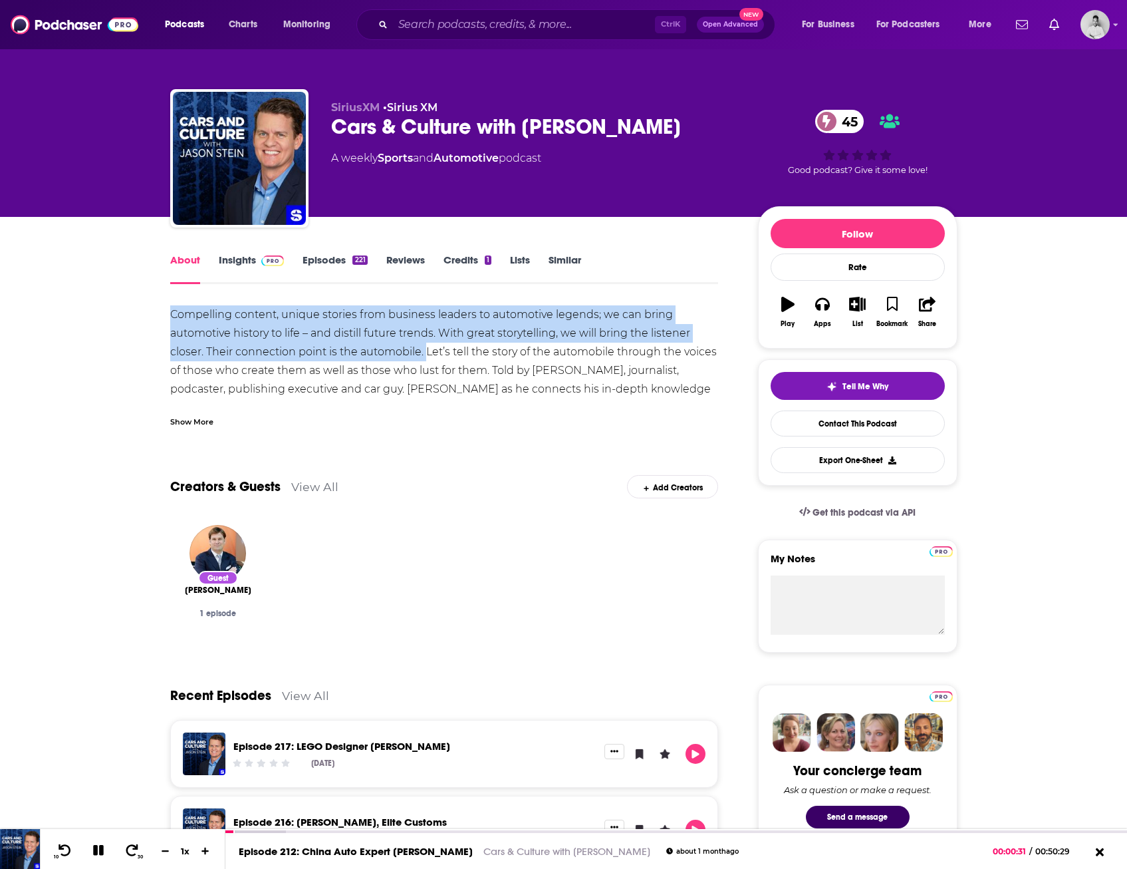
drag, startPoint x: 152, startPoint y: 316, endPoint x: 424, endPoint y: 356, distance: 275.6
drag, startPoint x: 424, startPoint y: 356, endPoint x: 359, endPoint y: 345, distance: 66.2
copy div "Compelling content, unique stories from business leaders to automotive legends;…"
click at [237, 265] on link "Insights" at bounding box center [252, 268] width 66 height 31
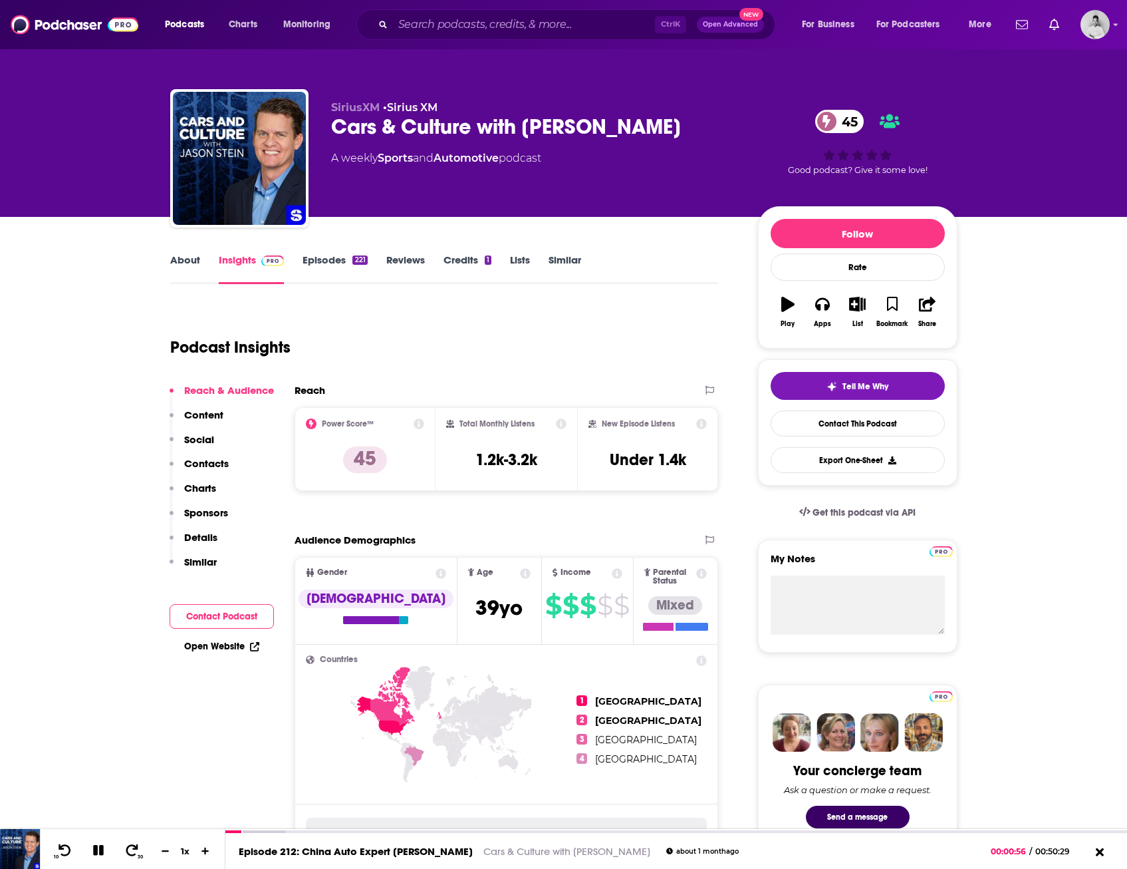
click at [186, 267] on link "About" at bounding box center [185, 268] width 30 height 31
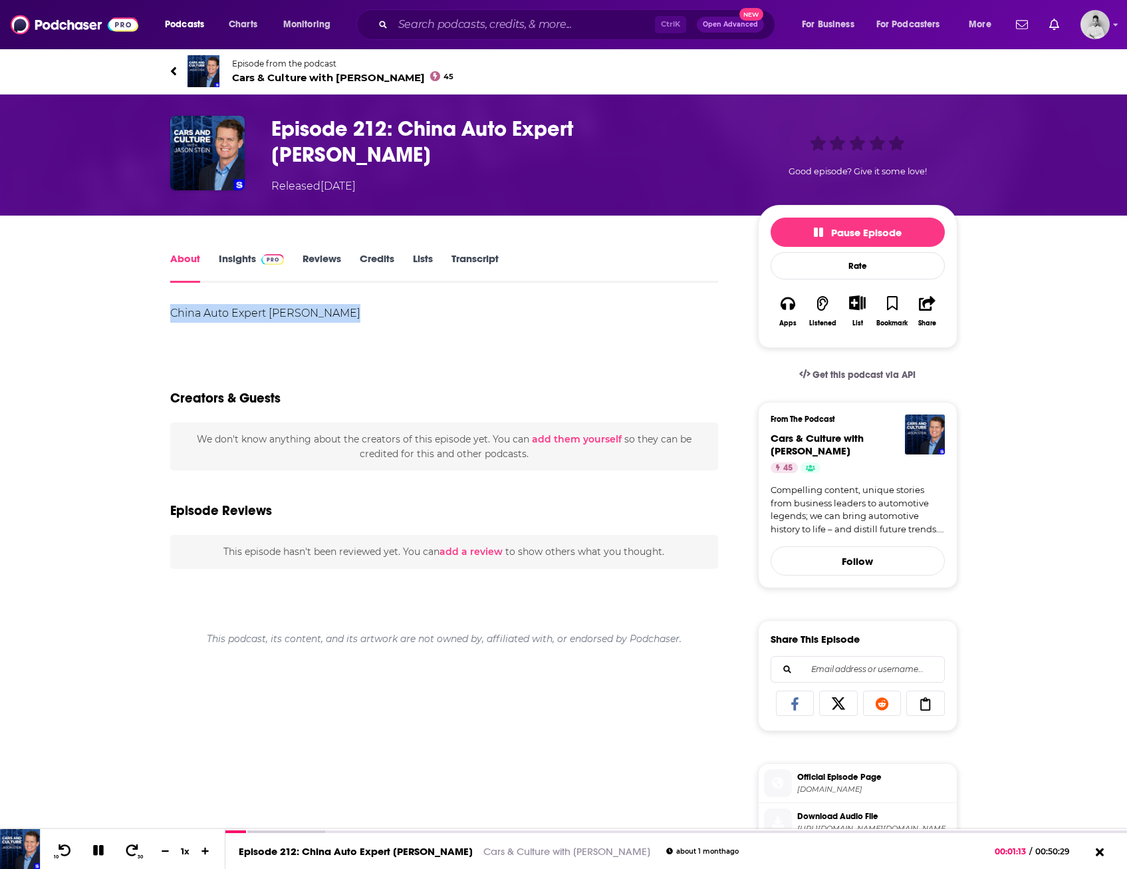
drag, startPoint x: 367, startPoint y: 313, endPoint x: 166, endPoint y: 305, distance: 201.7
click at [166, 305] on div "About Insights Reviews Credits Lists Transcript China Auto Expert Michael Dunne…" at bounding box center [453, 760] width 609 height 1020
click at [25, 384] on div "About Insights Reviews Credits Lists Transcript China Auto Expert Michael Dunne…" at bounding box center [563, 743] width 1127 height 1055
click at [814, 229] on icon "button" at bounding box center [818, 232] width 9 height 11
click at [861, 234] on span "Play" at bounding box center [858, 232] width 38 height 13
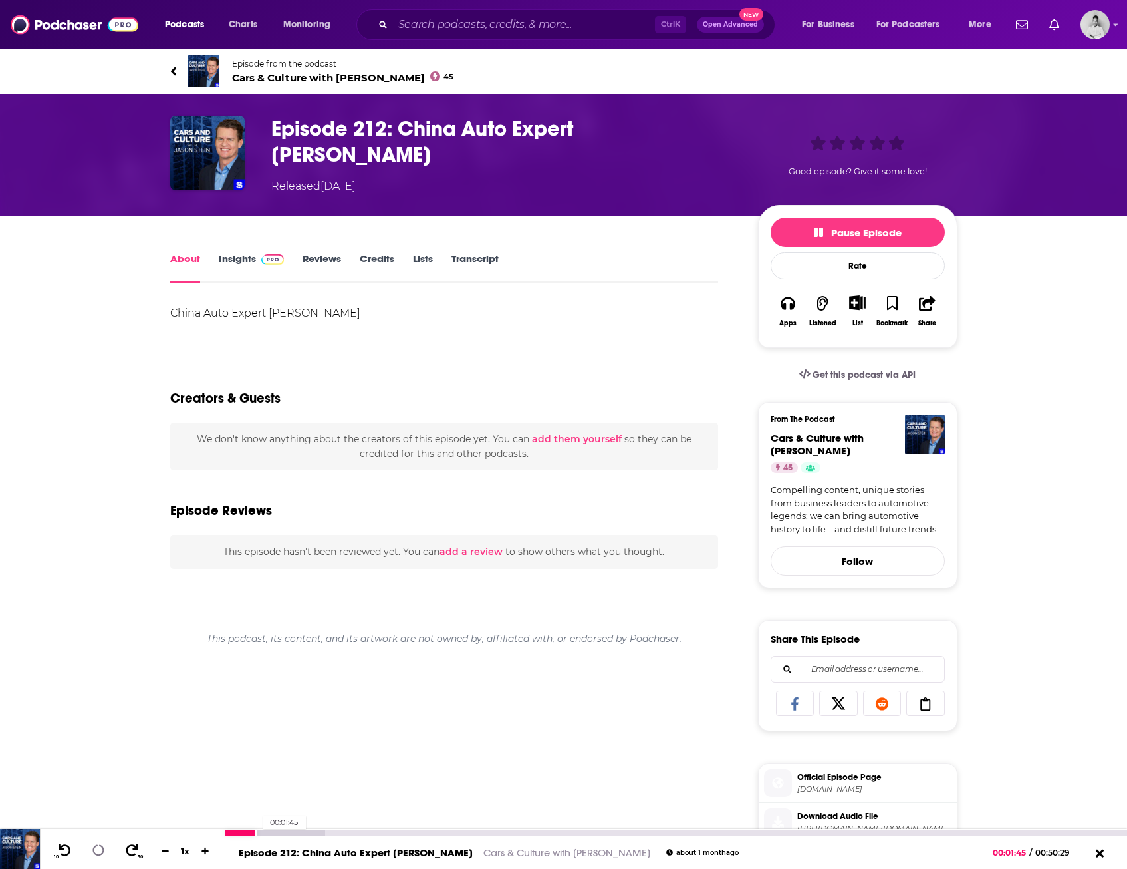
click at [257, 834] on div at bounding box center [240, 832] width 31 height 5
click at [96, 851] on icon at bounding box center [98, 850] width 11 height 11
click at [98, 853] on icon at bounding box center [97, 849] width 11 height 13
click at [96, 854] on icon at bounding box center [98, 850] width 11 height 11
click at [100, 850] on icon at bounding box center [97, 849] width 11 height 13
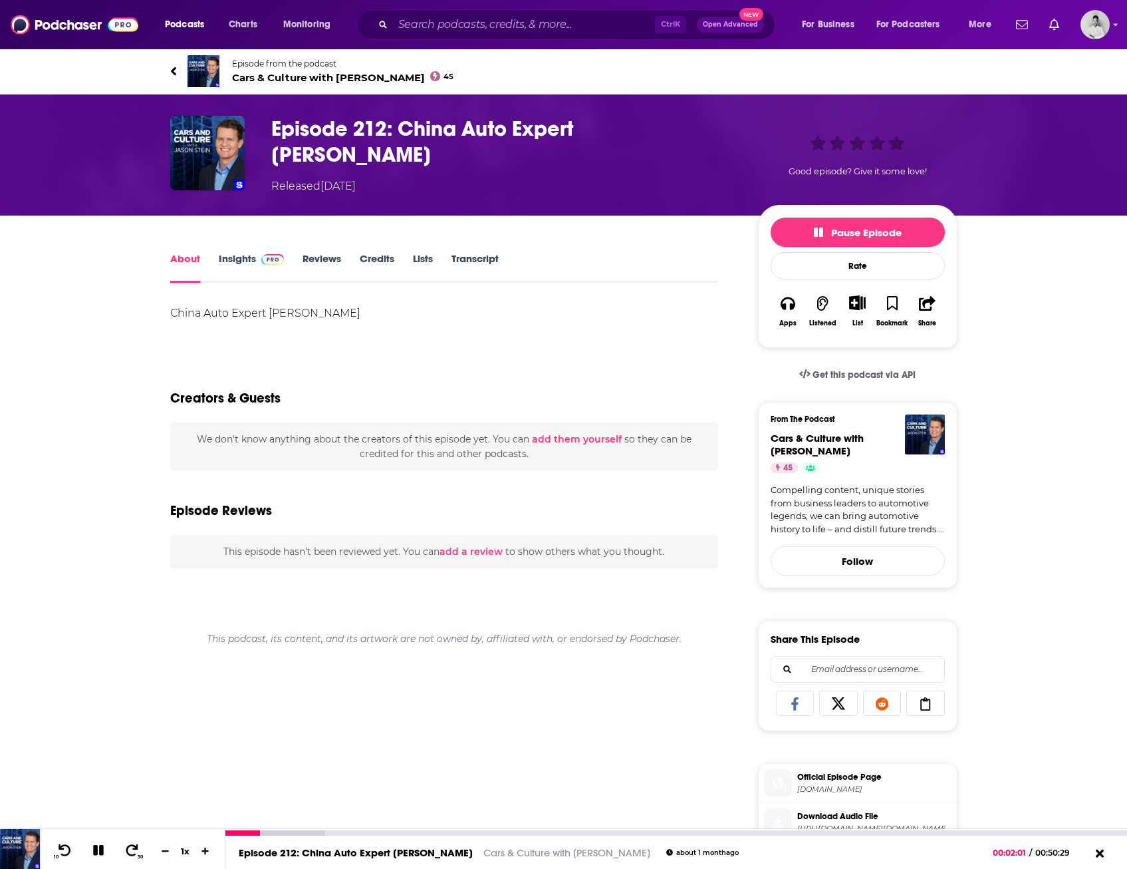
click at [100, 852] on icon at bounding box center [98, 850] width 11 height 11
click at [96, 855] on icon at bounding box center [97, 849] width 11 height 13
drag, startPoint x: 98, startPoint y: 850, endPoint x: 76, endPoint y: 850, distance: 22.0
click at [98, 850] on icon at bounding box center [98, 850] width 15 height 12
click at [100, 854] on icon at bounding box center [98, 849] width 17 height 13
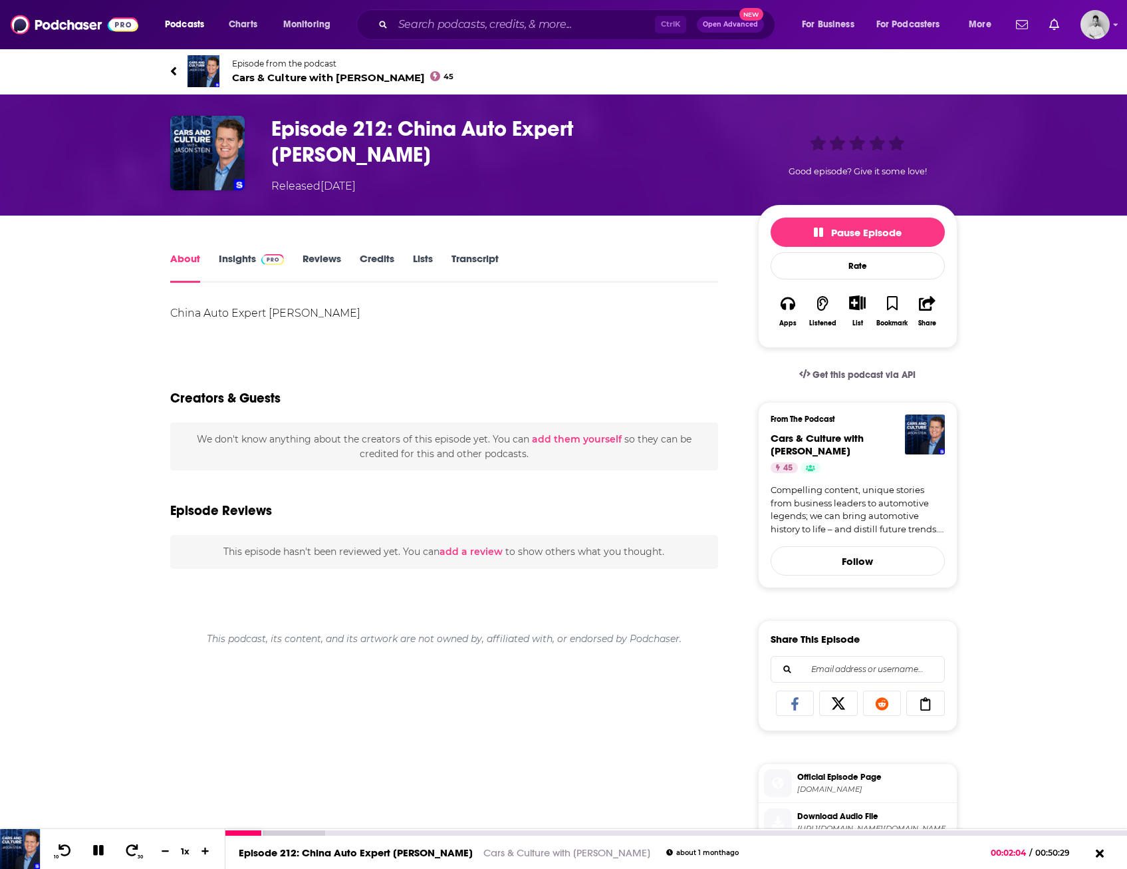
click at [100, 854] on icon at bounding box center [98, 850] width 11 height 11
click at [97, 853] on icon at bounding box center [97, 849] width 11 height 13
click at [97, 853] on icon at bounding box center [98, 850] width 11 height 11
click at [256, 254] on span at bounding box center [270, 258] width 29 height 13
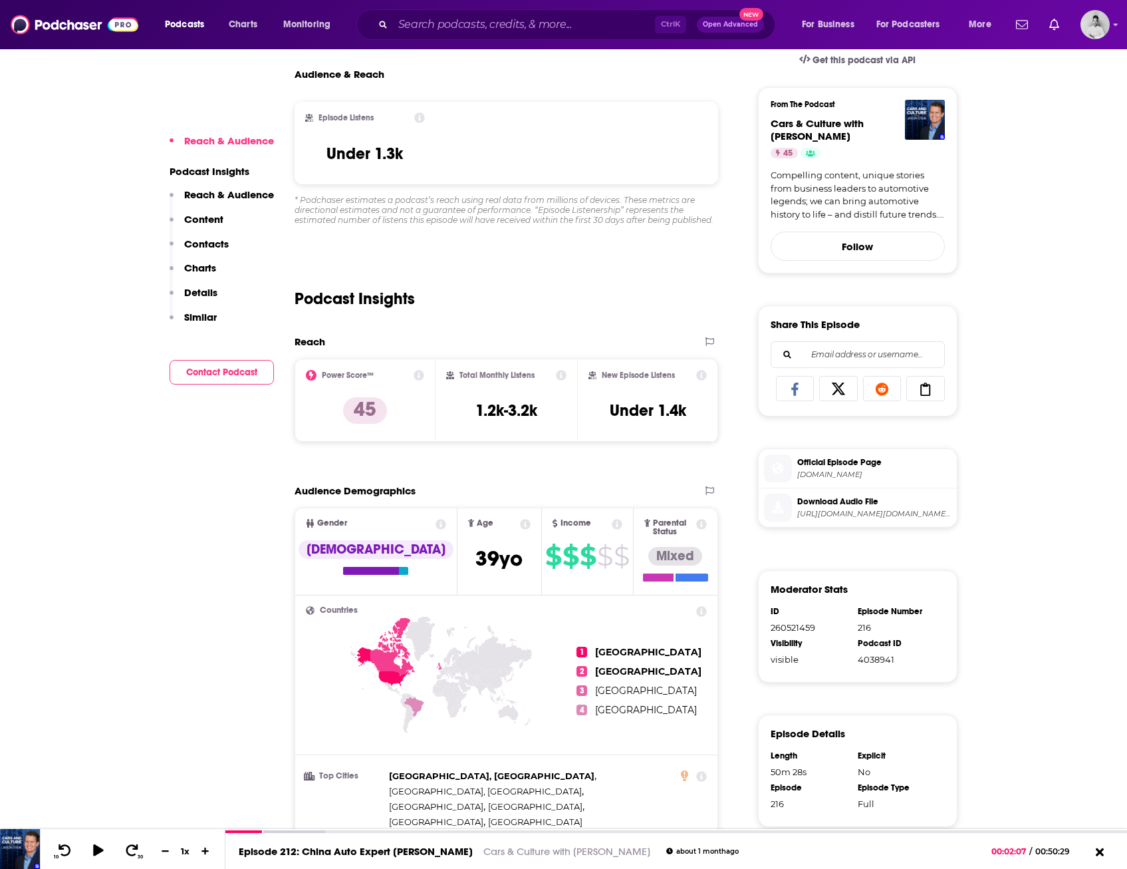
scroll to position [333, 0]
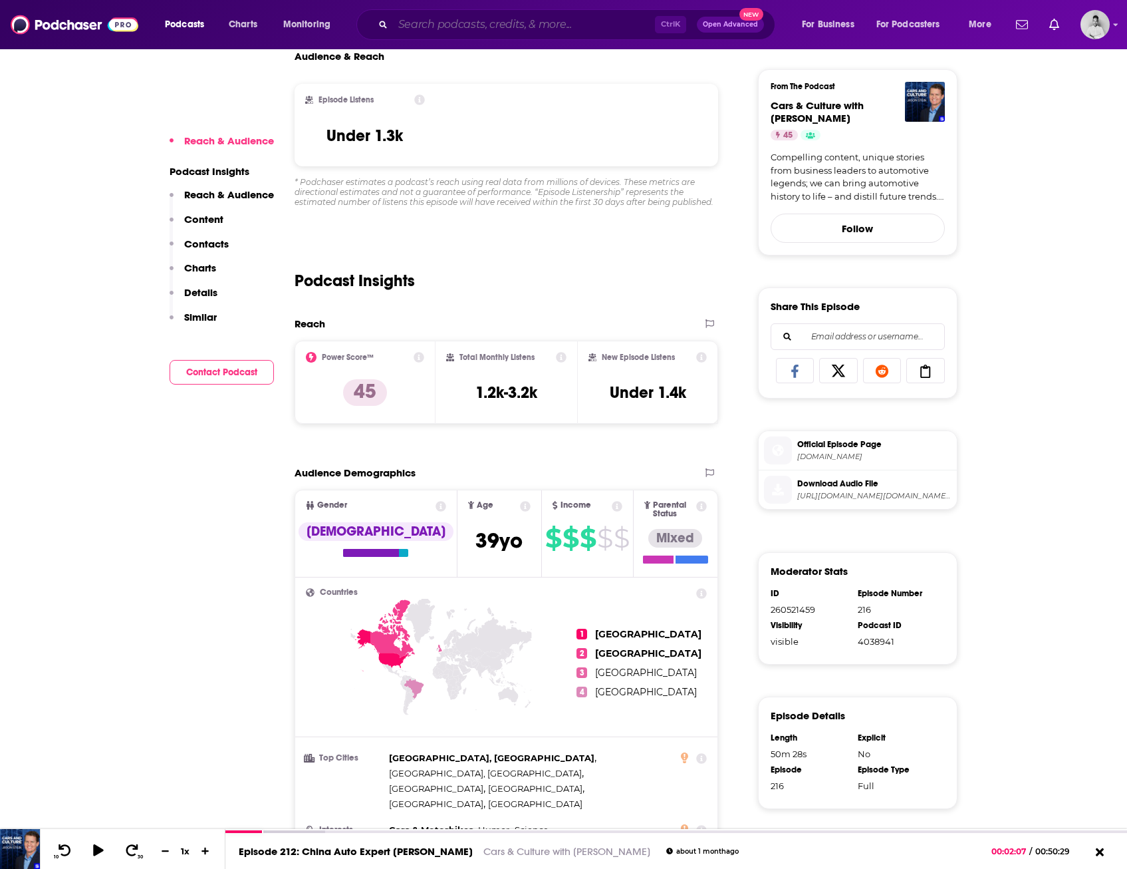
click at [565, 16] on input "Search podcasts, credits, & more..." at bounding box center [524, 24] width 262 height 21
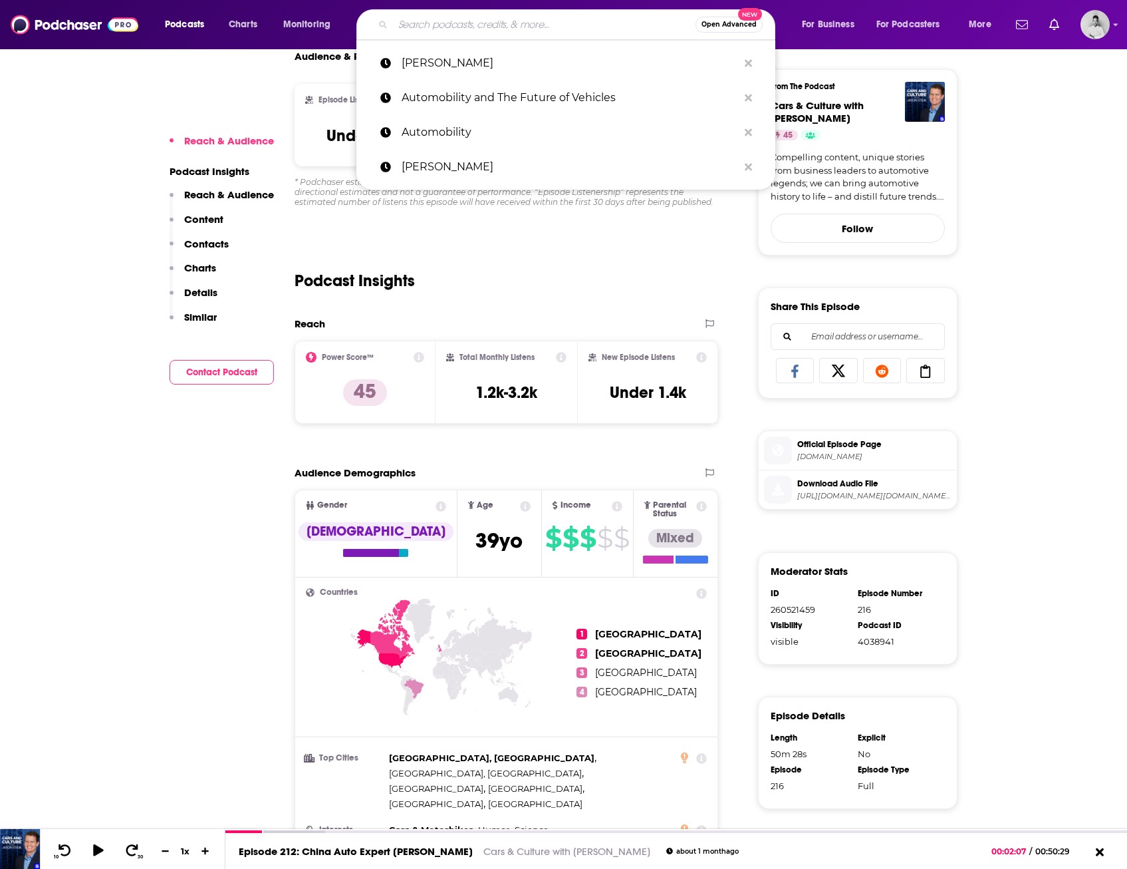
paste input "Driving with [PERSON_NAME]"
type input "Driving with [PERSON_NAME]"
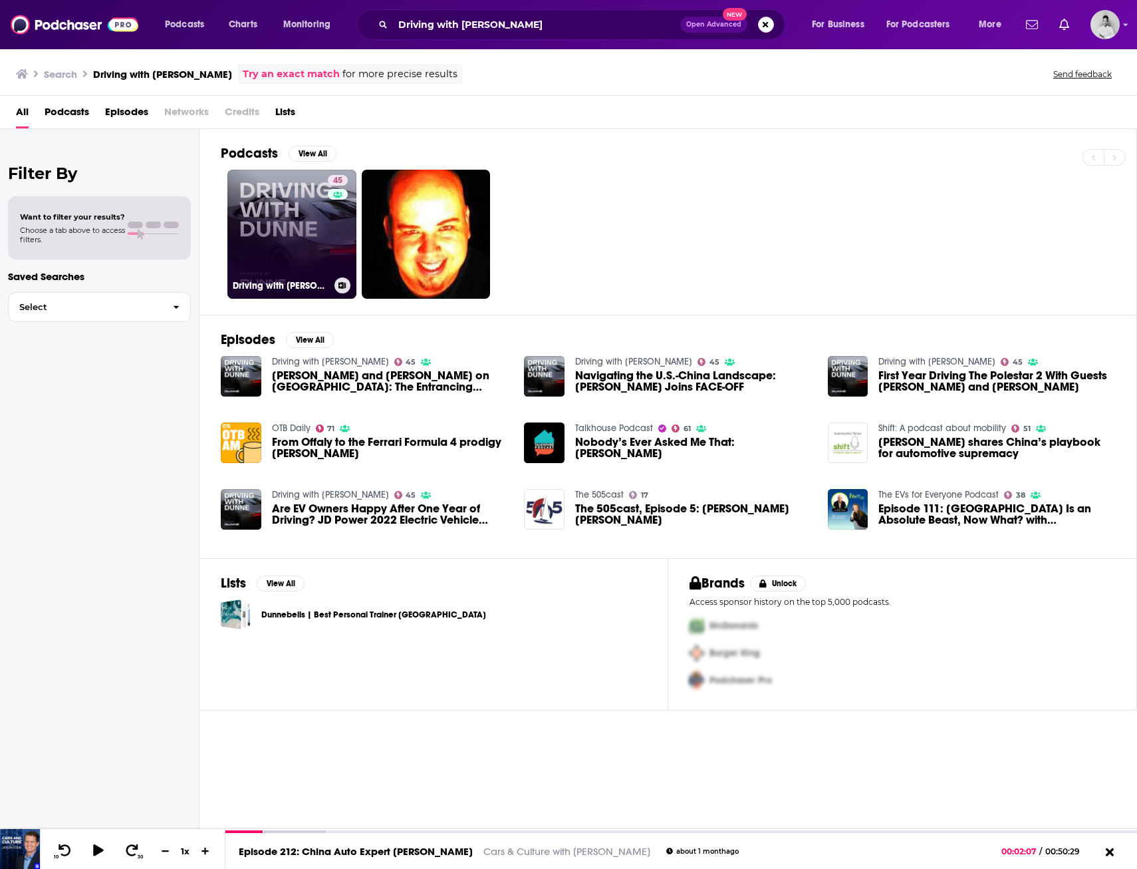
click at [280, 229] on link "45 Driving with Dunne" at bounding box center [291, 234] width 129 height 129
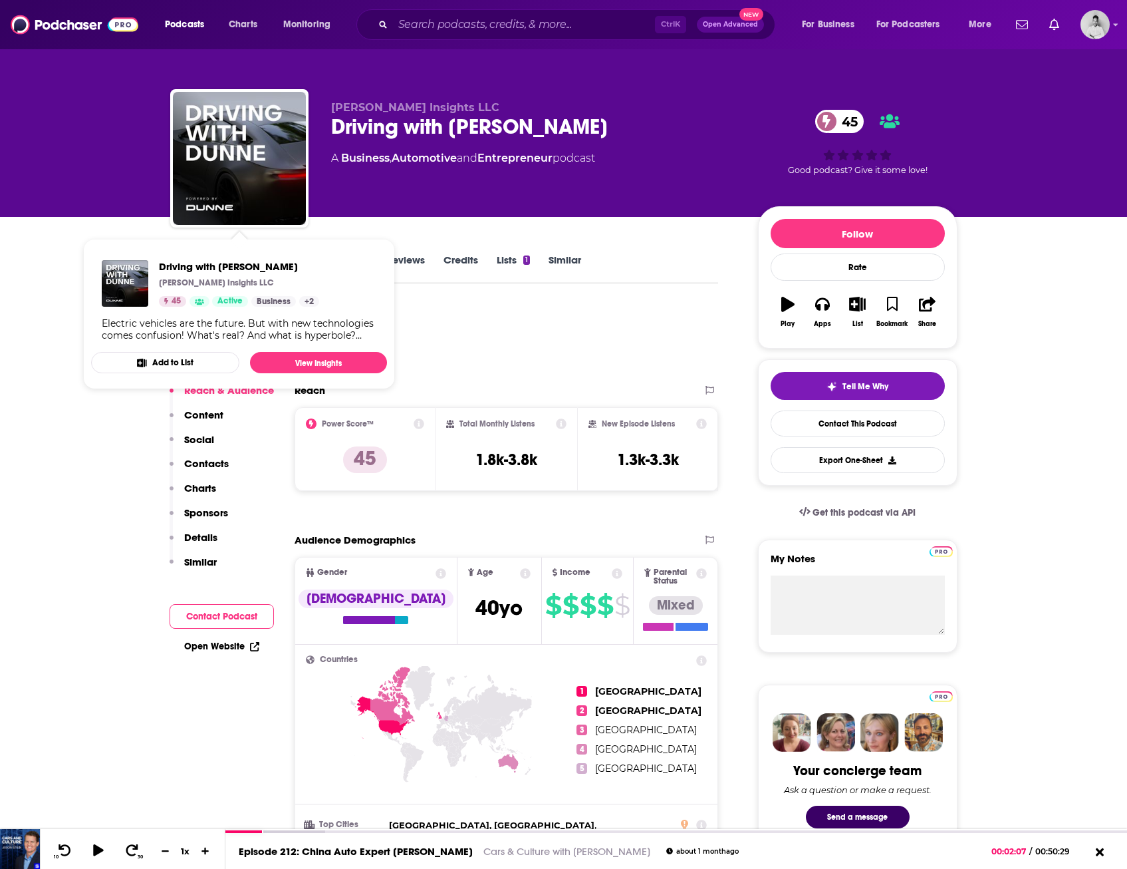
click at [559, 344] on div "Podcast Insights" at bounding box center [439, 339] width 538 height 68
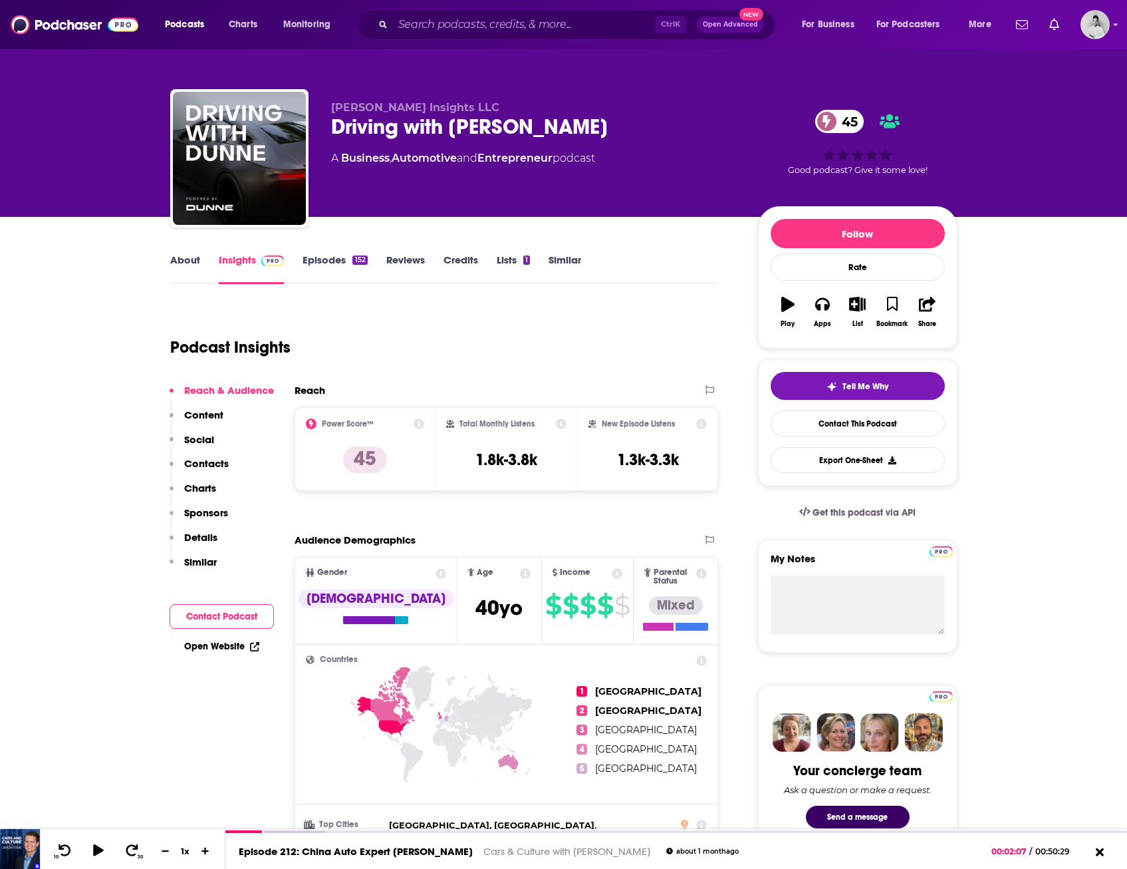
click at [312, 260] on link "Episodes 152" at bounding box center [335, 268] width 65 height 31
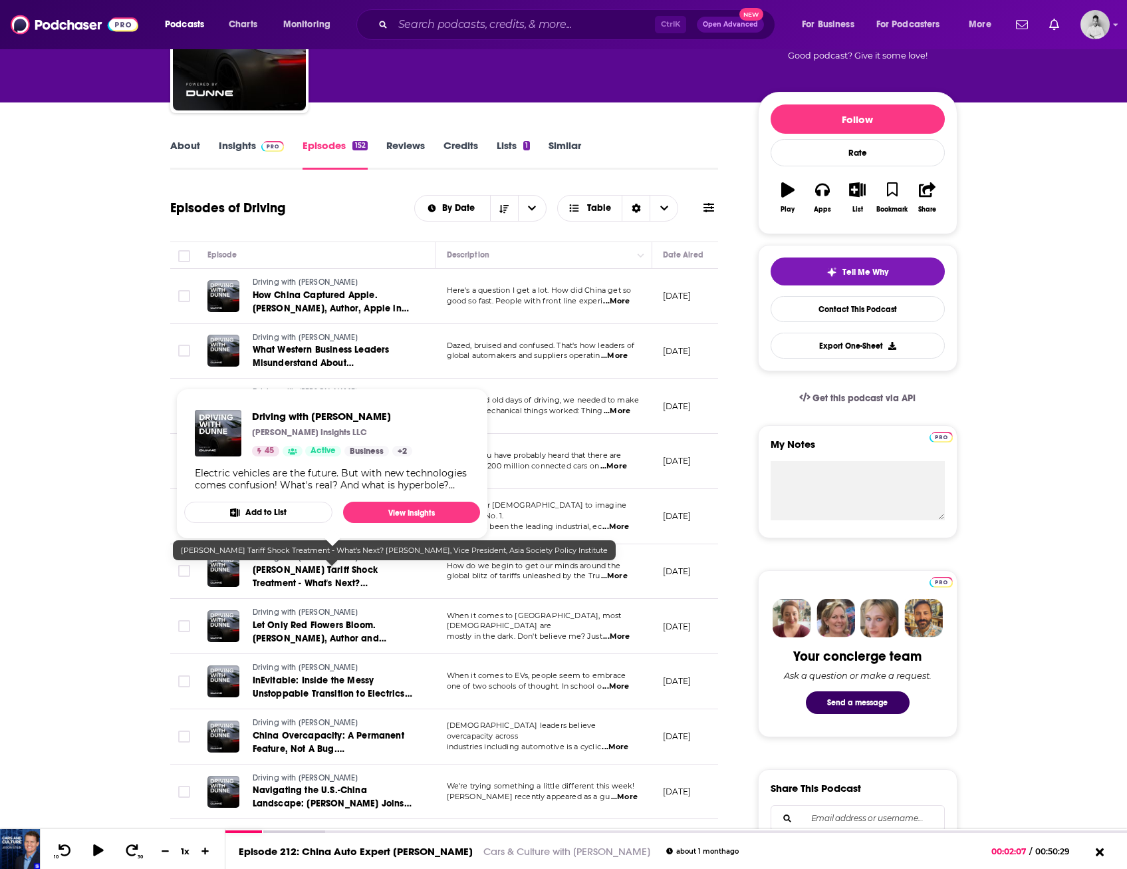
scroll to position [133, 0]
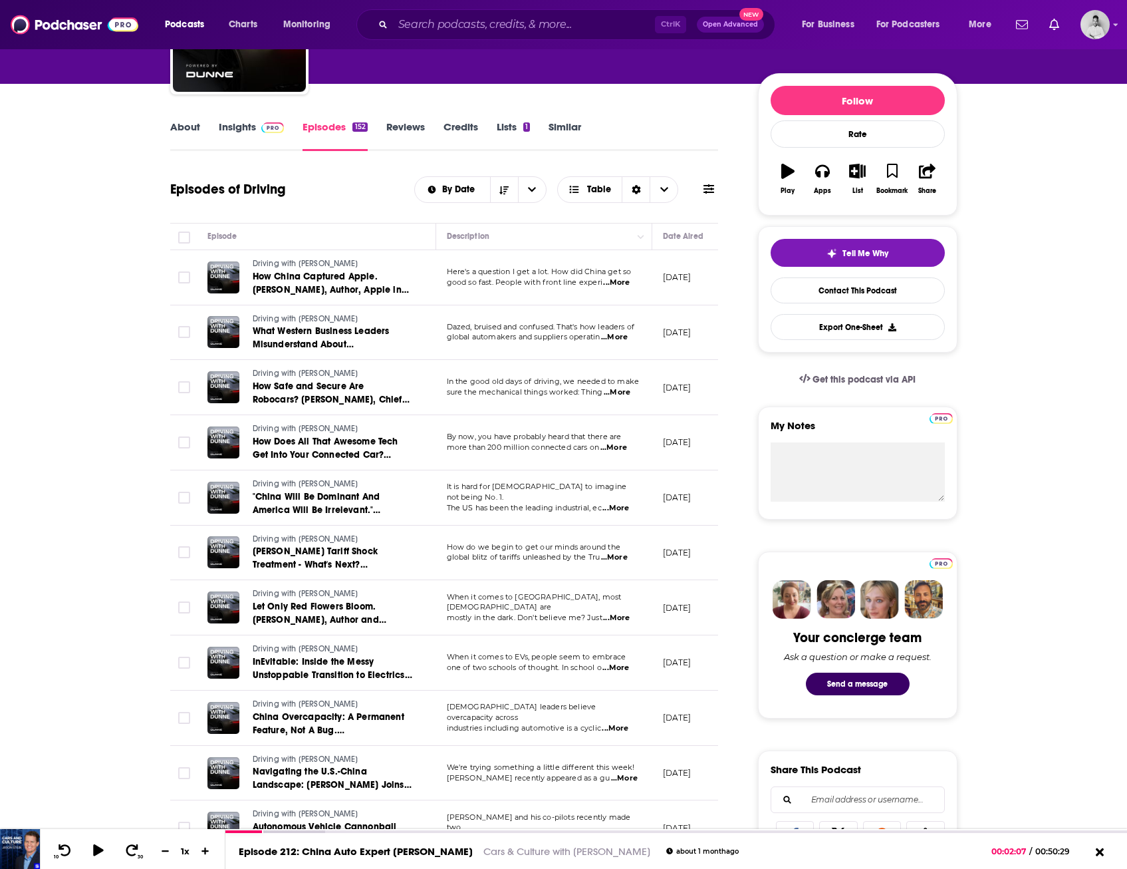
click at [627, 503] on span "...More" at bounding box center [616, 508] width 27 height 11
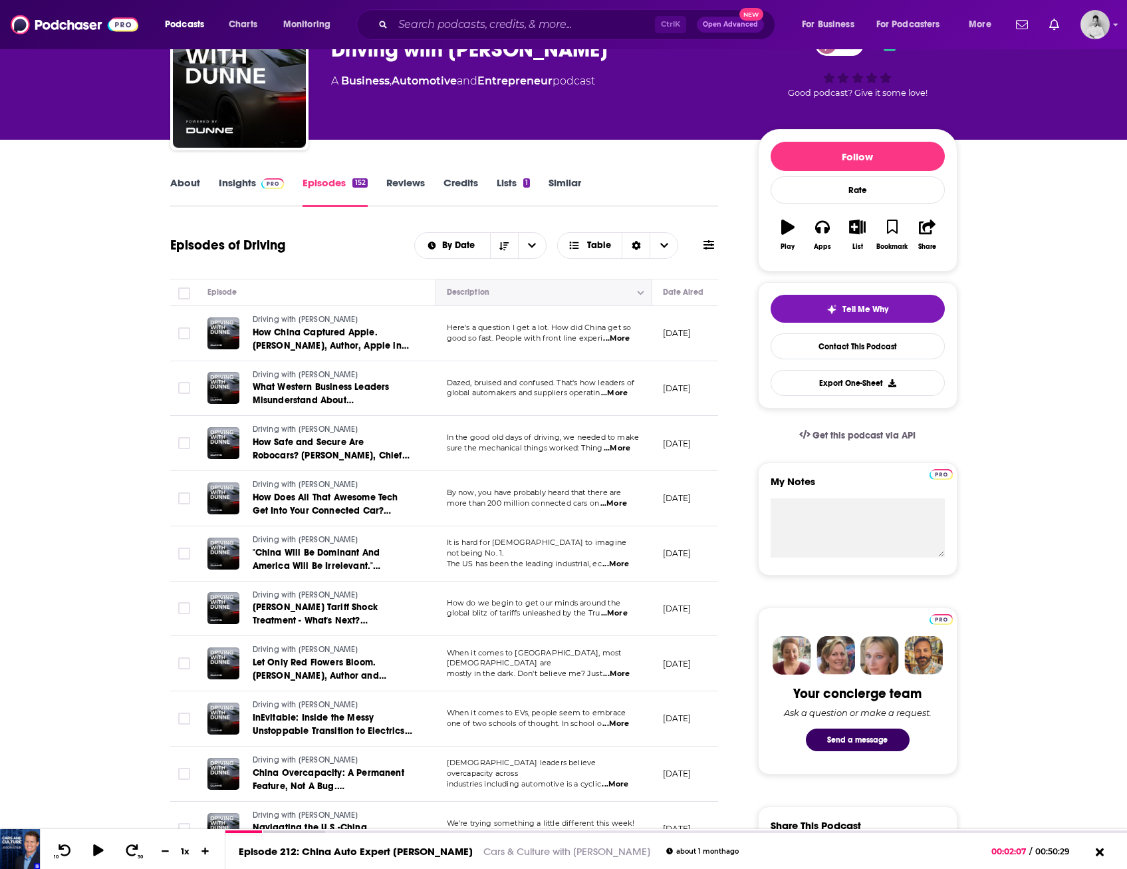
scroll to position [0, 0]
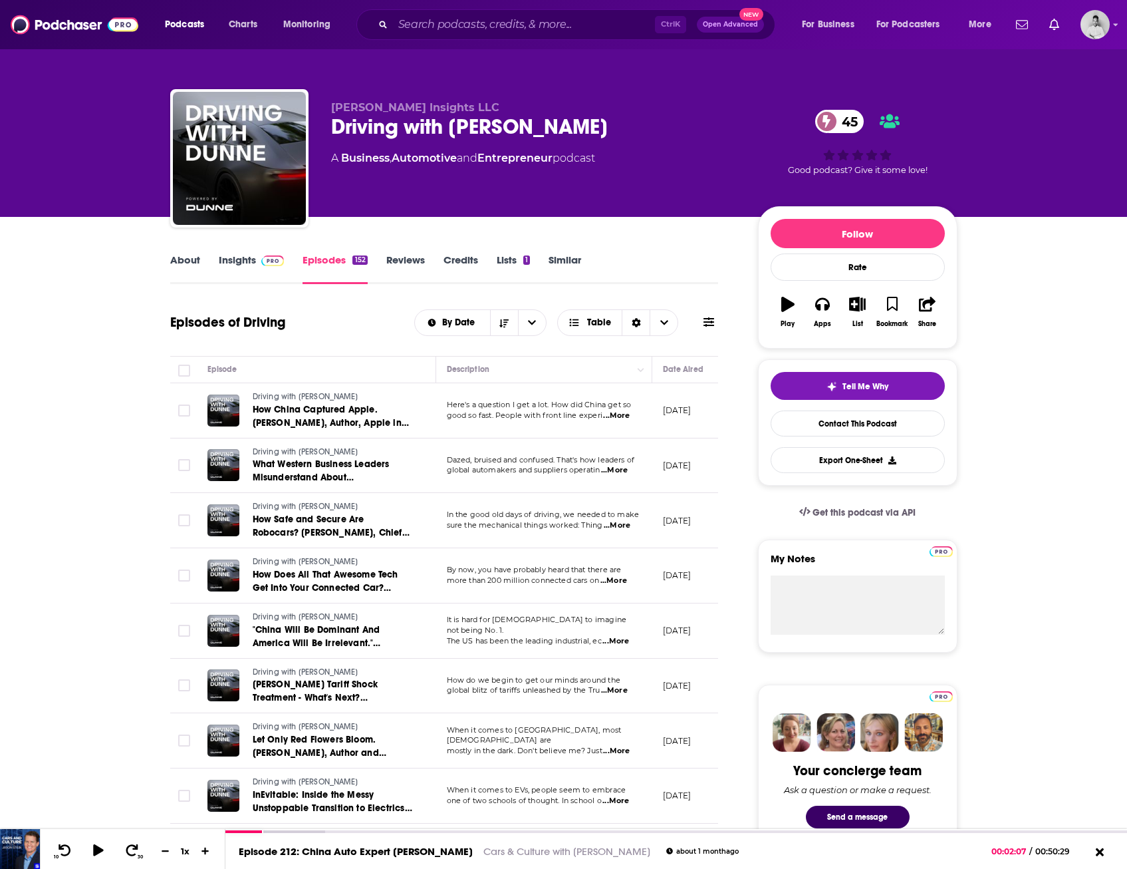
click at [173, 267] on link "About" at bounding box center [185, 268] width 30 height 31
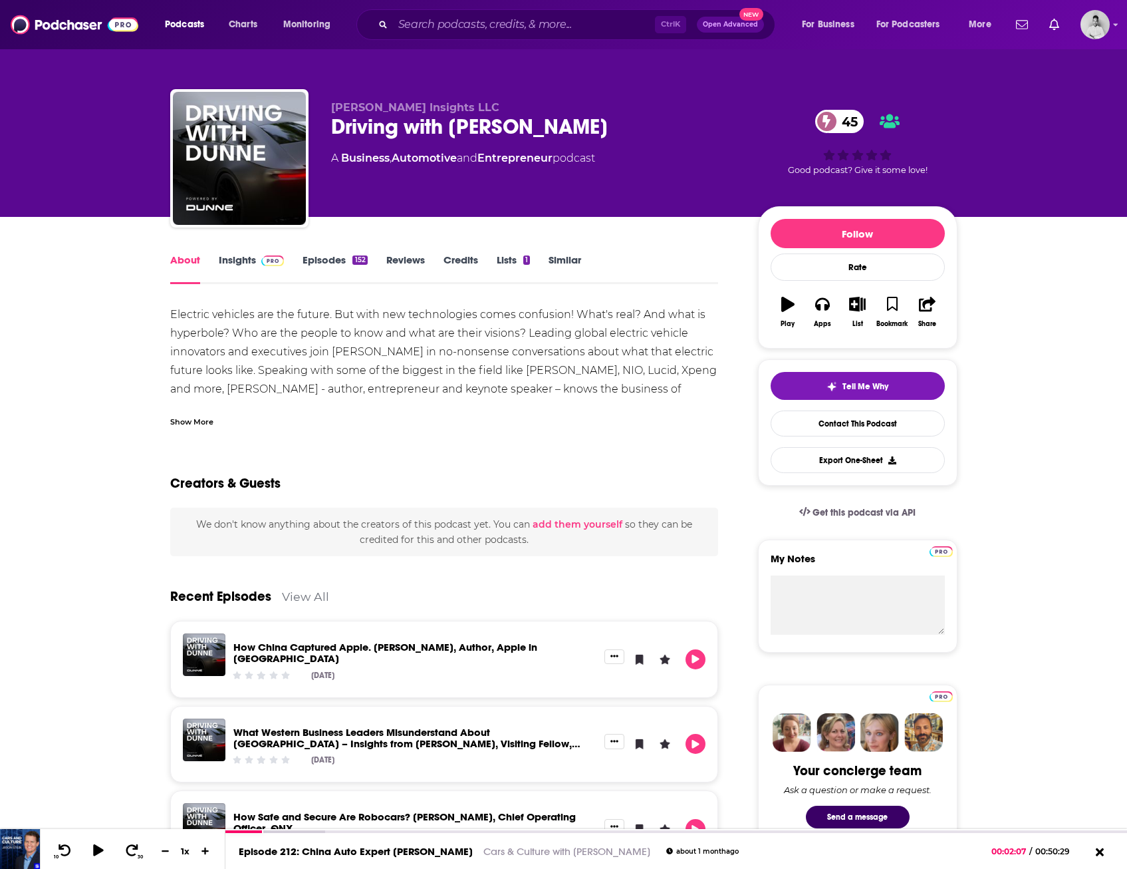
click at [194, 421] on div "Show More" at bounding box center [191, 420] width 43 height 13
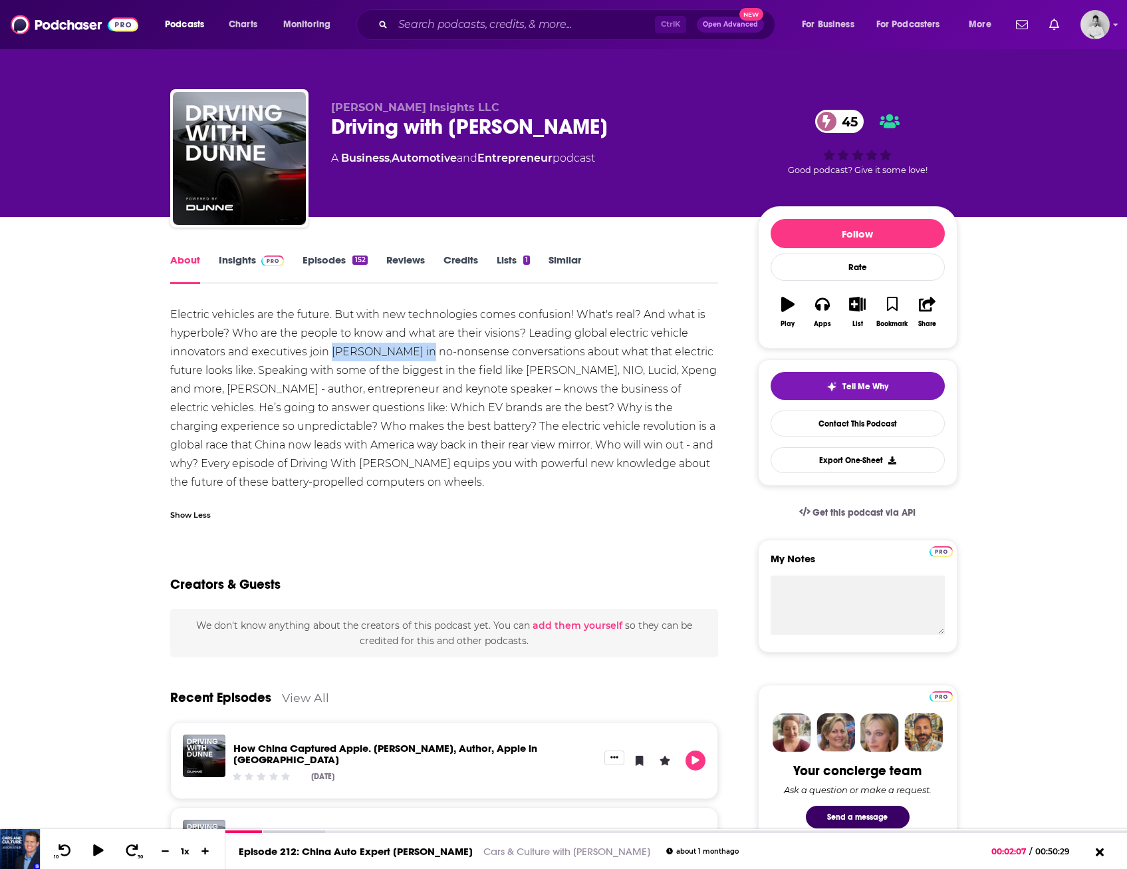
drag, startPoint x: 333, startPoint y: 353, endPoint x: 422, endPoint y: 357, distance: 89.2
click at [422, 357] on div "Electric vehicles are the future. But with new technologies comes confusion! Wh…" at bounding box center [444, 398] width 549 height 186
drag, startPoint x: 367, startPoint y: 363, endPoint x: 345, endPoint y: 354, distance: 23.6
click at [345, 354] on div "Electric vehicles are the future. But with new technologies comes confusion! Wh…" at bounding box center [444, 398] width 549 height 186
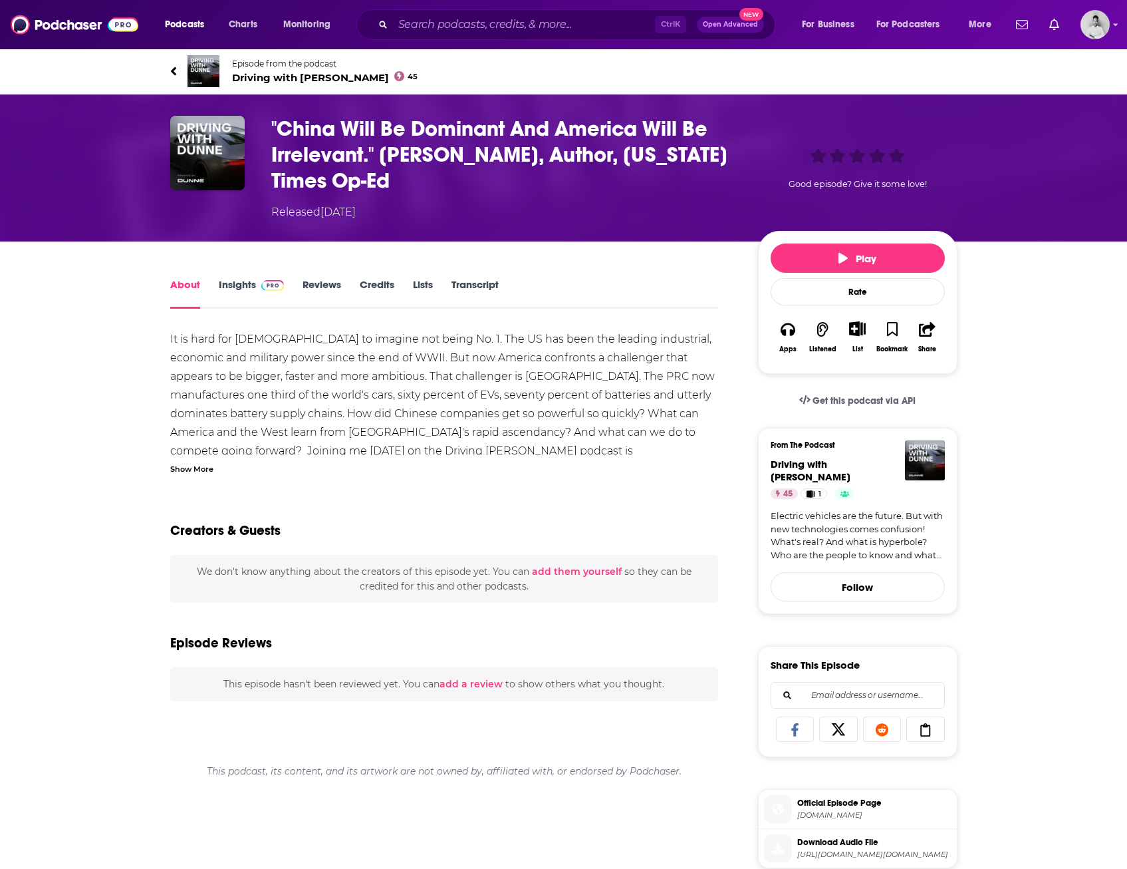
click at [200, 469] on div "Show More" at bounding box center [191, 468] width 43 height 13
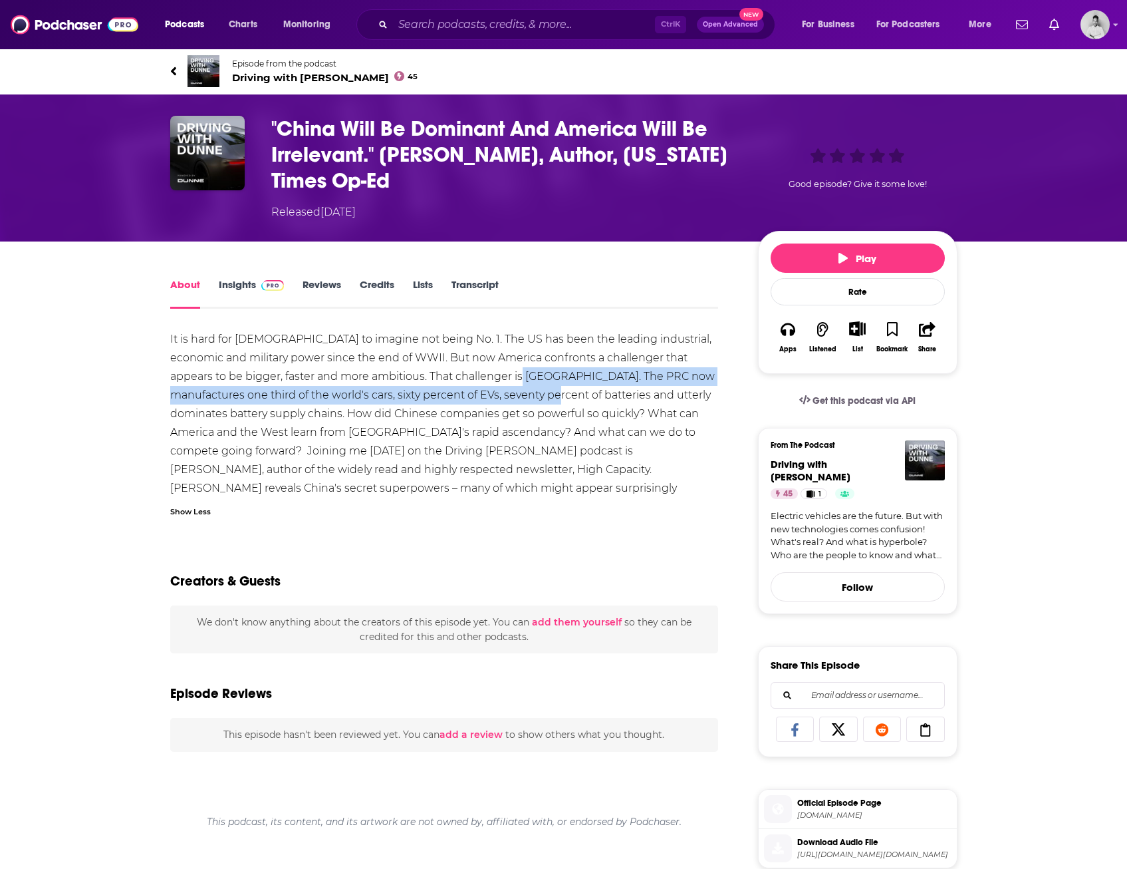
drag, startPoint x: 568, startPoint y: 372, endPoint x: 589, endPoint y: 400, distance: 35.1
click at [589, 400] on div "It is hard for Americans to imagine not being No. 1. The US has been the leadin…" at bounding box center [444, 423] width 549 height 186
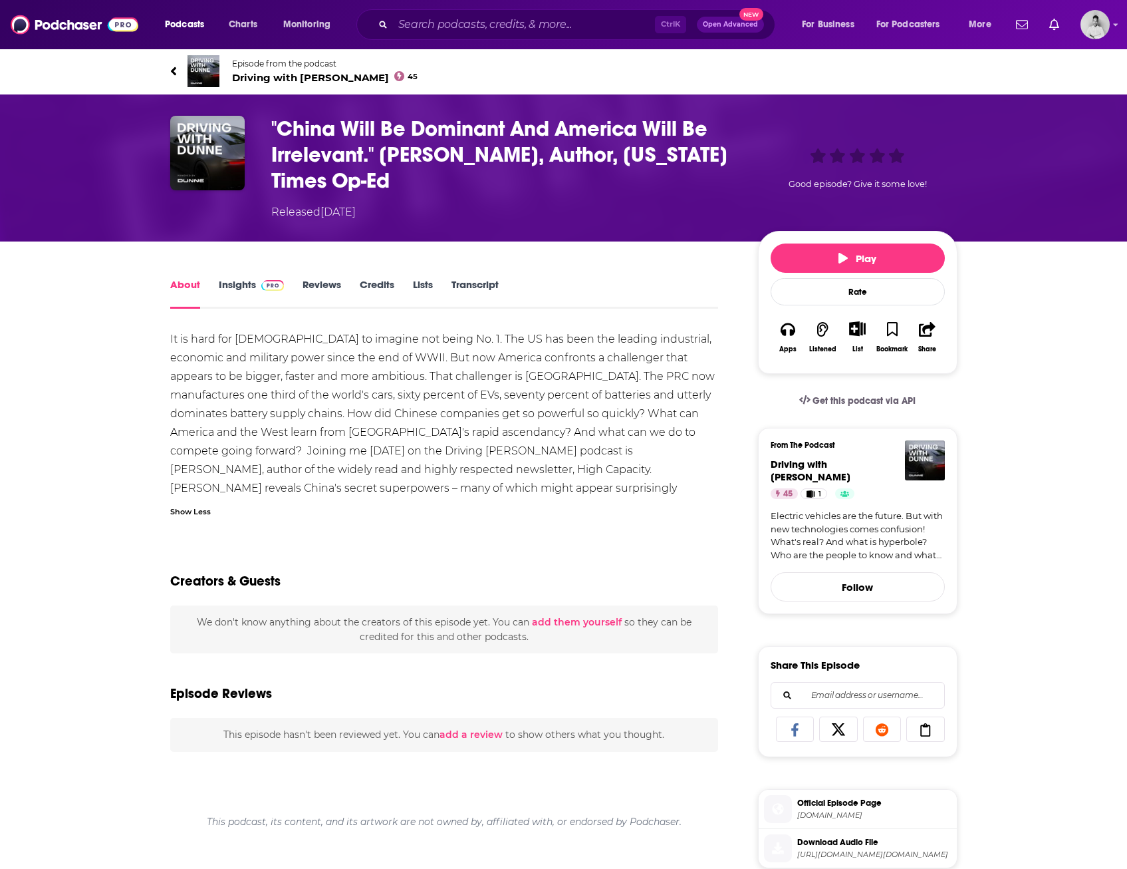
click at [126, 476] on div "About Insights Reviews Credits Lists Transcript It is hard for Americans to ima…" at bounding box center [563, 768] width 1127 height 1055
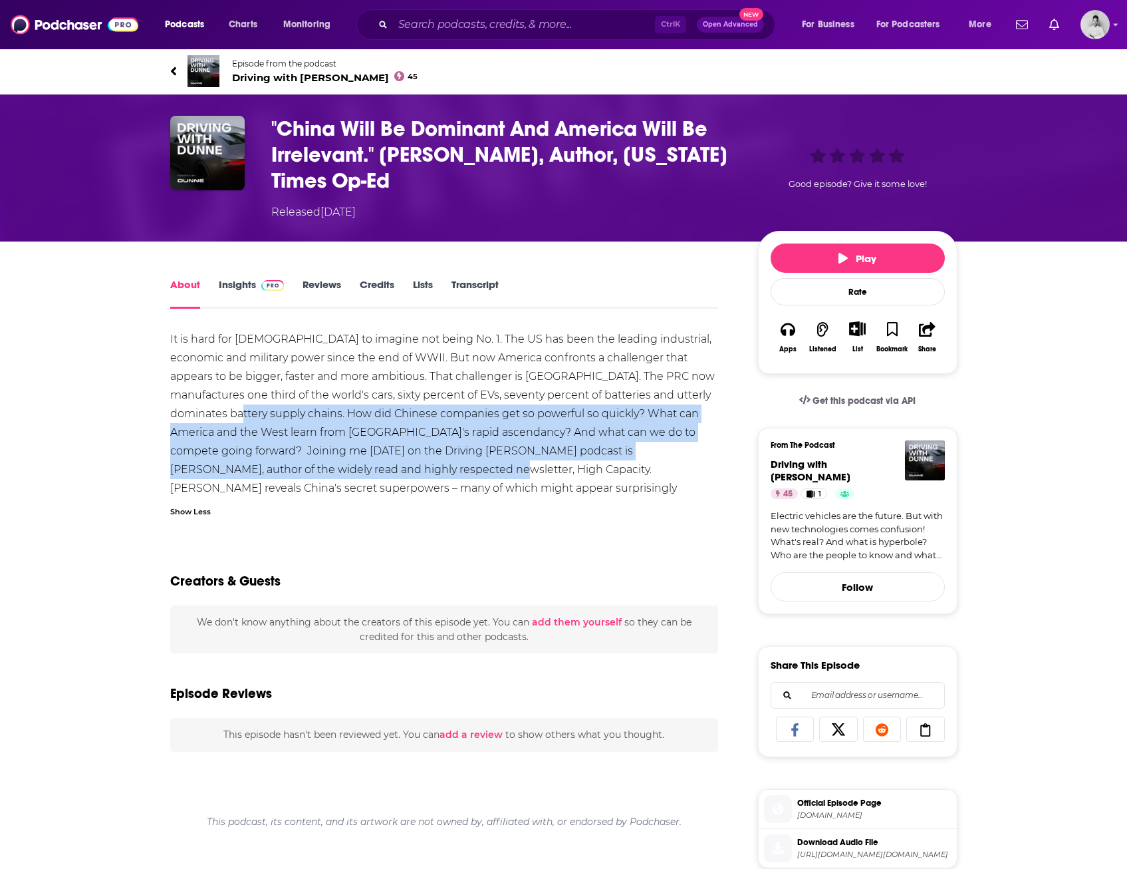
drag, startPoint x: 289, startPoint y: 410, endPoint x: 482, endPoint y: 470, distance: 201.8
click at [482, 470] on div "It is hard for Americans to imagine not being No. 1. The US has been the leadin…" at bounding box center [444, 423] width 549 height 186
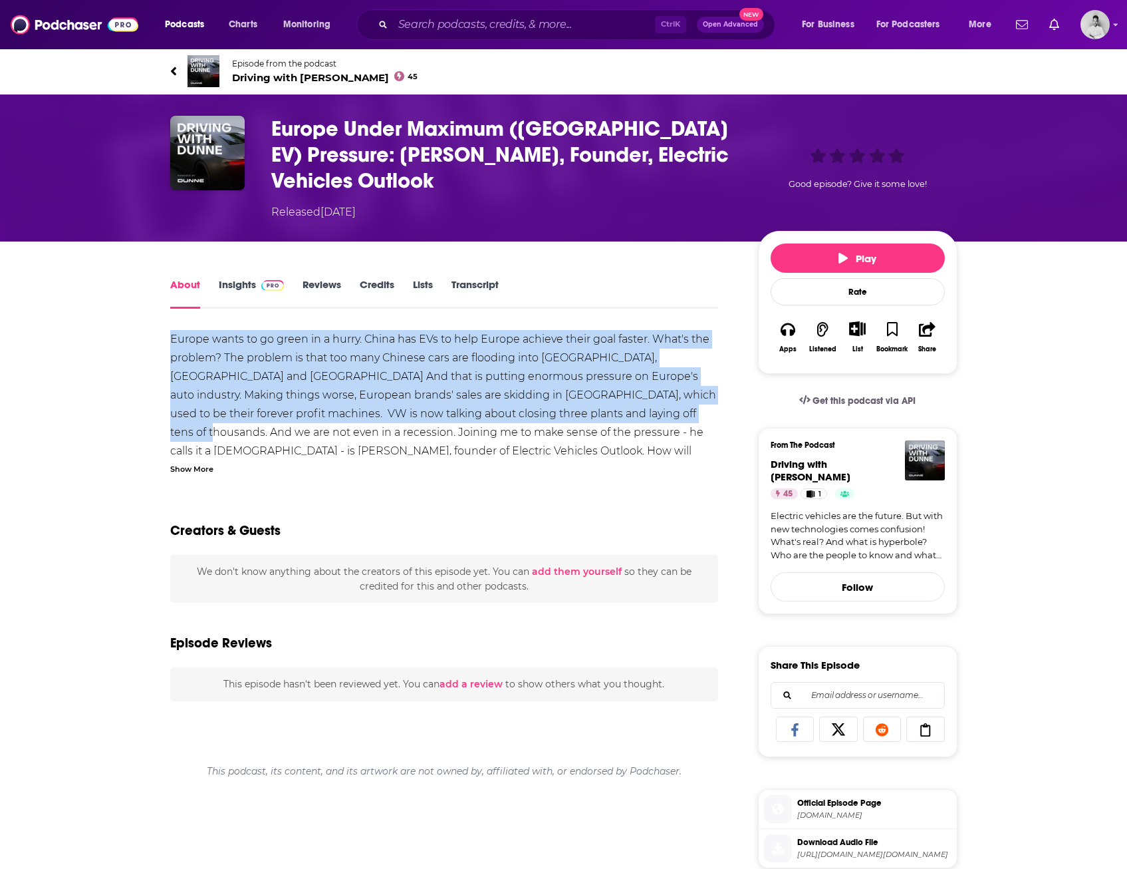
drag, startPoint x: 169, startPoint y: 337, endPoint x: 634, endPoint y: 414, distance: 471.4
click at [634, 414] on div "About Insights Reviews Credits Lists Transcript Europe wants to go green in a h…" at bounding box center [453, 786] width 609 height 1020
drag, startPoint x: 634, startPoint y: 414, endPoint x: 604, endPoint y: 406, distance: 31.2
copy div "Europe wants to go green in a hurry. China has EVs to help Europe achieve their…"
click at [376, 1] on div "Podcasts Charts Monitoring Ctrl K Open Advanced New For Business For Podcasters…" at bounding box center [563, 24] width 1127 height 49
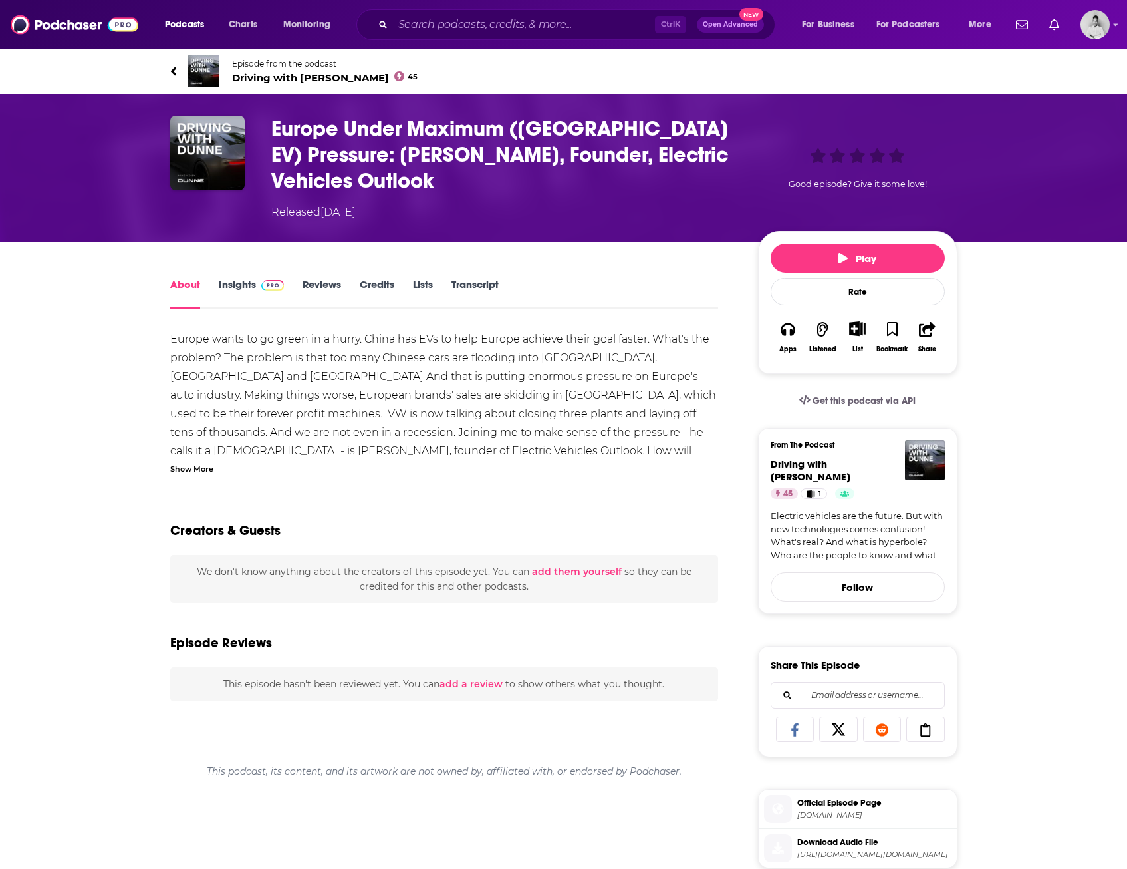
drag, startPoint x: 35, startPoint y: 452, endPoint x: 283, endPoint y: 97, distance: 432.9
click at [37, 450] on div "About Insights Reviews Credits Lists Transcript Europe wants to go green in a h…" at bounding box center [563, 768] width 1127 height 1055
click at [244, 285] on link "Insights" at bounding box center [252, 293] width 66 height 31
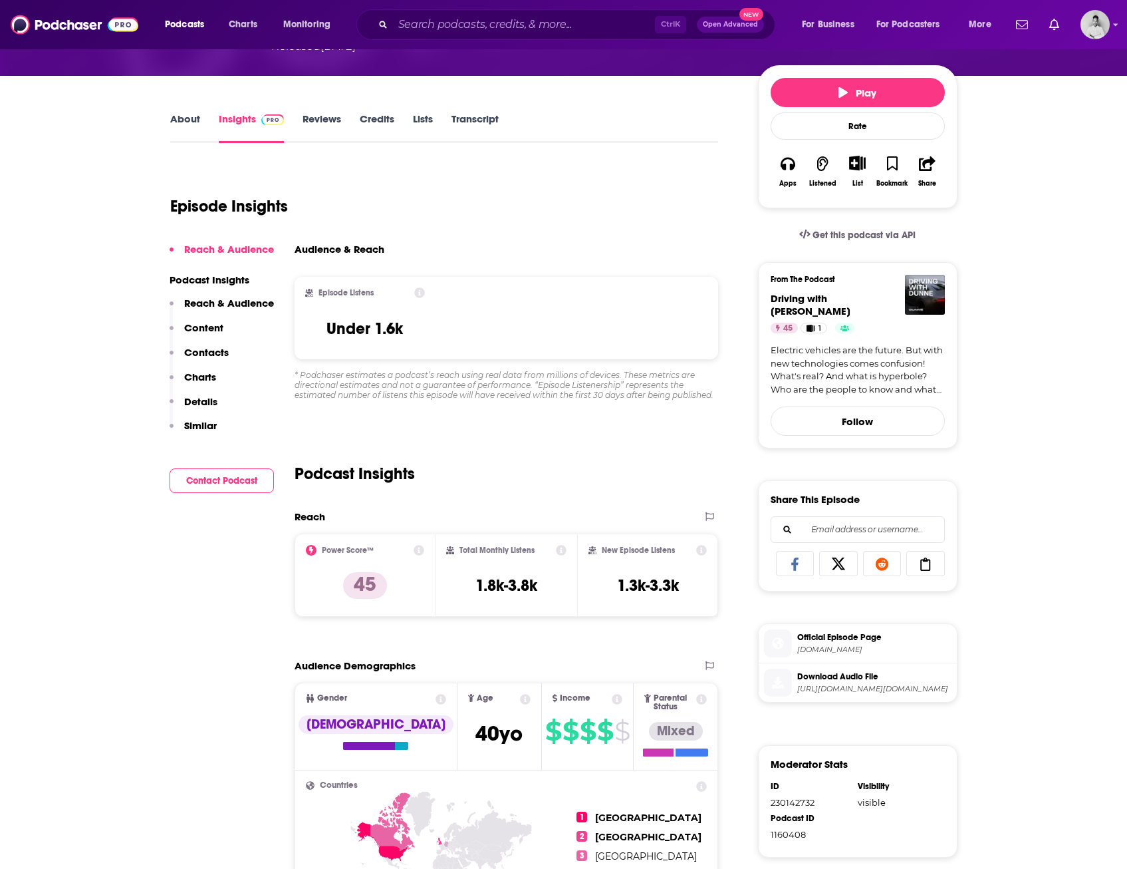
scroll to position [200, 0]
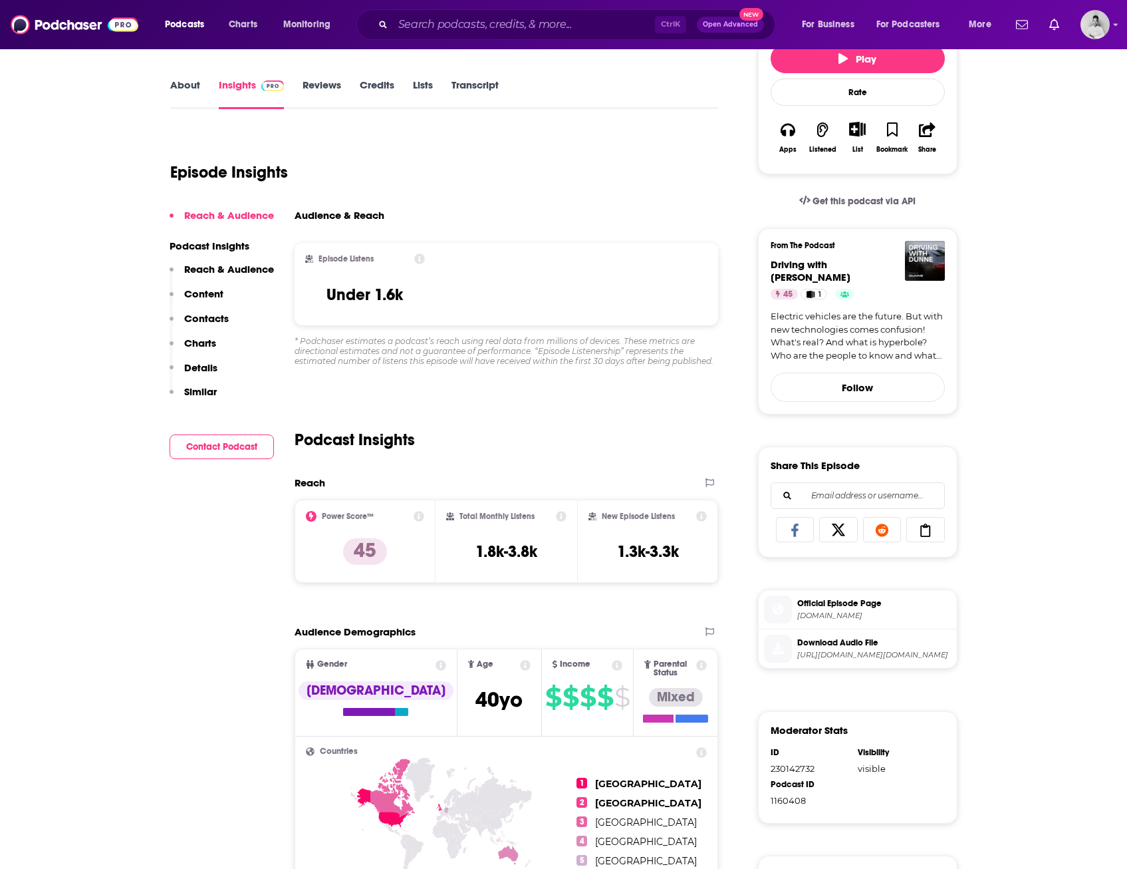
click at [188, 87] on link "About" at bounding box center [185, 93] width 30 height 31
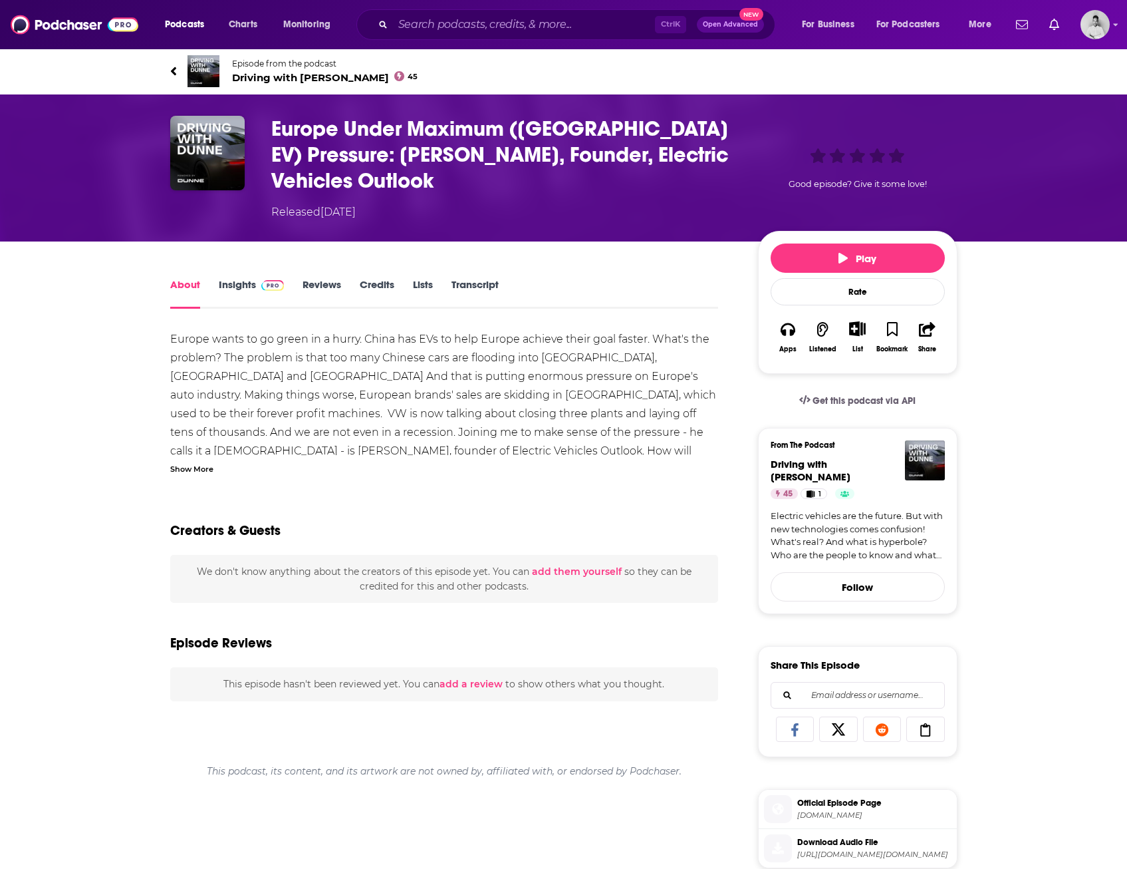
click at [186, 291] on link "About" at bounding box center [185, 293] width 30 height 31
